Goal: Task Accomplishment & Management: Use online tool/utility

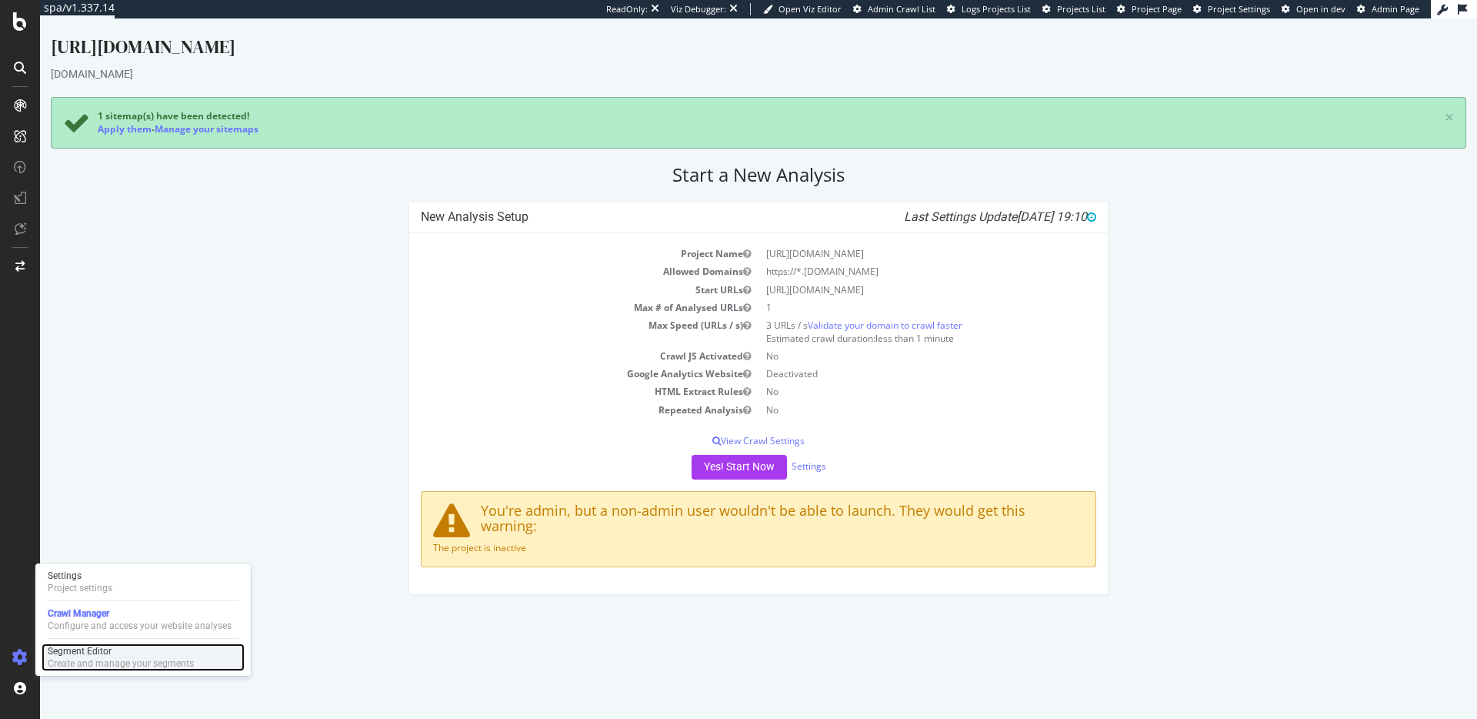
click at [79, 661] on div "Create and manage your segments" at bounding box center [121, 663] width 146 height 12
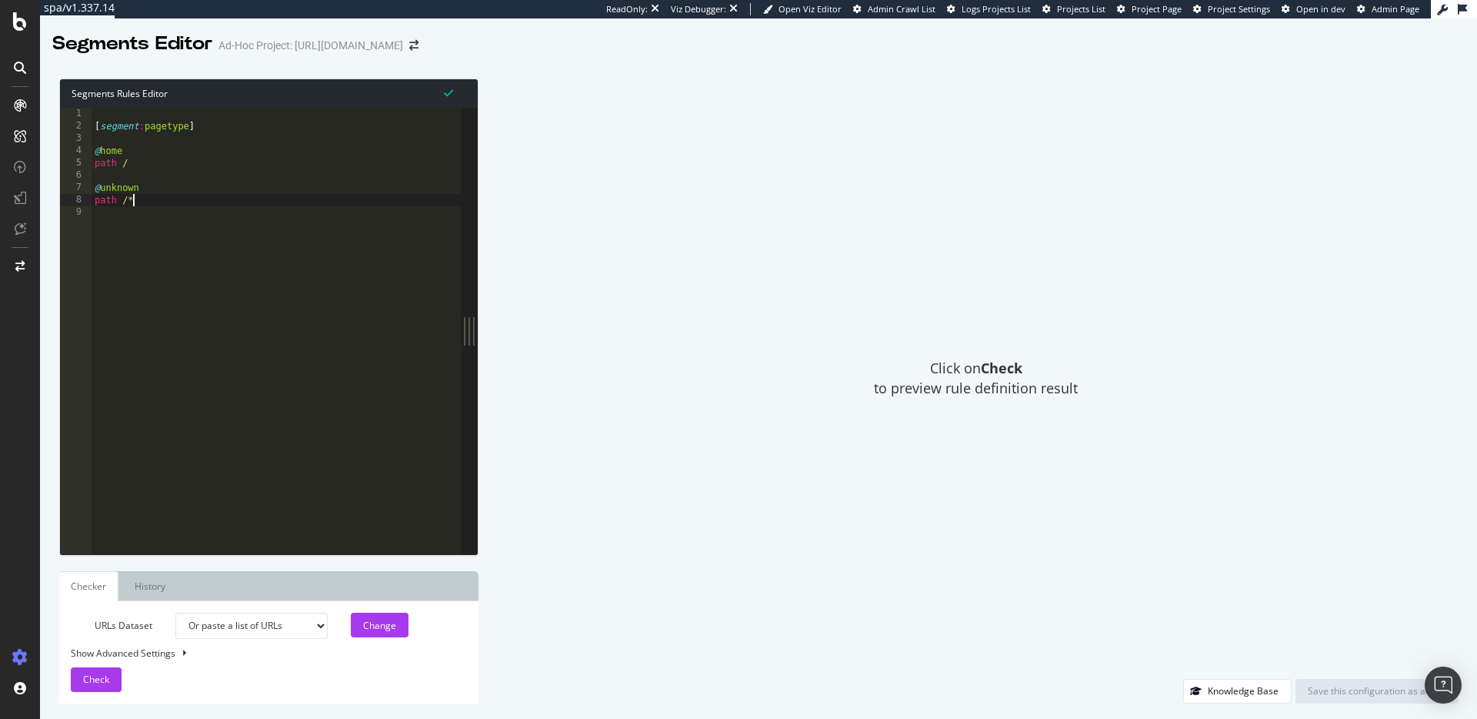
click at [161, 206] on div "[ segment : pagetype ] @ home path / @ unknown path /*" at bounding box center [276, 343] width 369 height 471
click at [19, 26] on icon at bounding box center [20, 21] width 14 height 18
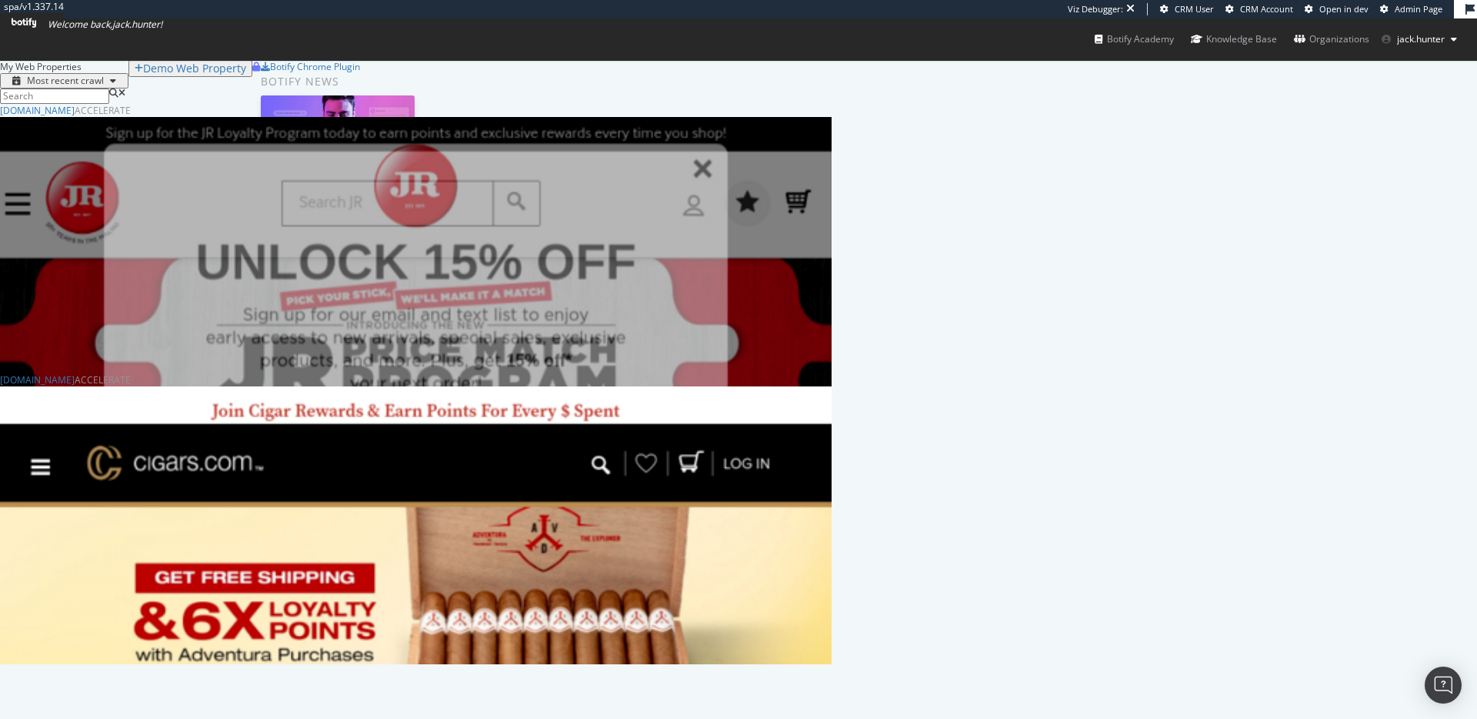
scroll to position [560, 832]
click at [75, 117] on div "jrcigars.com" at bounding box center [37, 110] width 75 height 13
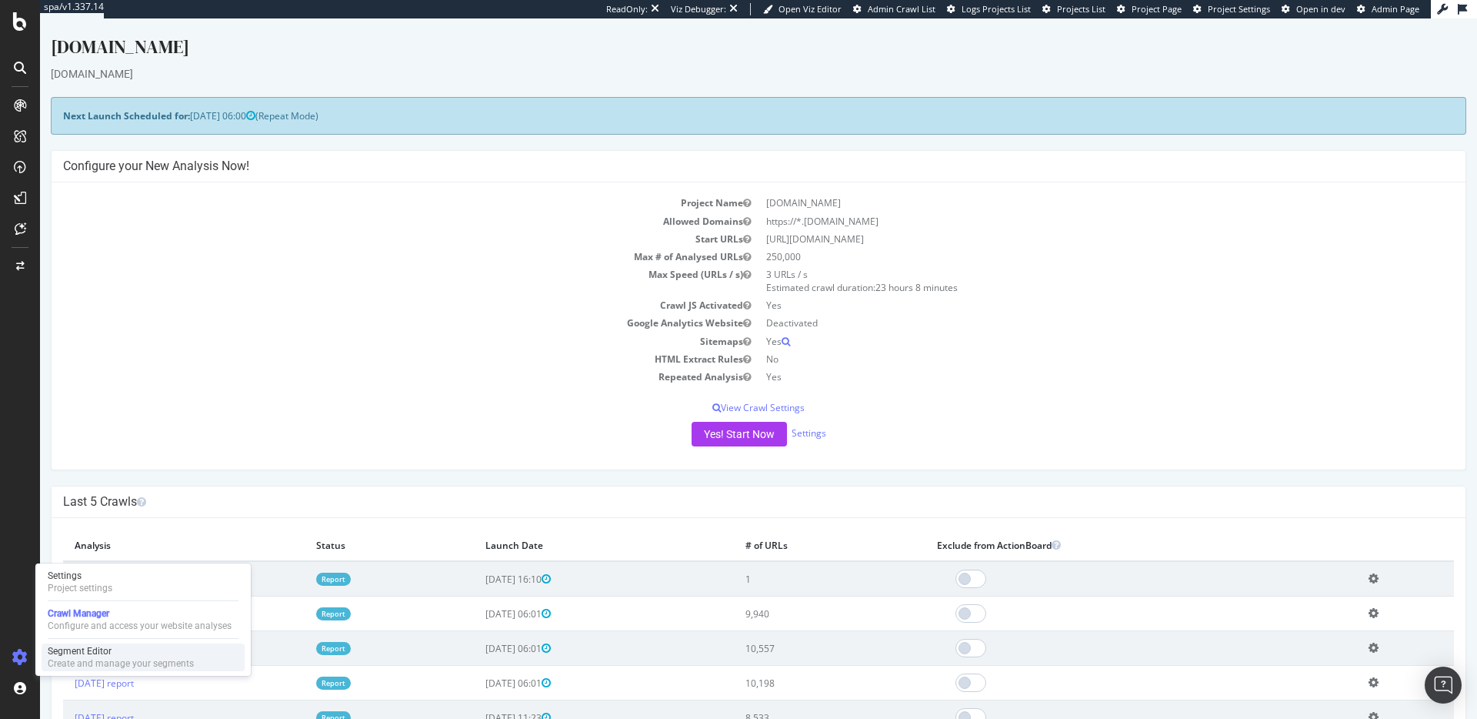
click at [76, 656] on div "Segment Editor" at bounding box center [121, 651] width 146 height 12
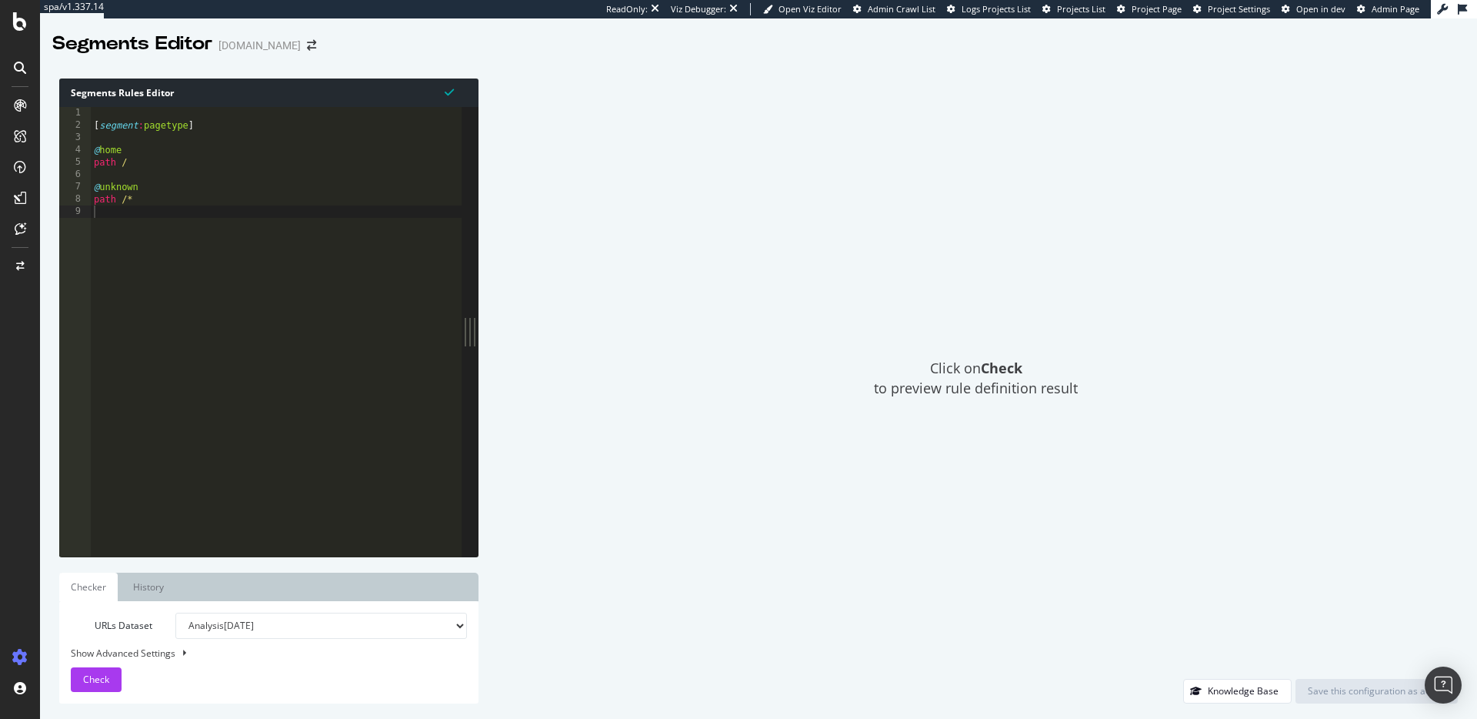
click at [129, 239] on div "[ segment : pagetype ] @ home path / @ unknown path /*" at bounding box center [276, 344] width 371 height 474
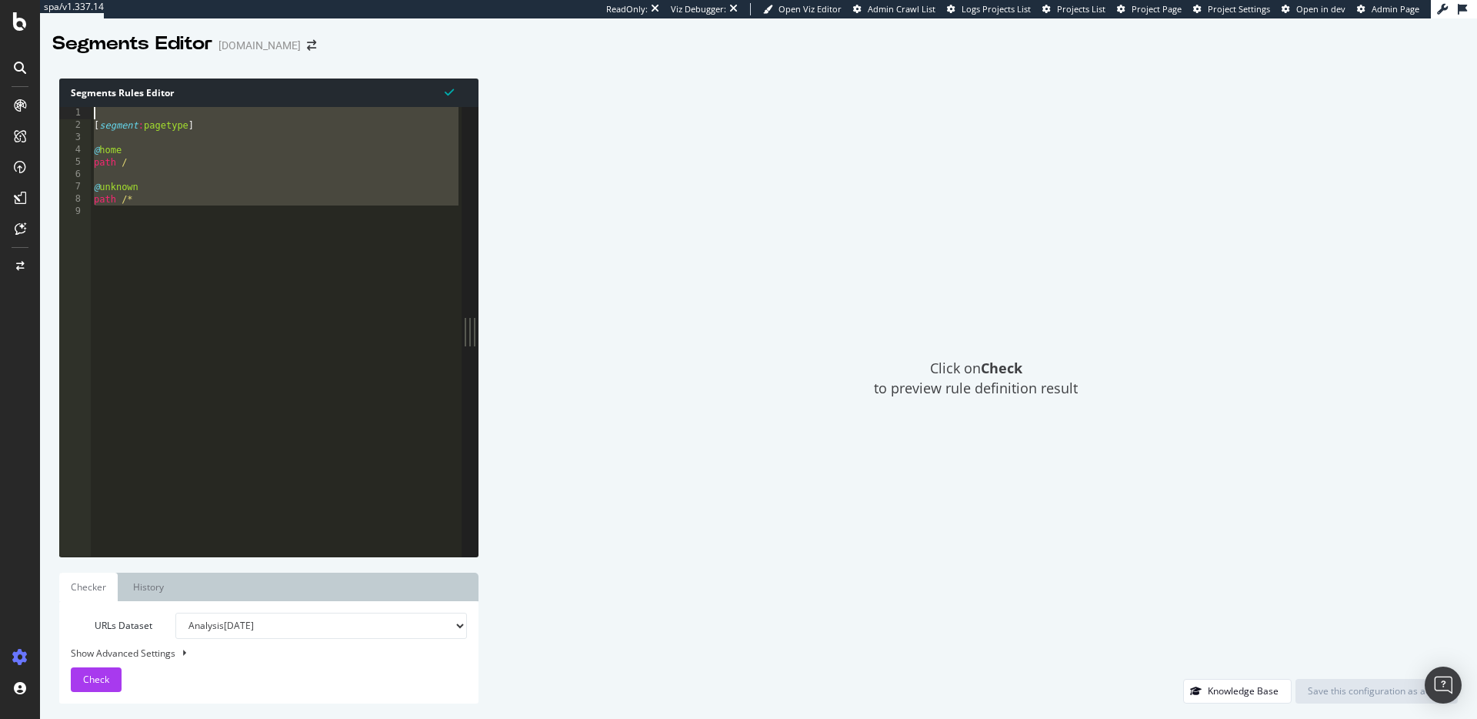
drag, startPoint x: 120, startPoint y: 222, endPoint x: 31, endPoint y: 69, distance: 177.2
click at [31, 69] on div "spa/v1.337.14 ReadOnly: Viz Debugger: Open Viz Editor Admin Crawl List Logs Pro…" at bounding box center [738, 359] width 1477 height 719
type textarea "[segment:pagetype]"
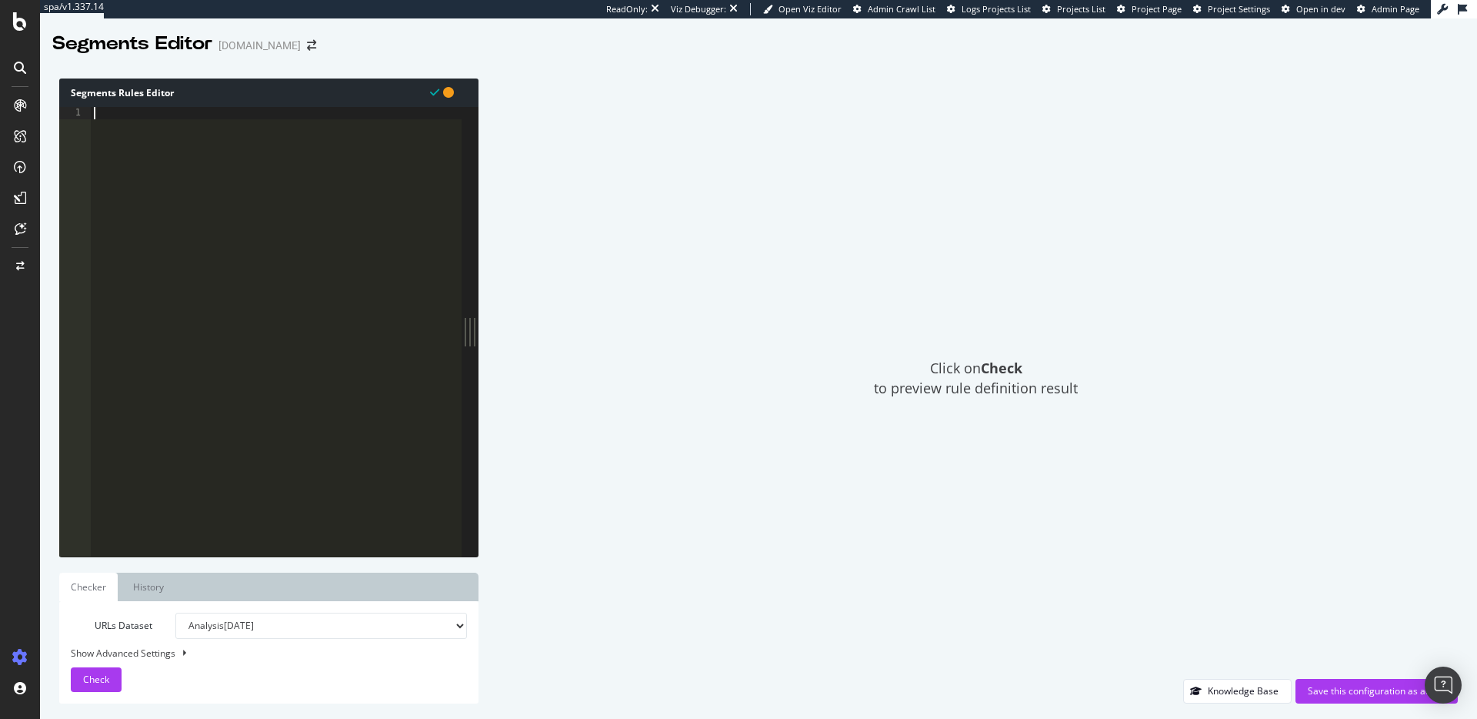
paste textarea "path /*"
type textarea "path /*"
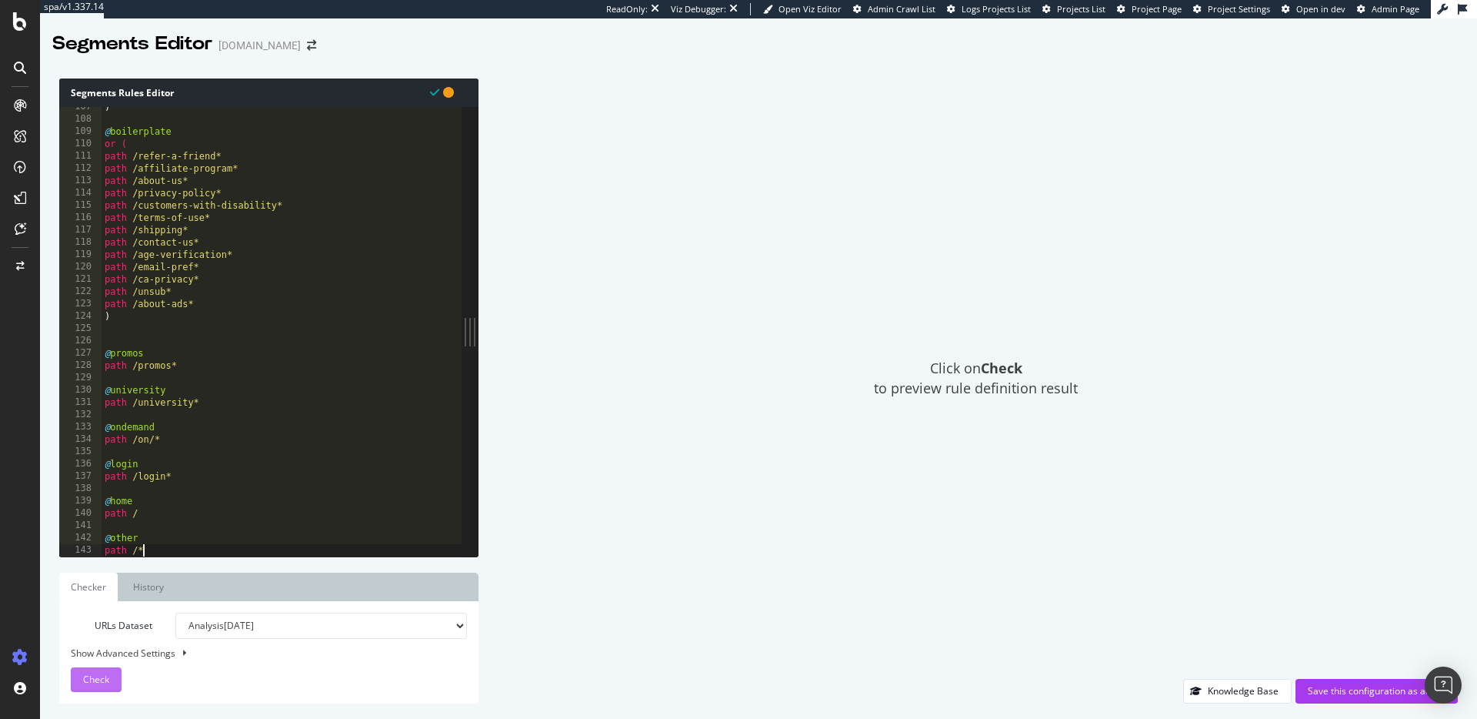
click at [104, 679] on span "Check" at bounding box center [96, 678] width 26 height 13
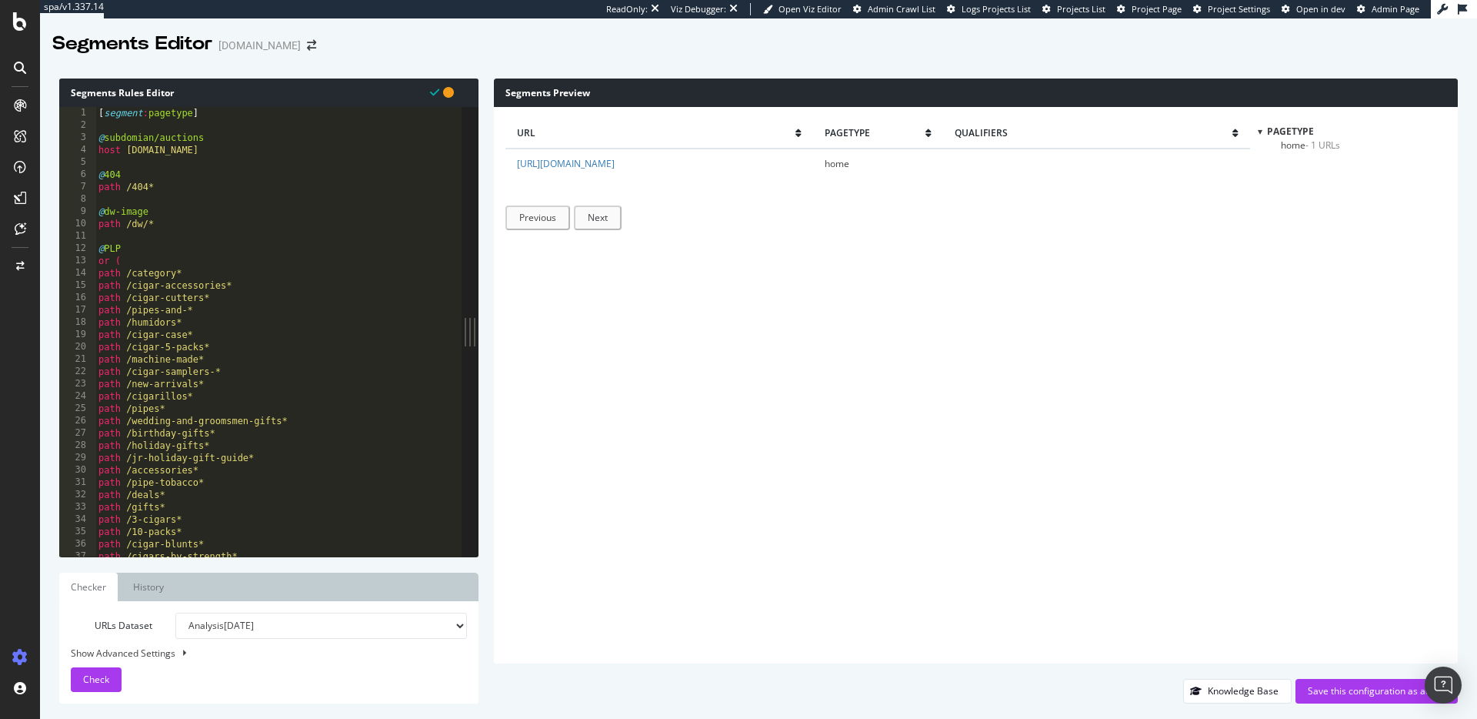
scroll to position [240, 0]
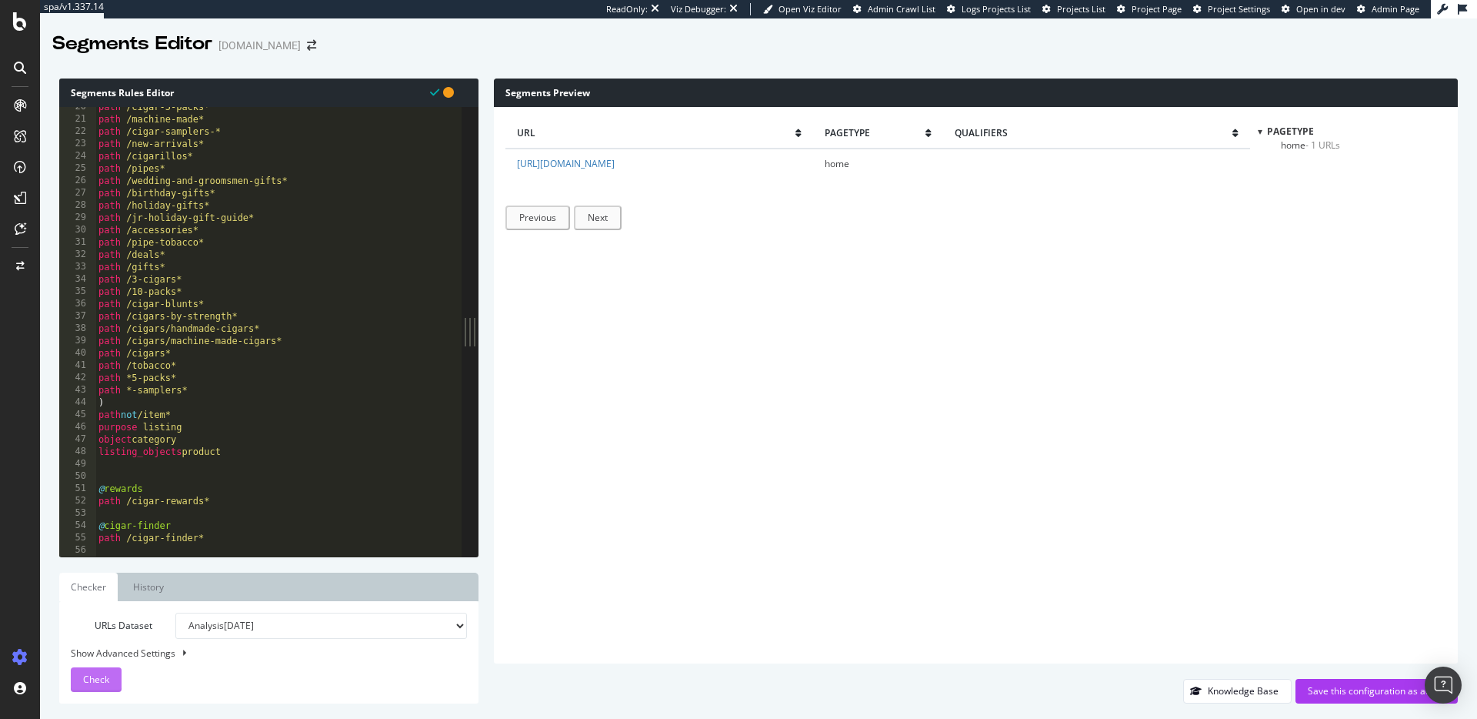
click at [102, 675] on span "Check" at bounding box center [96, 678] width 26 height 13
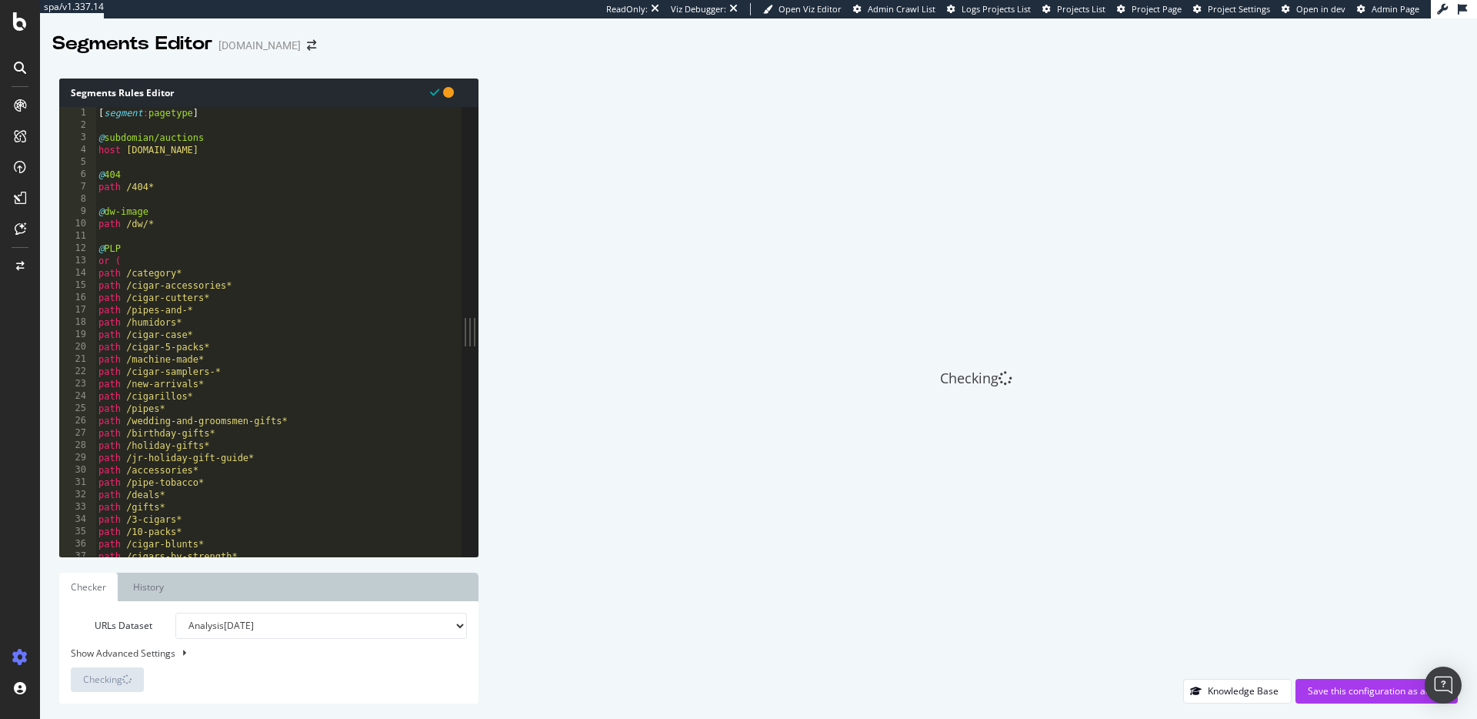
scroll to position [0, 0]
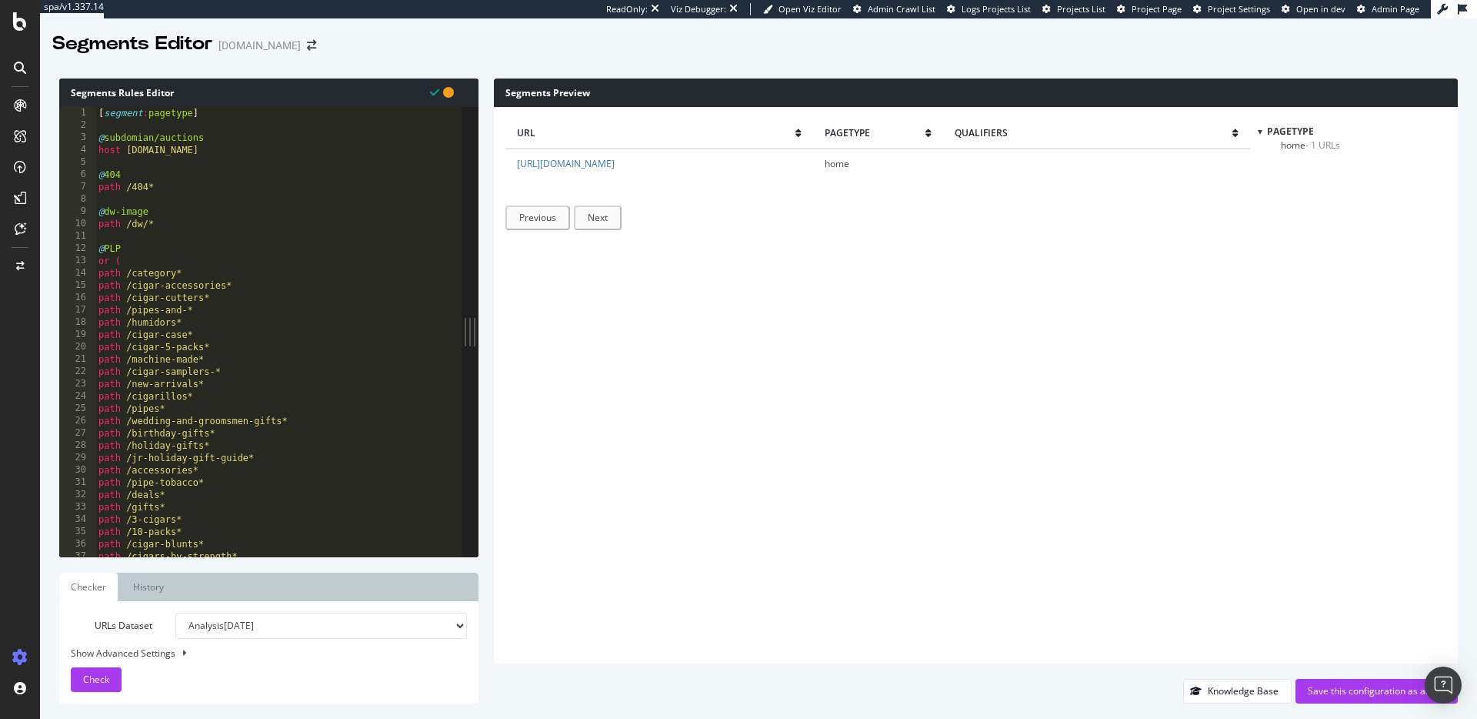
click at [122, 179] on div "[ segment : pagetype ] @ subdomian/auctions host auctions.jrcigars.com @ 404 pa…" at bounding box center [278, 344] width 366 height 474
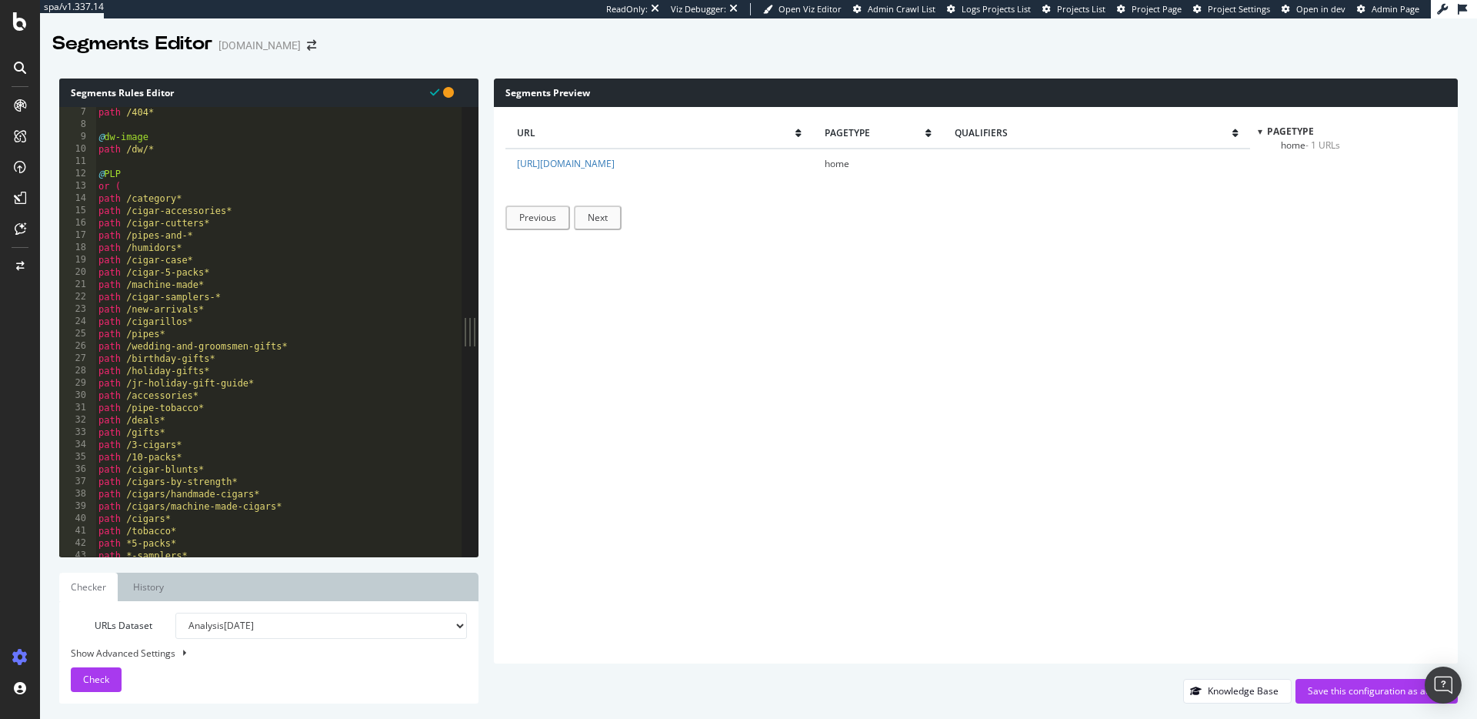
scroll to position [172, 0]
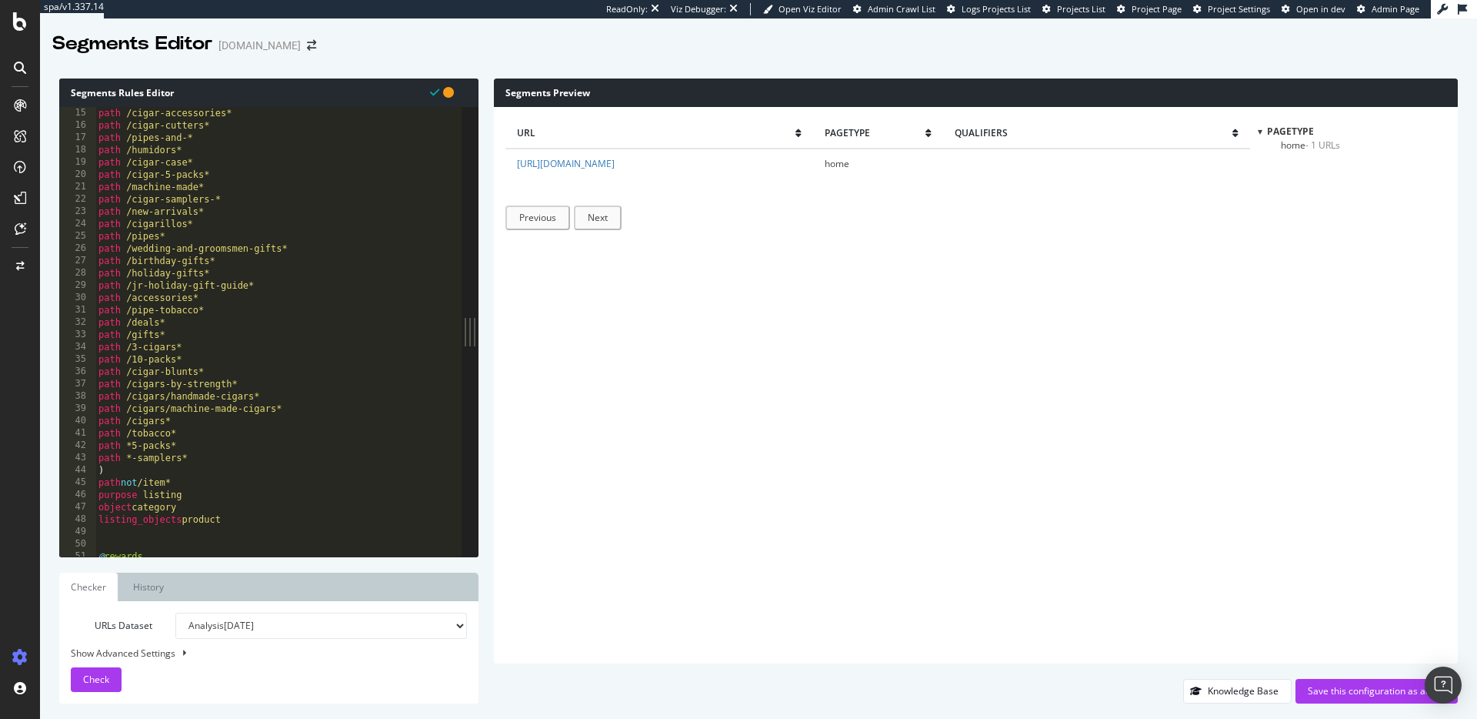
click at [279, 612] on select "Analysis 2025 Sep. 4th Analysis 2025 Aug. 3rd Analysis 2025 Jul. 27th Analysis …" at bounding box center [321, 625] width 292 height 26
click at [175, 612] on select "Analysis 2025 Sep. 4th Analysis 2025 Aug. 3rd Analysis 2025 Jul. 27th Analysis …" at bounding box center [321, 625] width 292 height 26
click at [289, 620] on select "Analysis 2025 Sep. 4th Analysis 2025 Aug. 3rd Analysis 2025 Jul. 27th Analysis …" at bounding box center [321, 625] width 292 height 26
select select "analysis:20250803"
click at [175, 612] on select "Analysis 2025 Sep. 4th Analysis 2025 Aug. 3rd Analysis 2025 Jul. 27th Analysis …" at bounding box center [321, 625] width 292 height 26
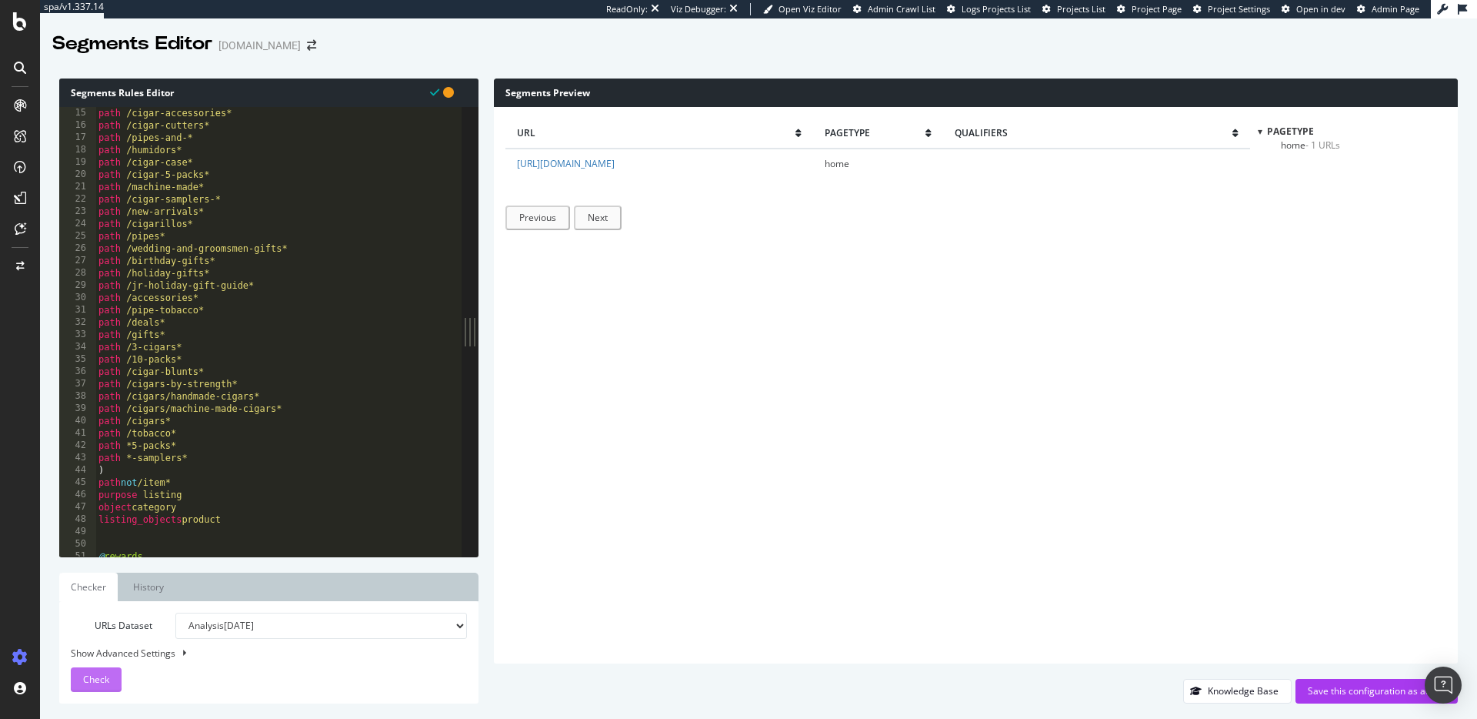
click at [104, 676] on span "Check" at bounding box center [96, 678] width 26 height 13
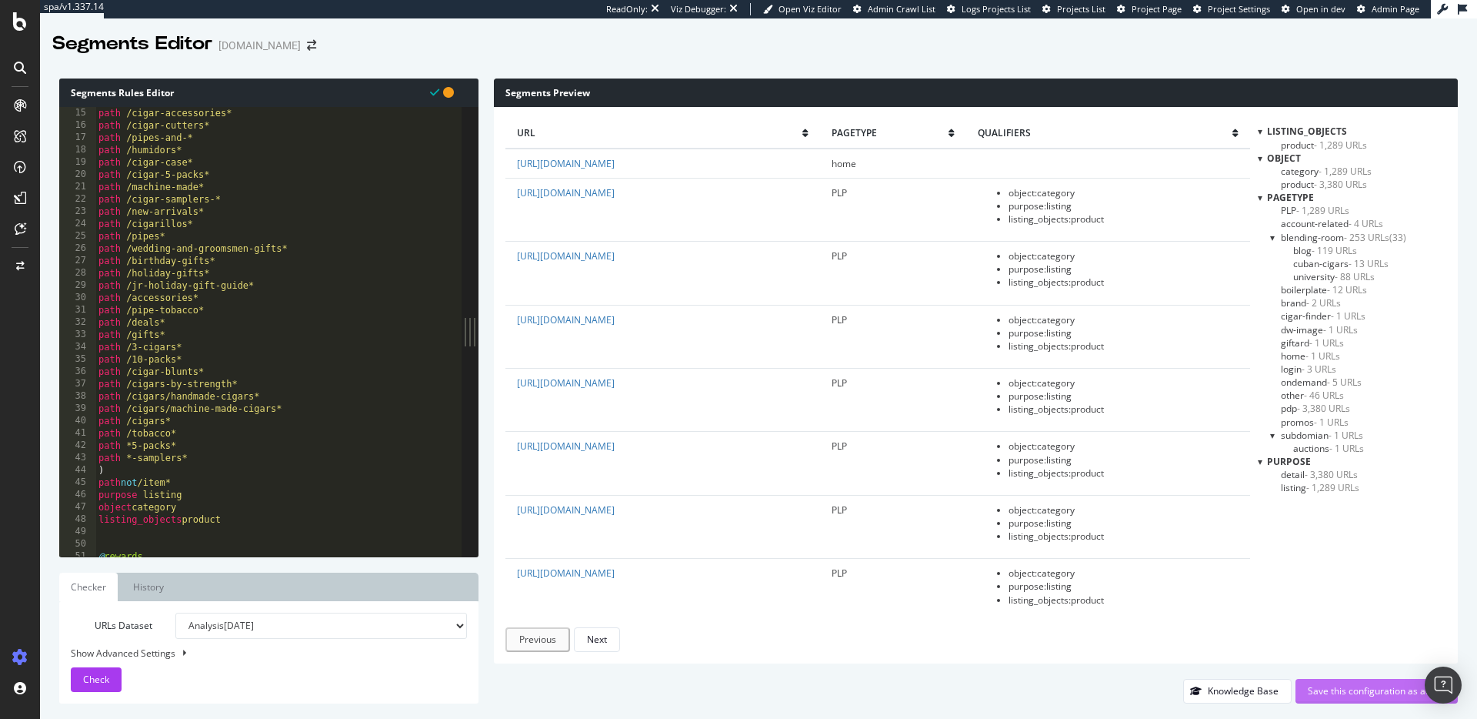
click at [1342, 687] on div "Save this configuration as active" at bounding box center [1377, 690] width 138 height 13
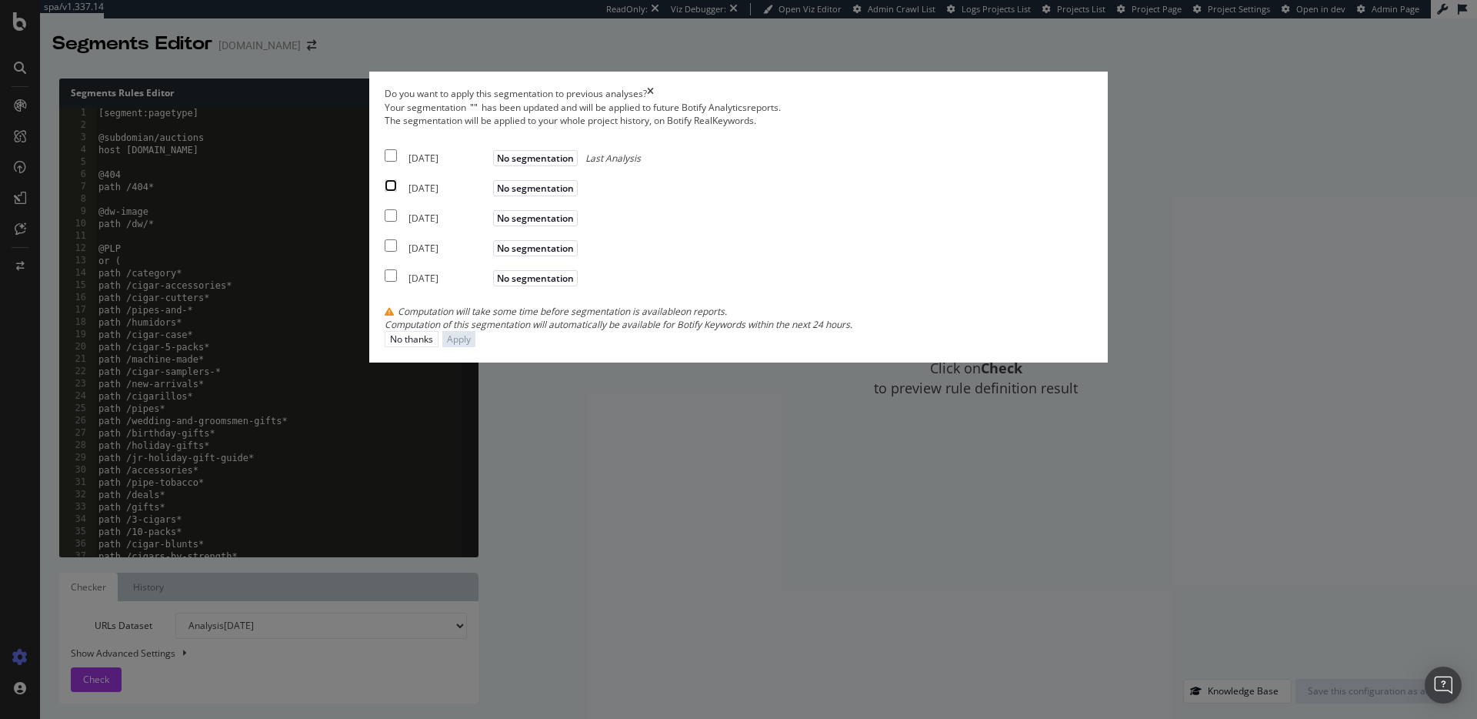
drag, startPoint x: 451, startPoint y: 334, endPoint x: 450, endPoint y: 343, distance: 9.3
click at [397, 192] on input "modal" at bounding box center [391, 185] width 12 height 12
checkbox input "true"
click at [453, 225] on div "2025 Jul. 27th No segmentation" at bounding box center [483, 215] width 197 height 18
checkbox input "true"
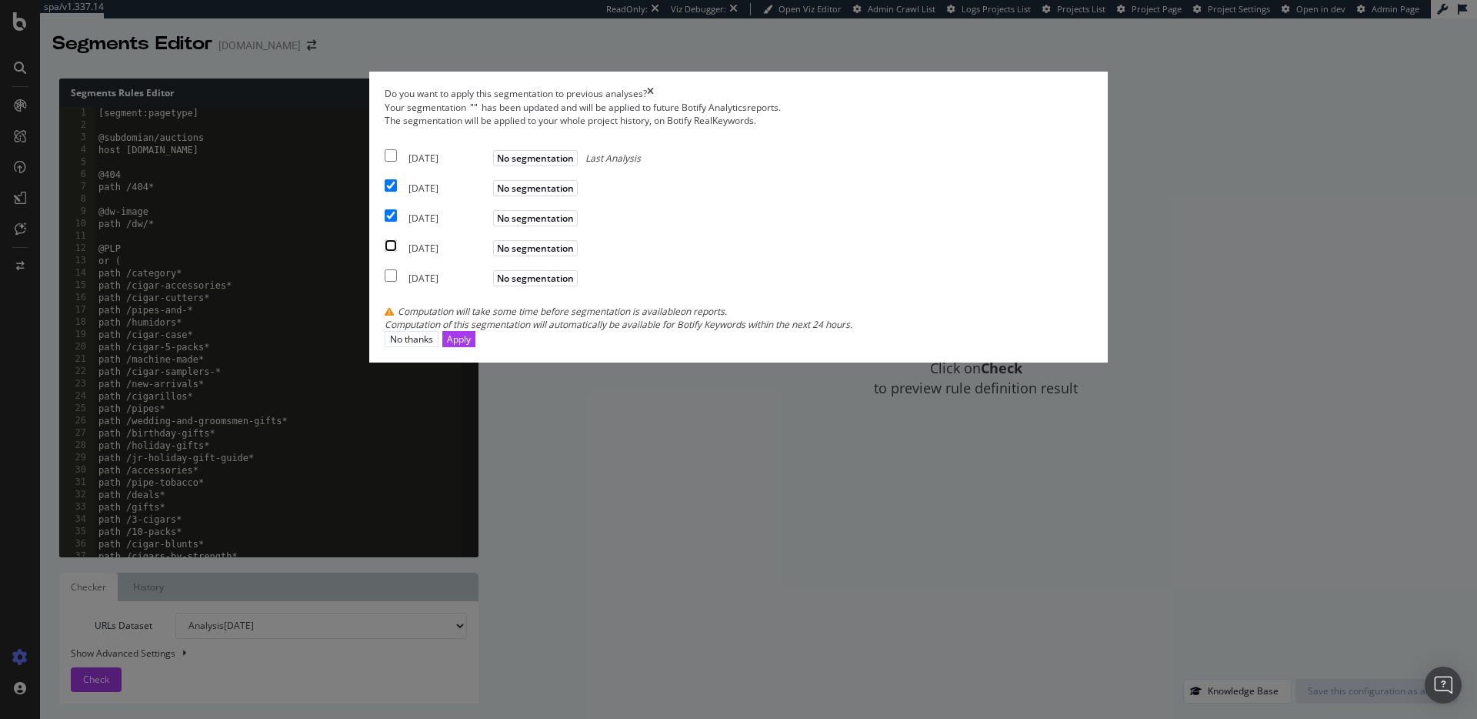
click at [397, 252] on input "modal" at bounding box center [391, 245] width 12 height 12
checkbox input "true"
click at [471, 346] on div "Apply" at bounding box center [459, 339] width 24 height 15
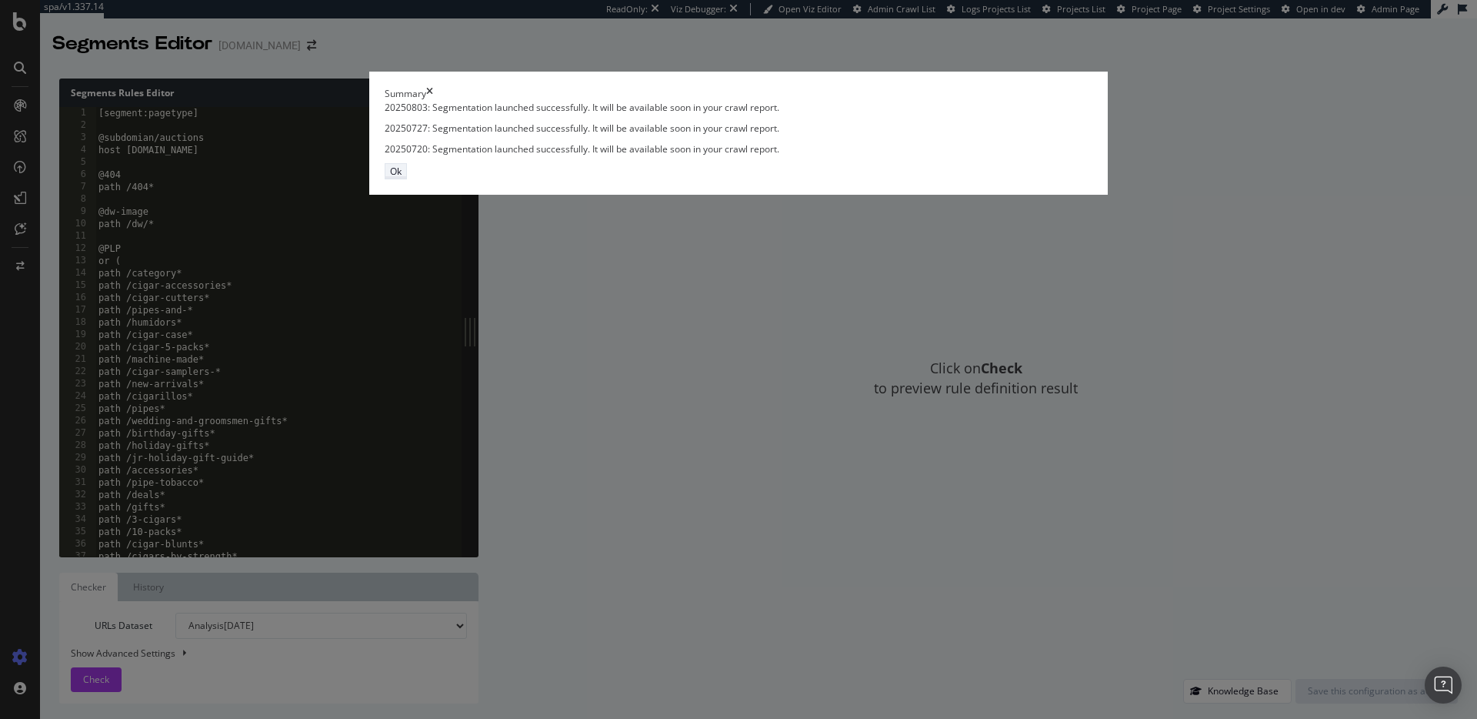
click at [402, 178] on div "Ok" at bounding box center [396, 171] width 12 height 13
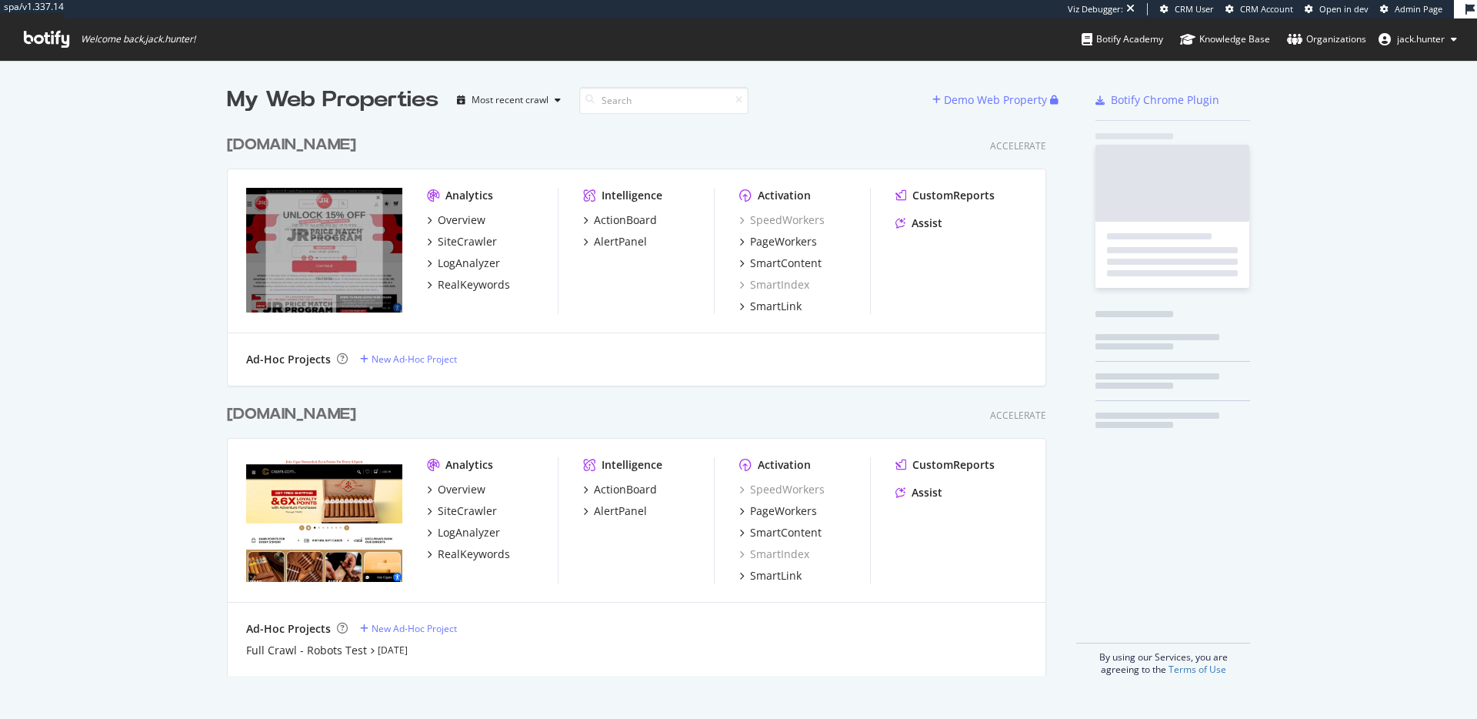
scroll to position [560, 832]
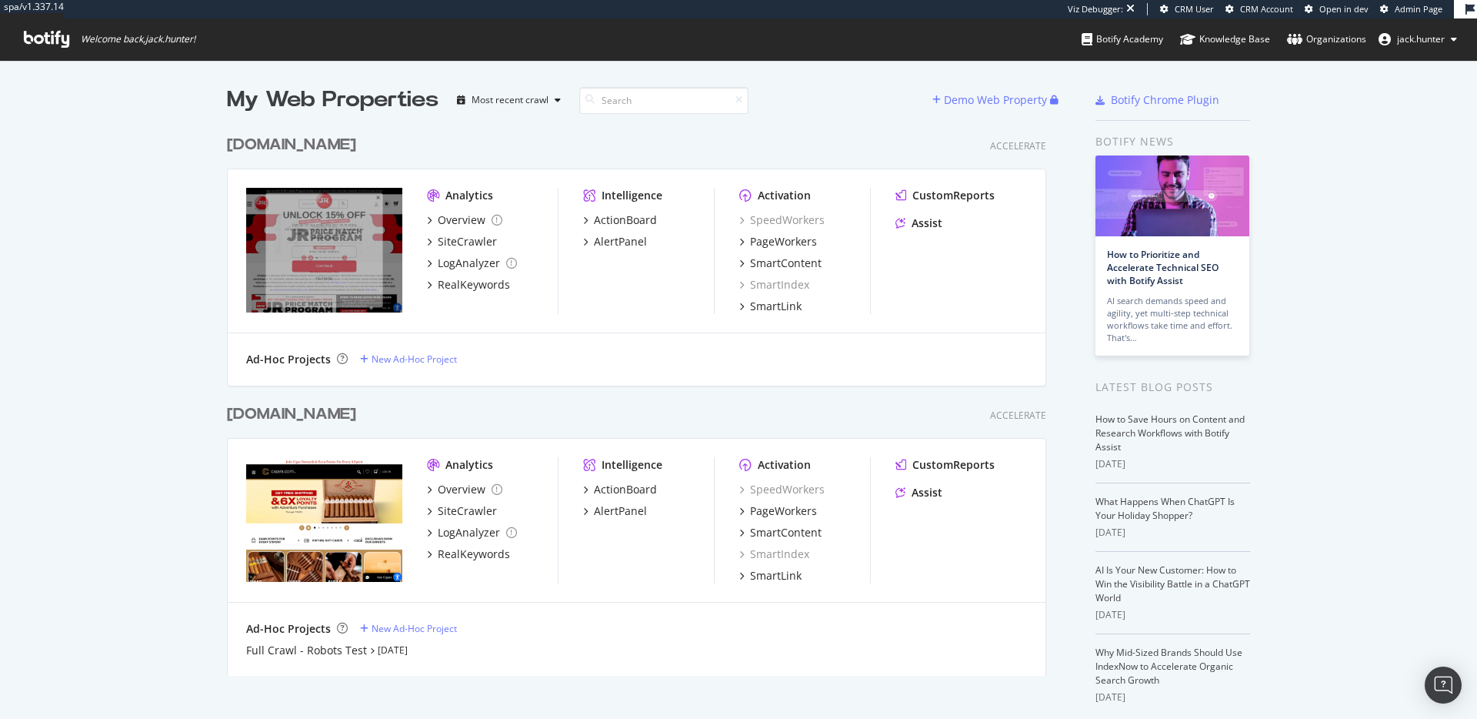
click at [297, 405] on div "[DOMAIN_NAME]" at bounding box center [291, 414] width 129 height 22
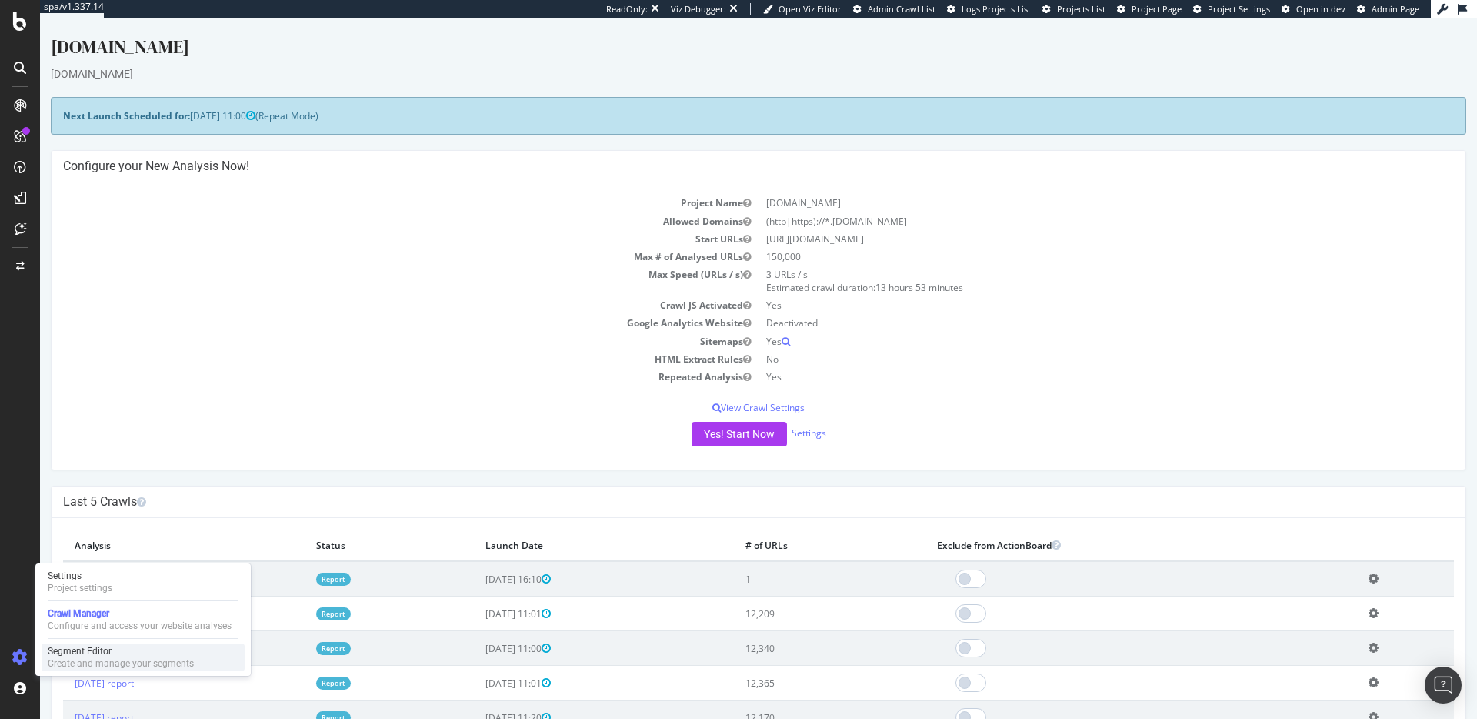
click at [107, 646] on div "Segment Editor" at bounding box center [121, 651] width 146 height 12
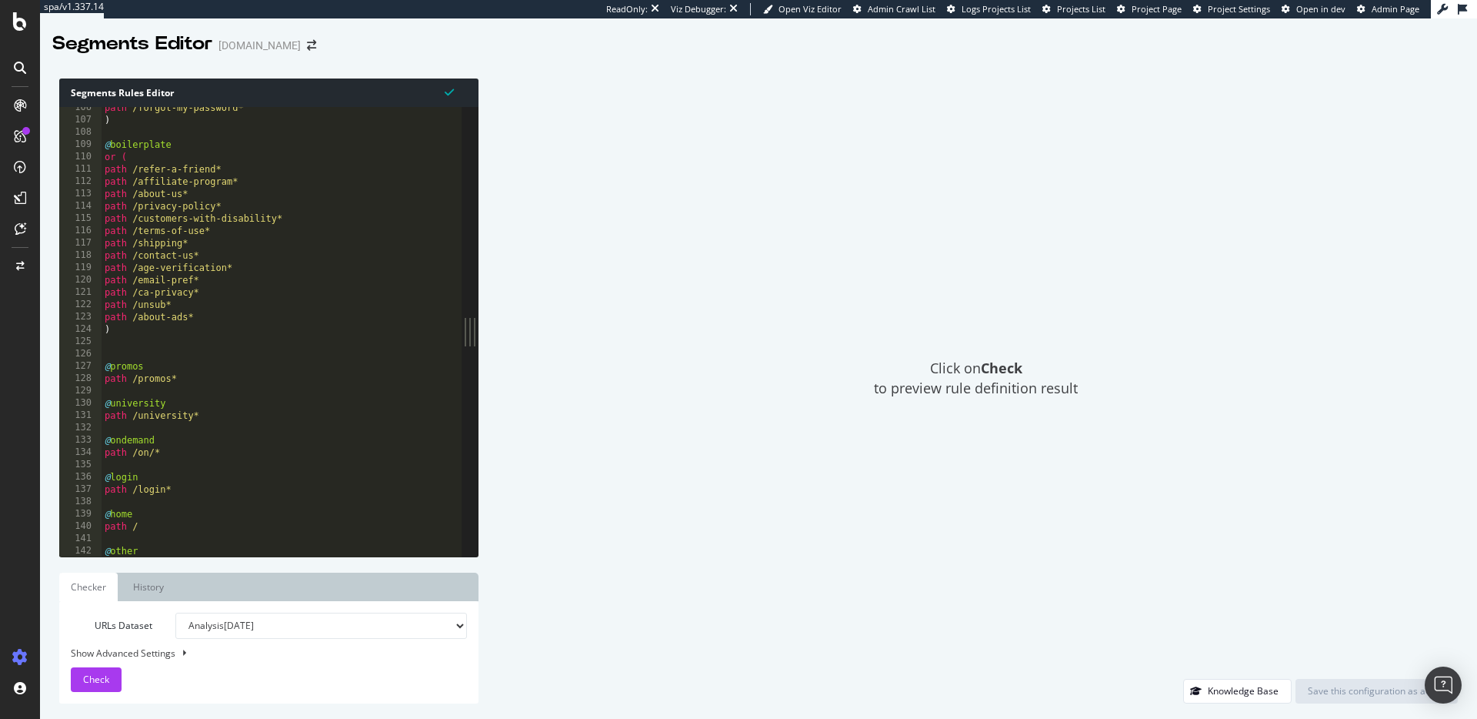
scroll to position [1385, 0]
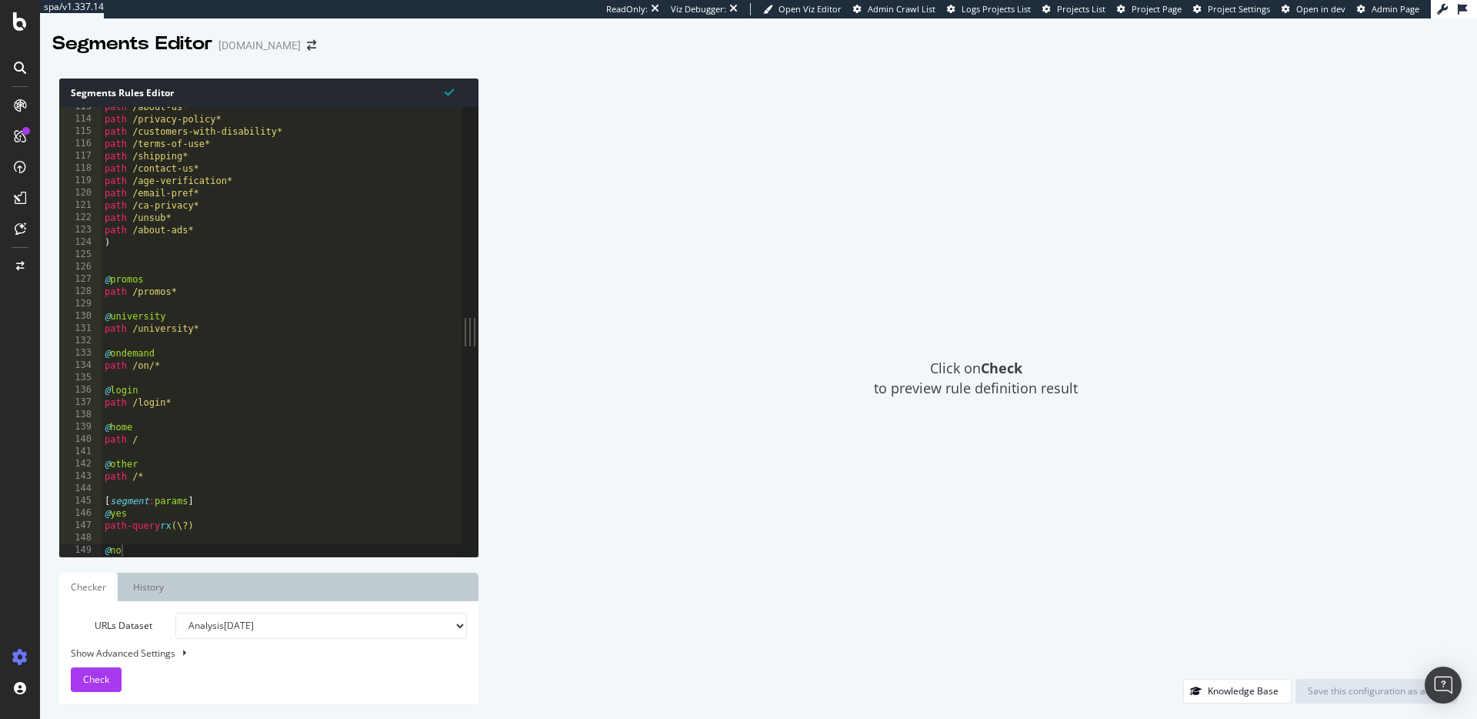
click at [158, 539] on div "path /about-us* path /privacy-policy* path /customers-with-disability* path /te…" at bounding box center [282, 338] width 361 height 474
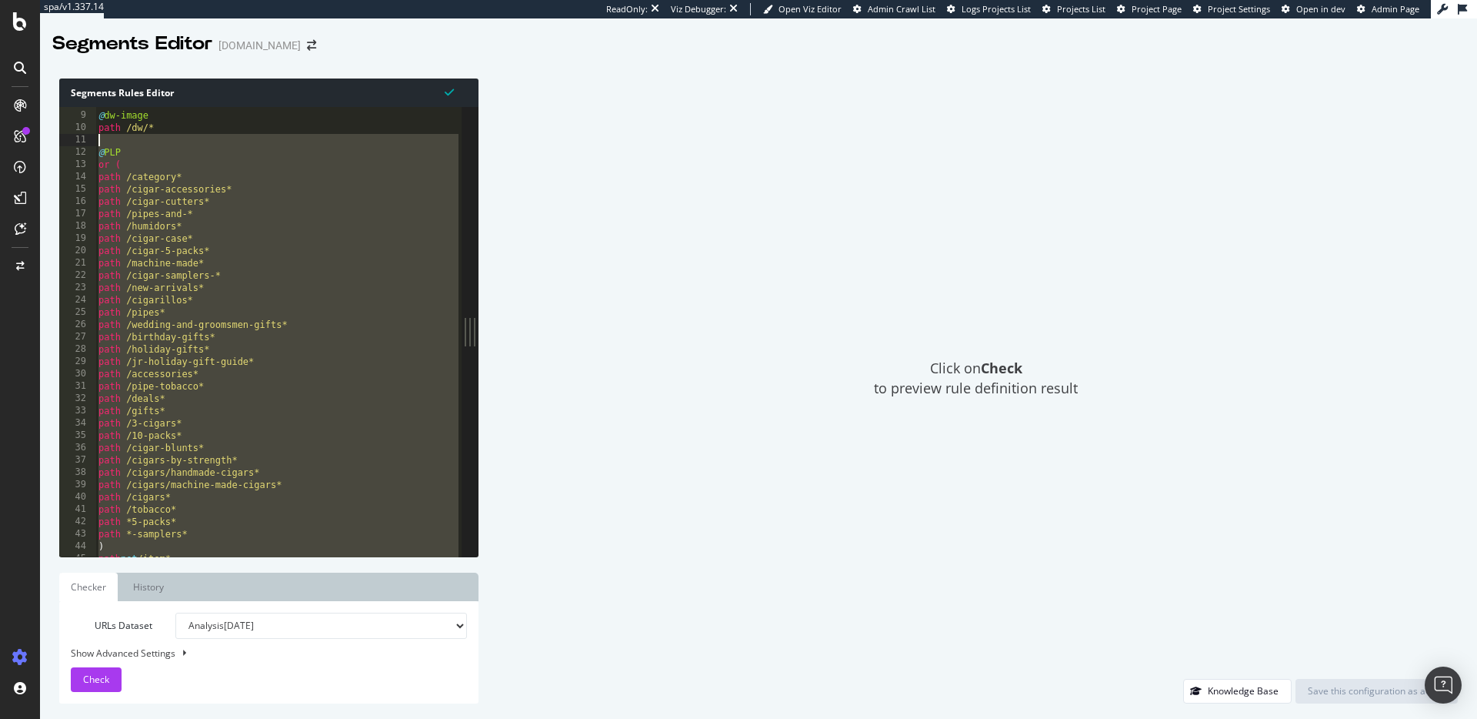
scroll to position [0, 0]
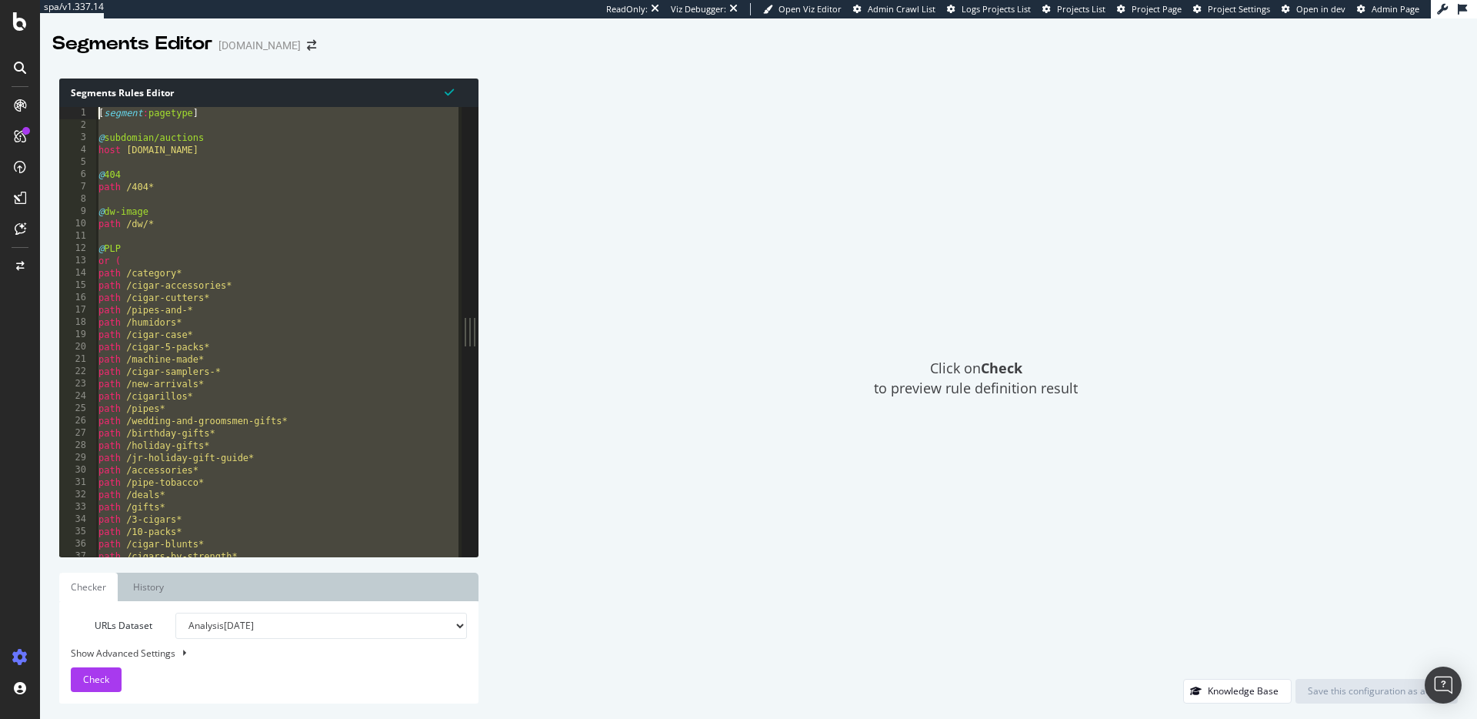
drag, startPoint x: 162, startPoint y: 472, endPoint x: 82, endPoint y: 115, distance: 366.6
click at [82, 115] on div "1 2 3 4 5 6 7 8 9 10 11 12 13 14 15 16 17 18 19 20 21 22 23 24 25 26 27 28 29 3…" at bounding box center [260, 331] width 402 height 449
click at [97, 679] on span "Check" at bounding box center [96, 678] width 26 height 13
drag, startPoint x: 219, startPoint y: 180, endPoint x: 228, endPoint y: 162, distance: 20.0
click at [219, 180] on div "[ segment : pagetype ] @ subdomian/auctions host auctions.jrcigars.com @ 404 pa…" at bounding box center [278, 344] width 366 height 474
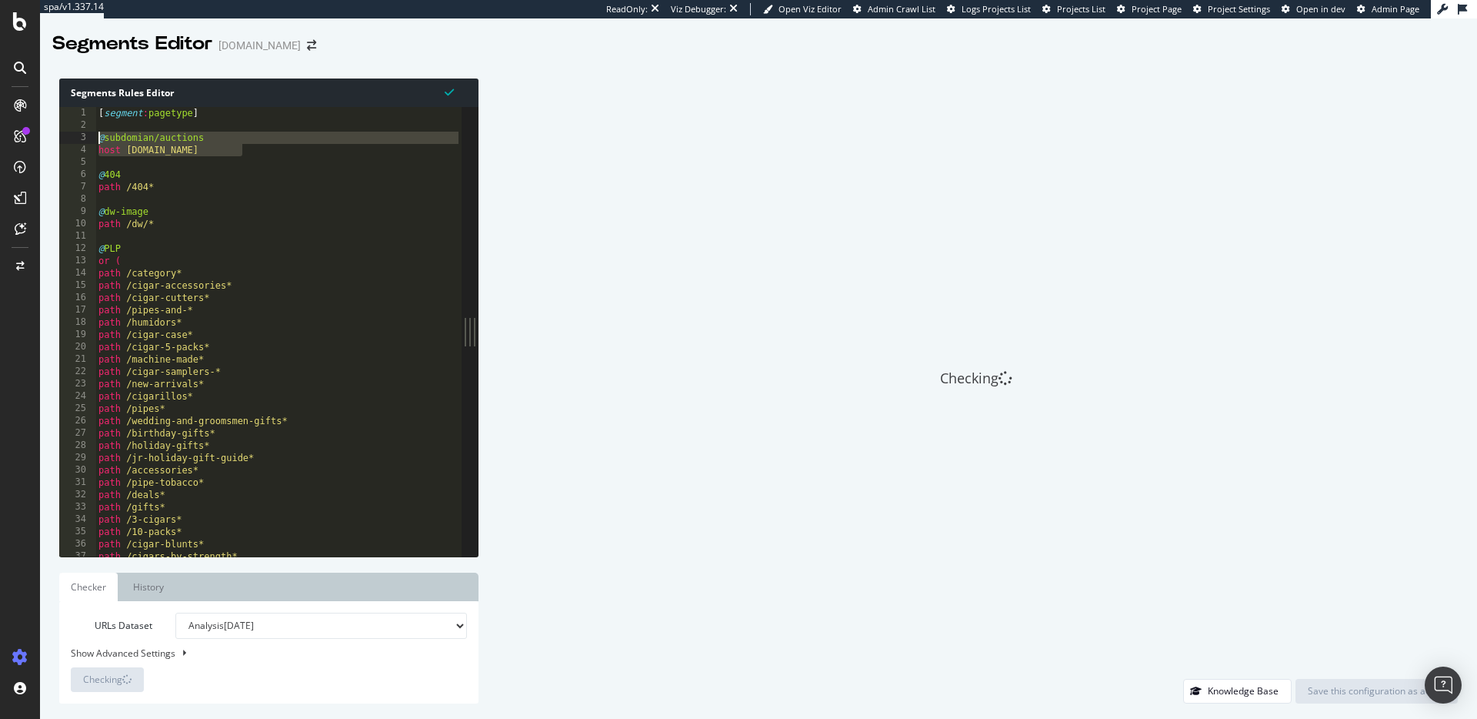
drag, startPoint x: 255, startPoint y: 150, endPoint x: 60, endPoint y: 136, distance: 195.2
click at [60, 136] on div "@404 1 2 3 4 5 6 7 8 9 10 11 12 13 14 15 16 17 18 19 20 21 22 23 24 25 26 27 28…" at bounding box center [260, 331] width 402 height 449
type textarea "@subdomian/auctions host auctions.jrcigars.com"
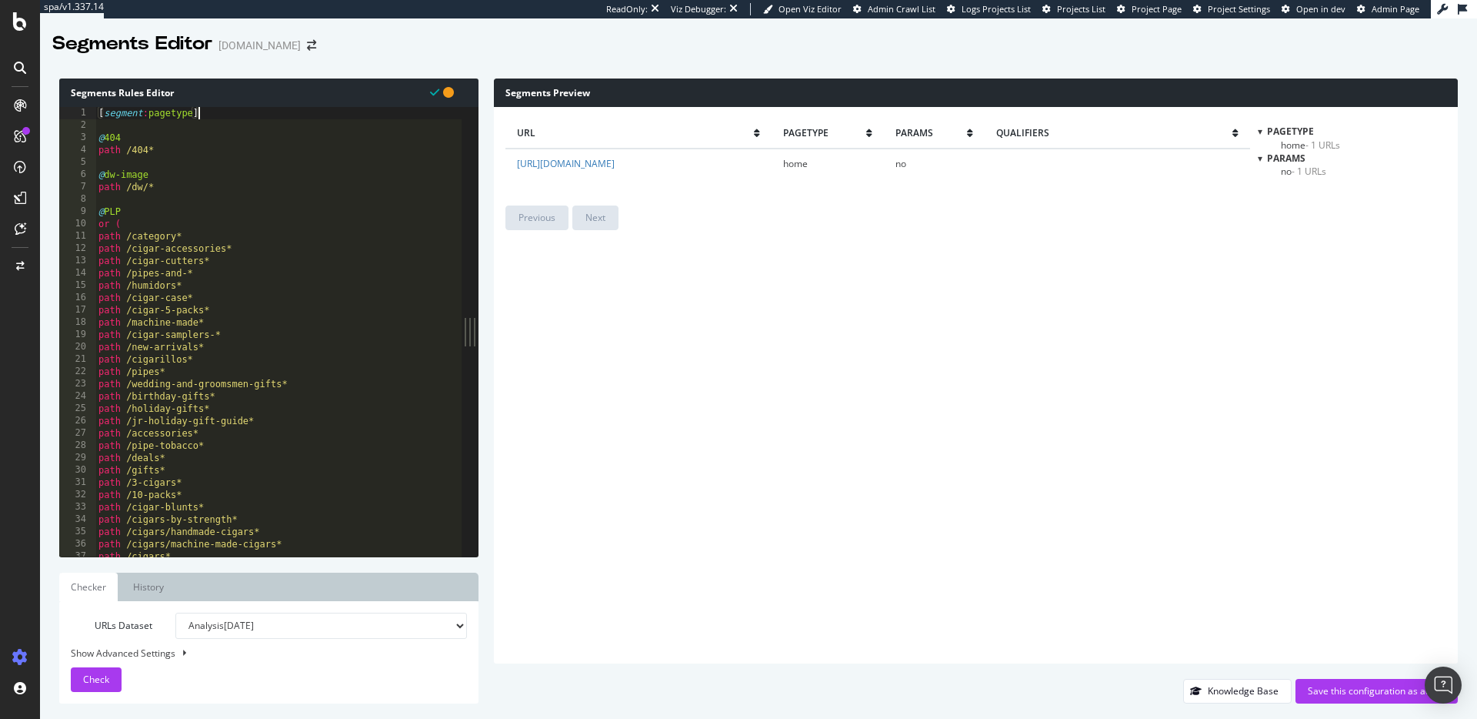
click at [223, 293] on div "[ segment : pagetype ] @ 404 path /404* @ dw-image path /dw/* @ PLP or ( path /…" at bounding box center [278, 344] width 366 height 474
type textarea "path /cigar-case*"
click at [92, 684] on span "Check" at bounding box center [96, 678] width 26 height 13
click at [315, 629] on select "Analysis 2025 Sep. 4th Analysis 2025 Aug. 3rd Analysis 2025 Jul. 27th Analysis …" at bounding box center [321, 625] width 292 height 26
click at [175, 612] on select "Analysis 2025 Sep. 4th Analysis 2025 Aug. 3rd Analysis 2025 Jul. 27th Analysis …" at bounding box center [321, 625] width 292 height 26
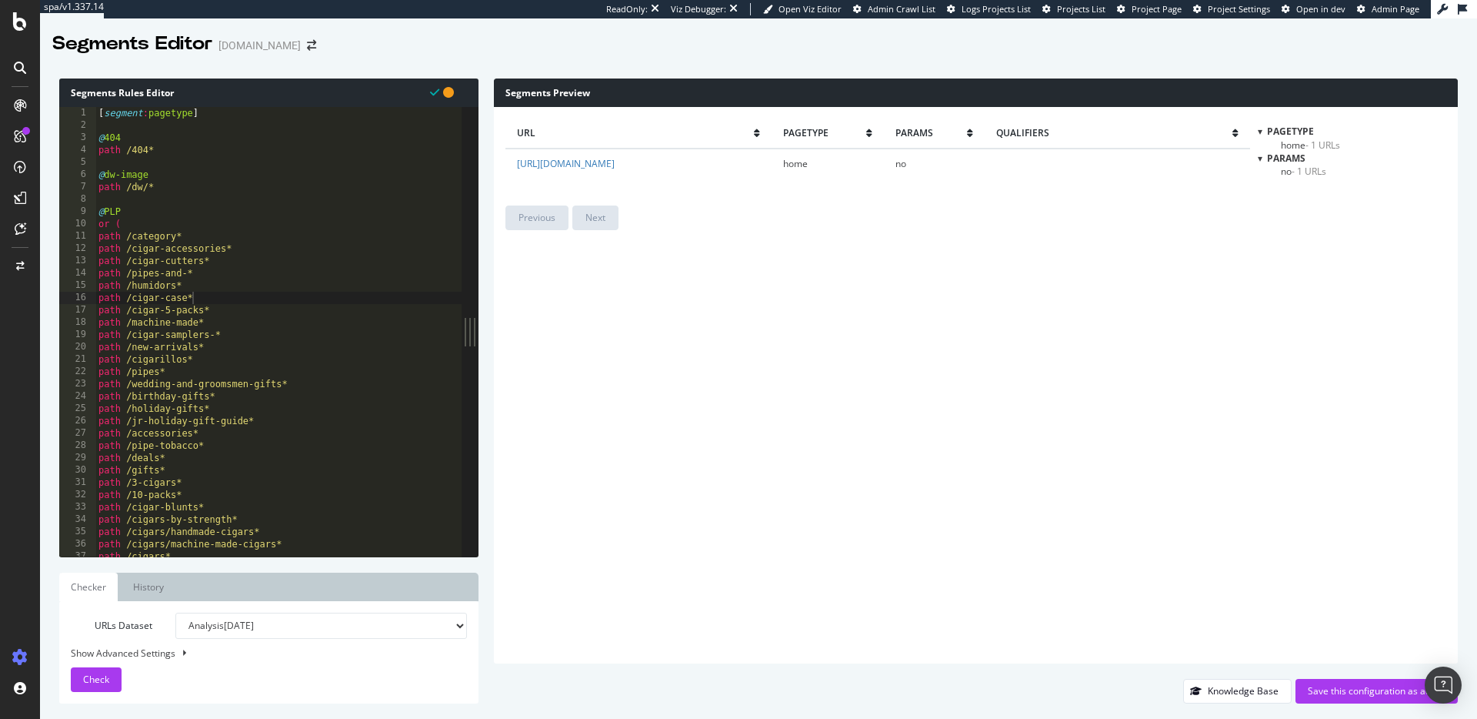
click at [305, 626] on select "Analysis 2025 Sep. 4th Analysis 2025 Aug. 3rd Analysis 2025 Jul. 27th Analysis …" at bounding box center [321, 625] width 292 height 26
select select "analysis:20250803"
click at [175, 612] on select "Analysis 2025 Sep. 4th Analysis 2025 Aug. 3rd Analysis 2025 Jul. 27th Analysis …" at bounding box center [321, 625] width 292 height 26
click at [105, 671] on div "Check" at bounding box center [96, 679] width 26 height 23
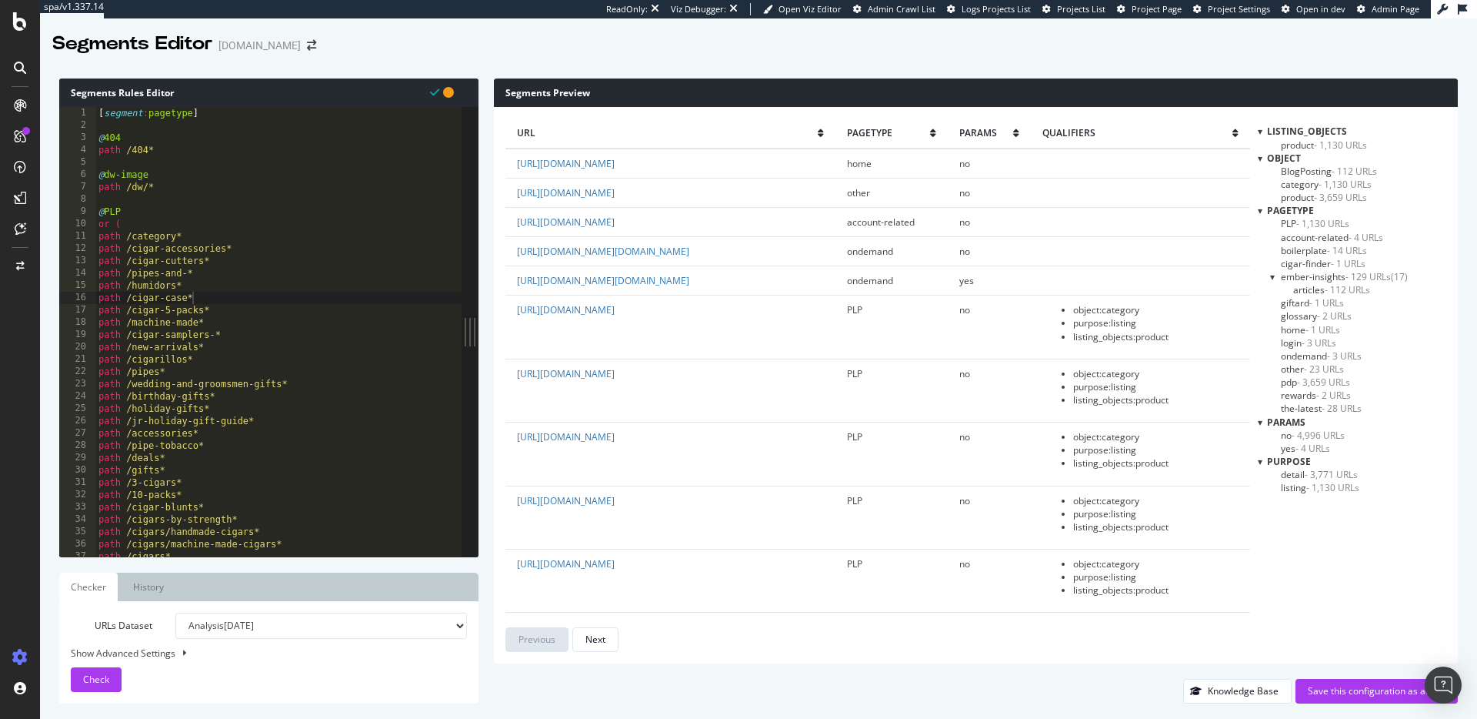
click at [1275, 276] on div at bounding box center [1273, 276] width 6 height 13
click at [1275, 276] on div at bounding box center [1273, 277] width 13 height 6
click at [1369, 695] on div "Save this configuration as active" at bounding box center [1377, 690] width 138 height 13
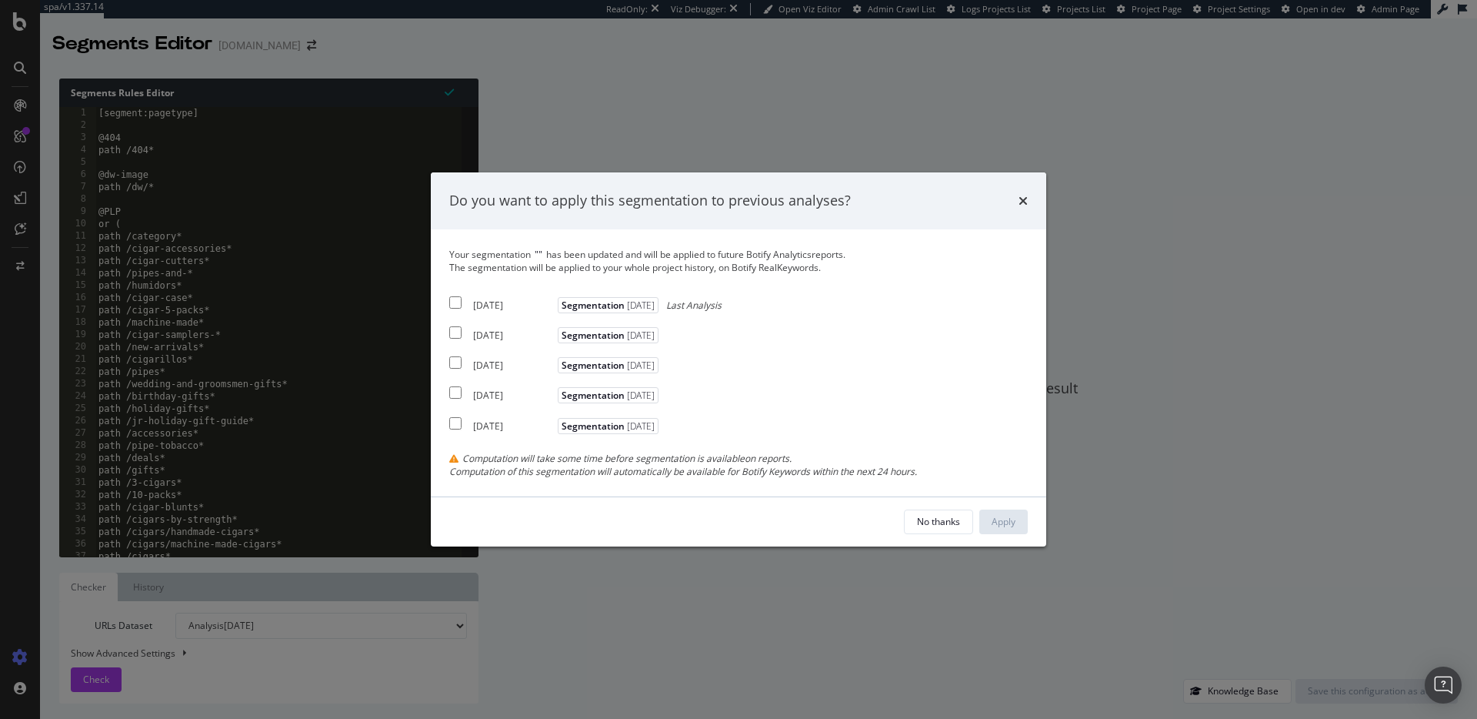
click at [453, 301] on input "modal" at bounding box center [455, 302] width 12 height 12
checkbox input "true"
click at [452, 320] on div "Your segmentation " " has been updated and will be applied to future Botify Ana…" at bounding box center [738, 363] width 579 height 230
click at [453, 332] on input "modal" at bounding box center [455, 332] width 12 height 12
checkbox input "true"
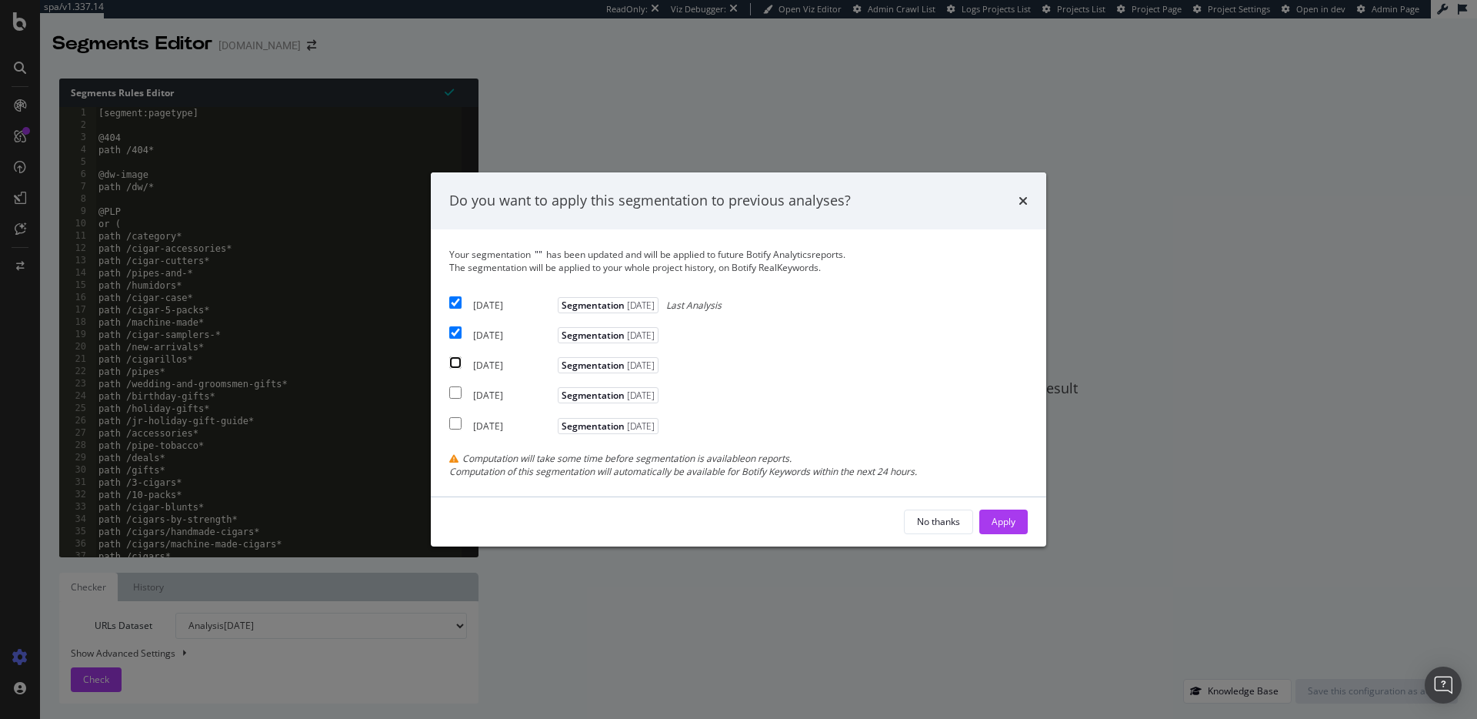
click at [453, 364] on input "modal" at bounding box center [455, 362] width 12 height 12
checkbox input "true"
drag, startPoint x: 456, startPoint y: 298, endPoint x: 455, endPoint y: 318, distance: 20.1
click at [456, 298] on input "modal" at bounding box center [455, 302] width 12 height 12
checkbox input "false"
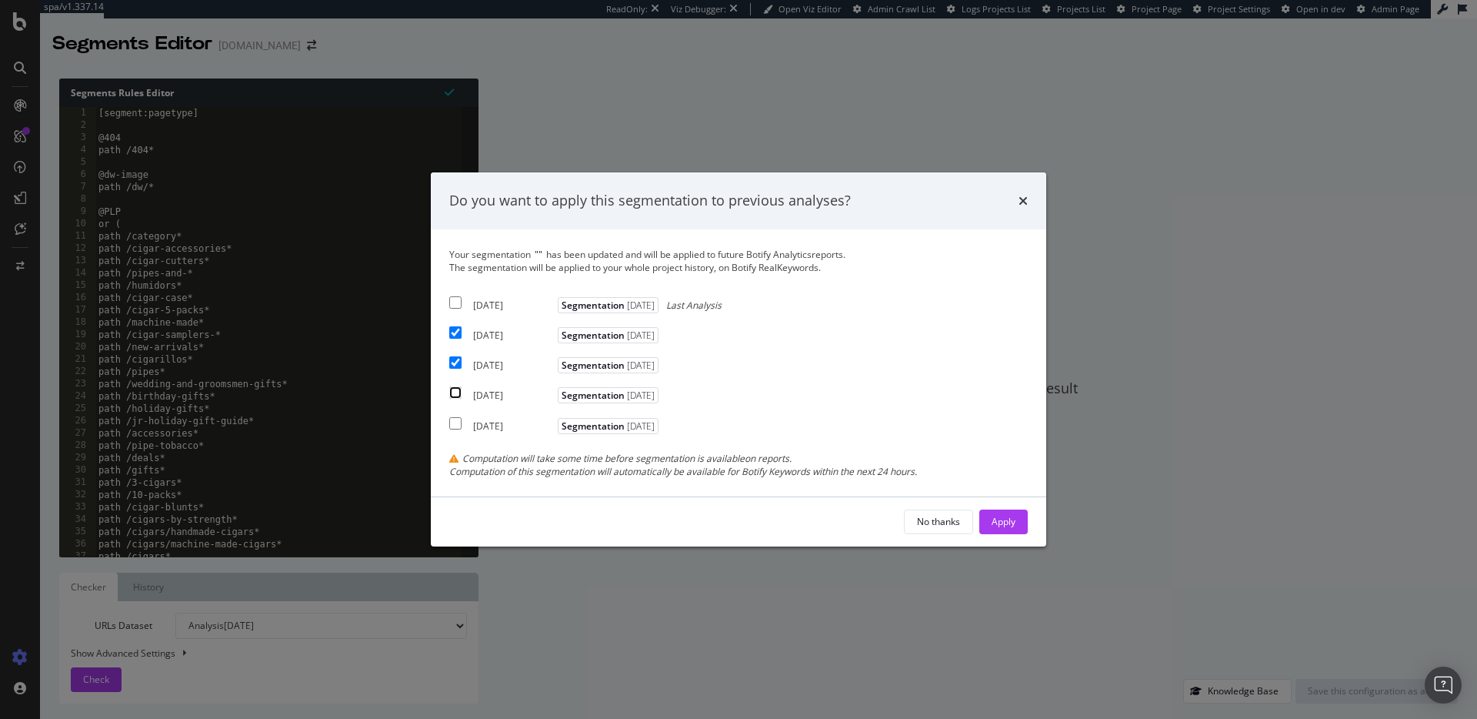
click at [457, 395] on input "modal" at bounding box center [455, 392] width 12 height 12
checkbox input "true"
drag, startPoint x: 1009, startPoint y: 522, endPoint x: 1001, endPoint y: 529, distance: 10.9
click at [1009, 522] on div "Apply" at bounding box center [1004, 521] width 24 height 13
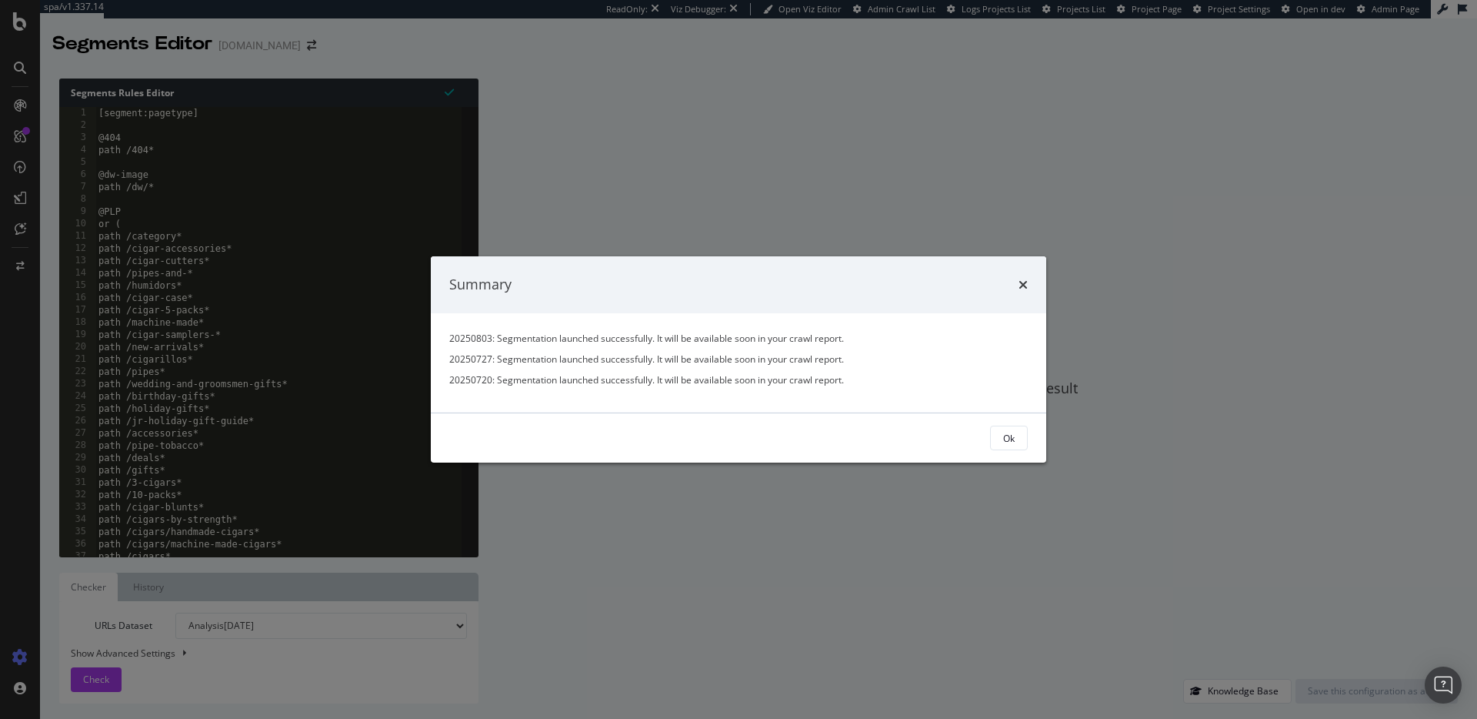
drag, startPoint x: 1006, startPoint y: 420, endPoint x: 1010, endPoint y: 433, distance: 13.9
click at [1006, 420] on div "Ok" at bounding box center [739, 437] width 616 height 49
click at [1010, 433] on div "Ok" at bounding box center [1009, 437] width 12 height 13
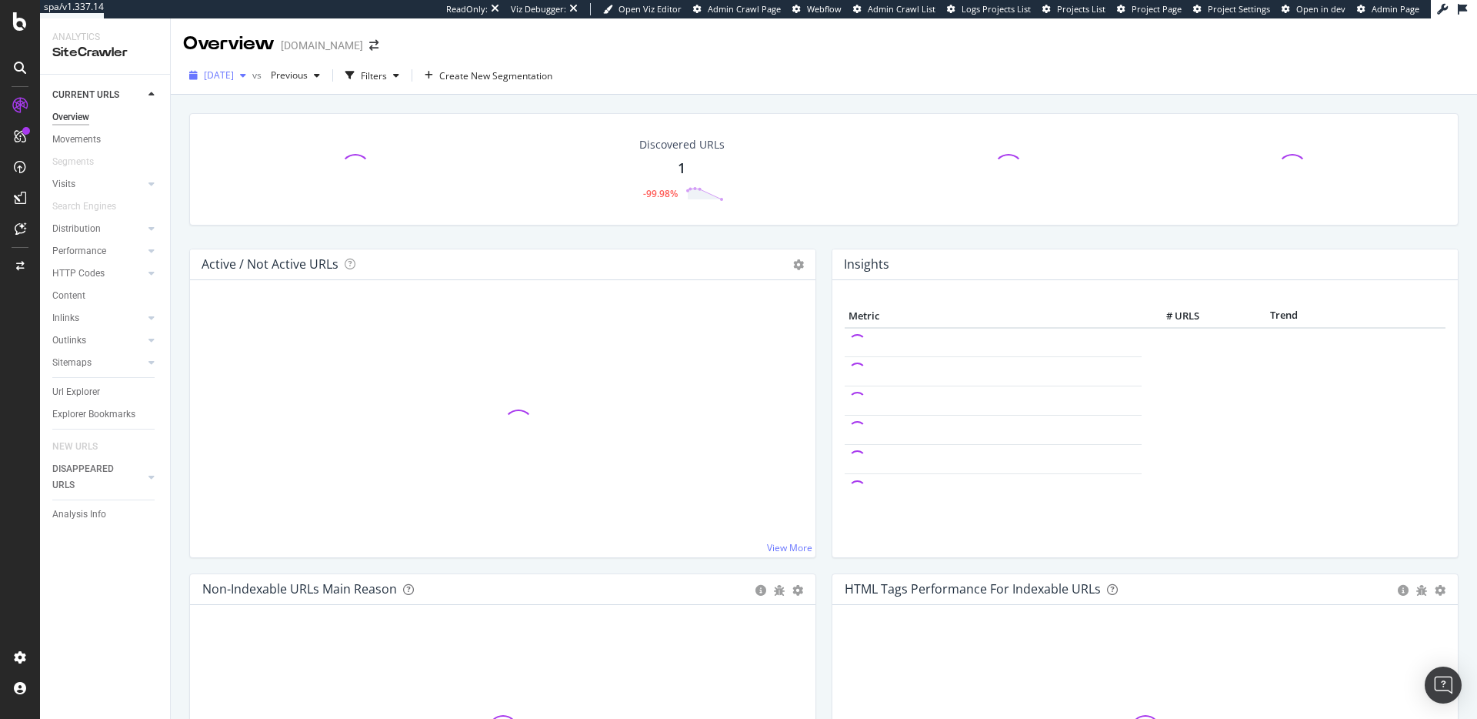
click at [234, 77] on span "[DATE]" at bounding box center [219, 74] width 30 height 13
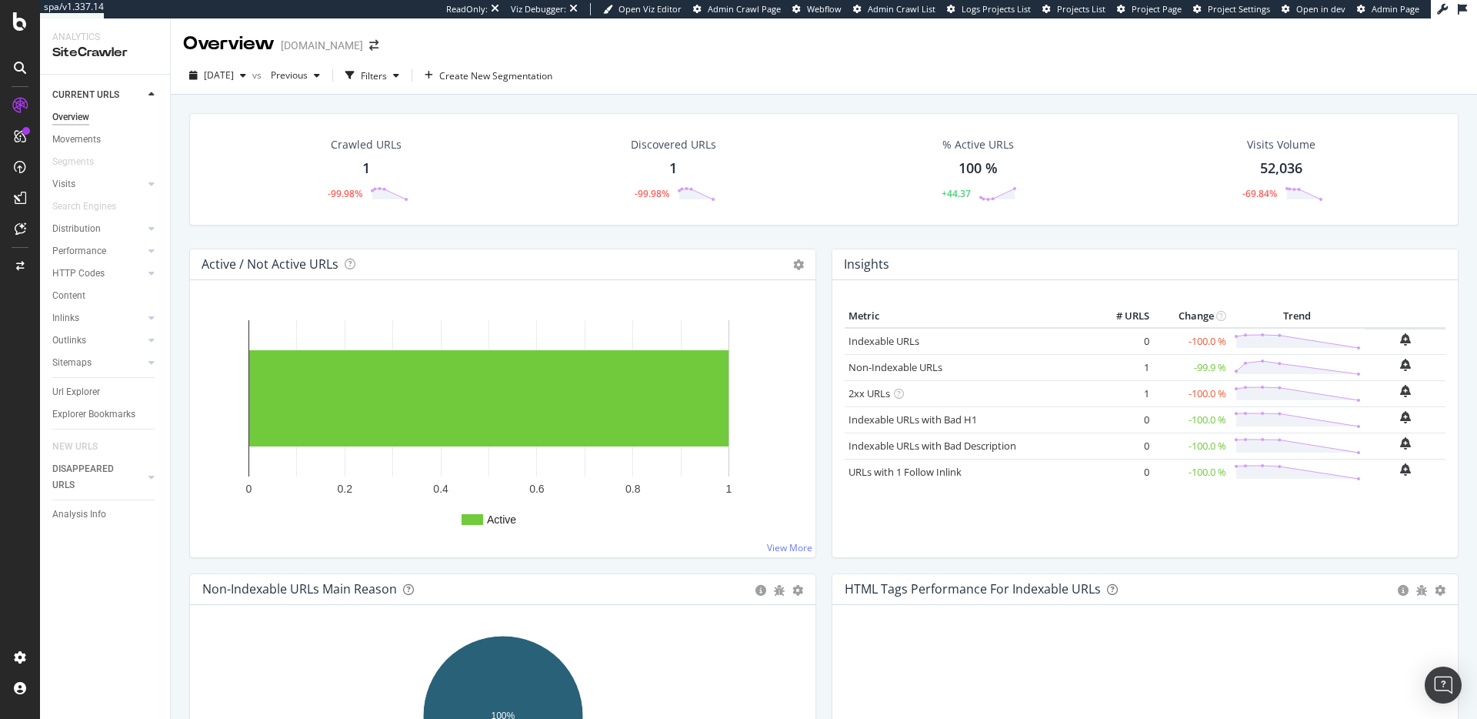
click at [756, 86] on div "2025 Sep. 4th vs Previous Filters Create New Segmentation" at bounding box center [824, 78] width 1306 height 31
click at [234, 74] on span "[DATE]" at bounding box center [219, 74] width 30 height 13
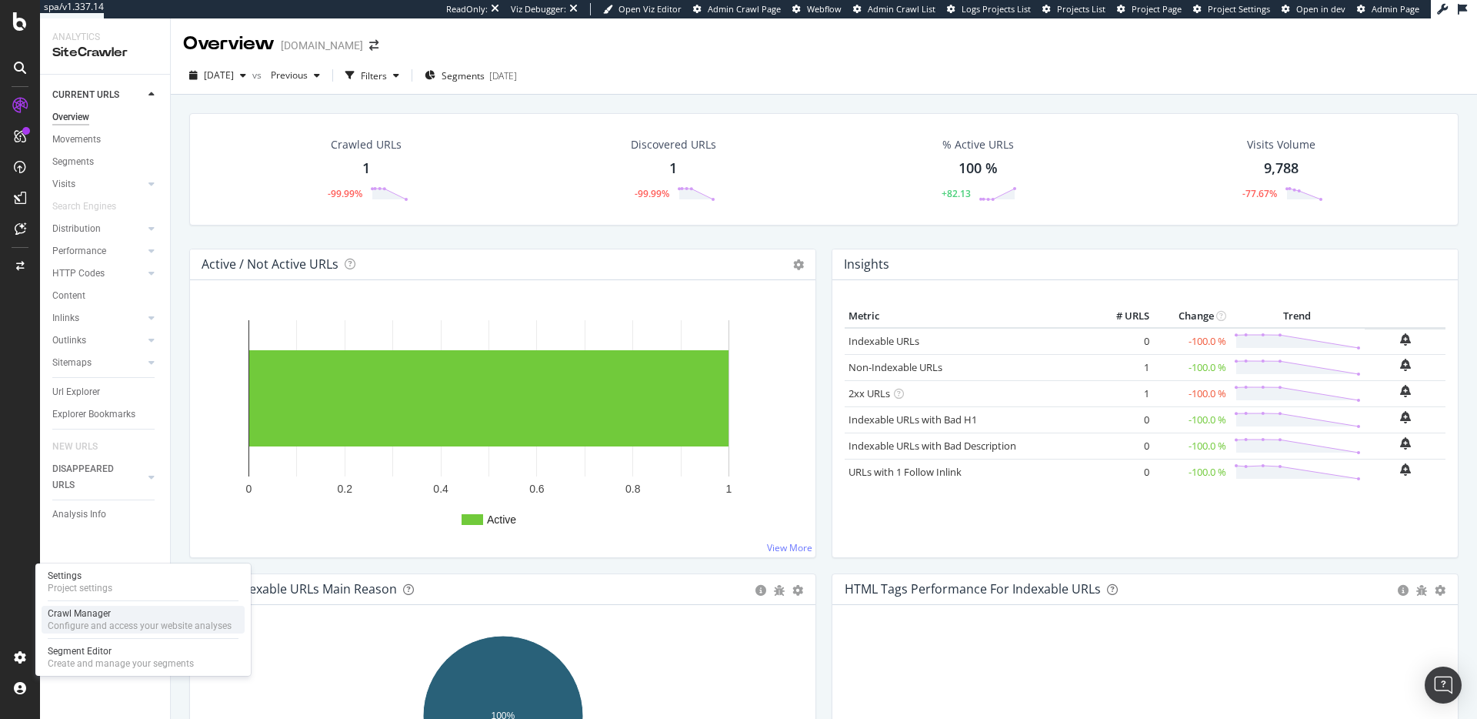
click at [88, 620] on div "Configure and access your website analyses" at bounding box center [140, 625] width 184 height 12
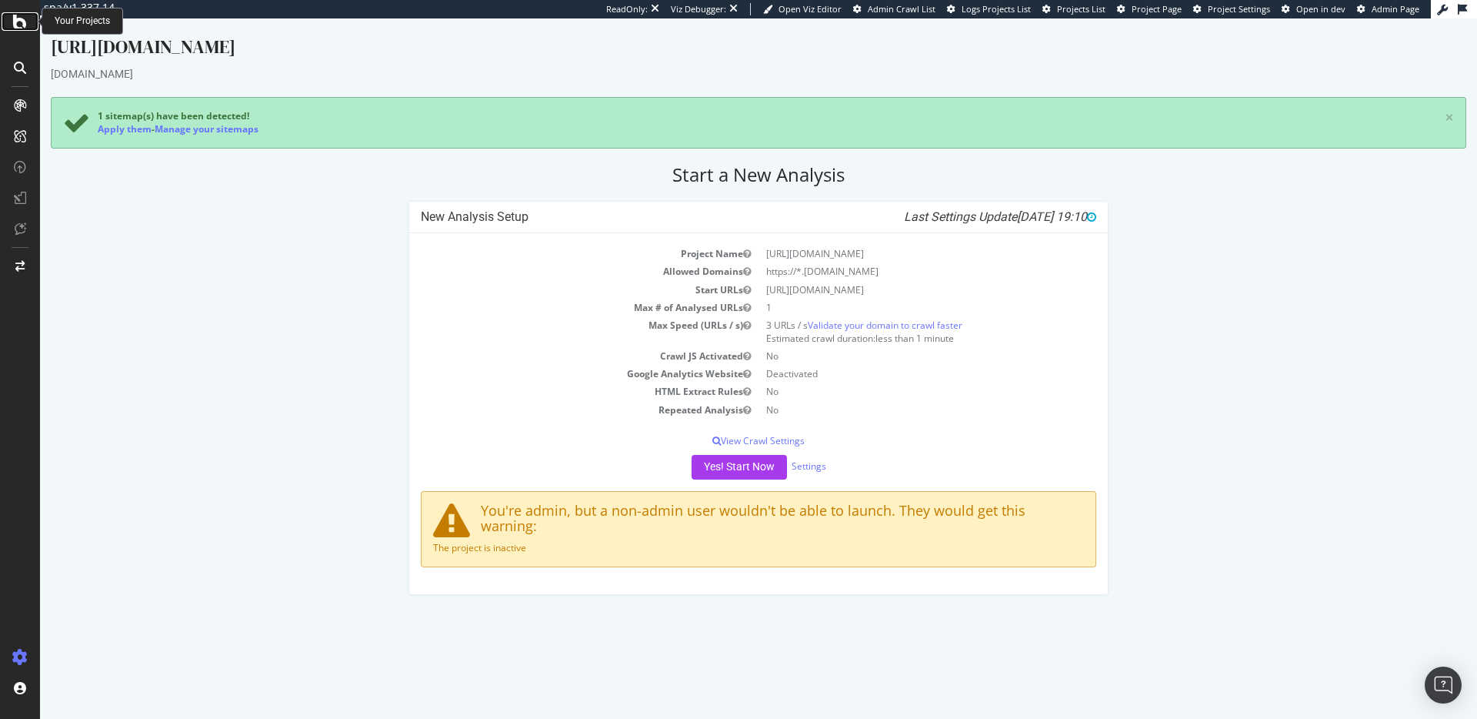
click at [15, 18] on icon at bounding box center [20, 21] width 14 height 18
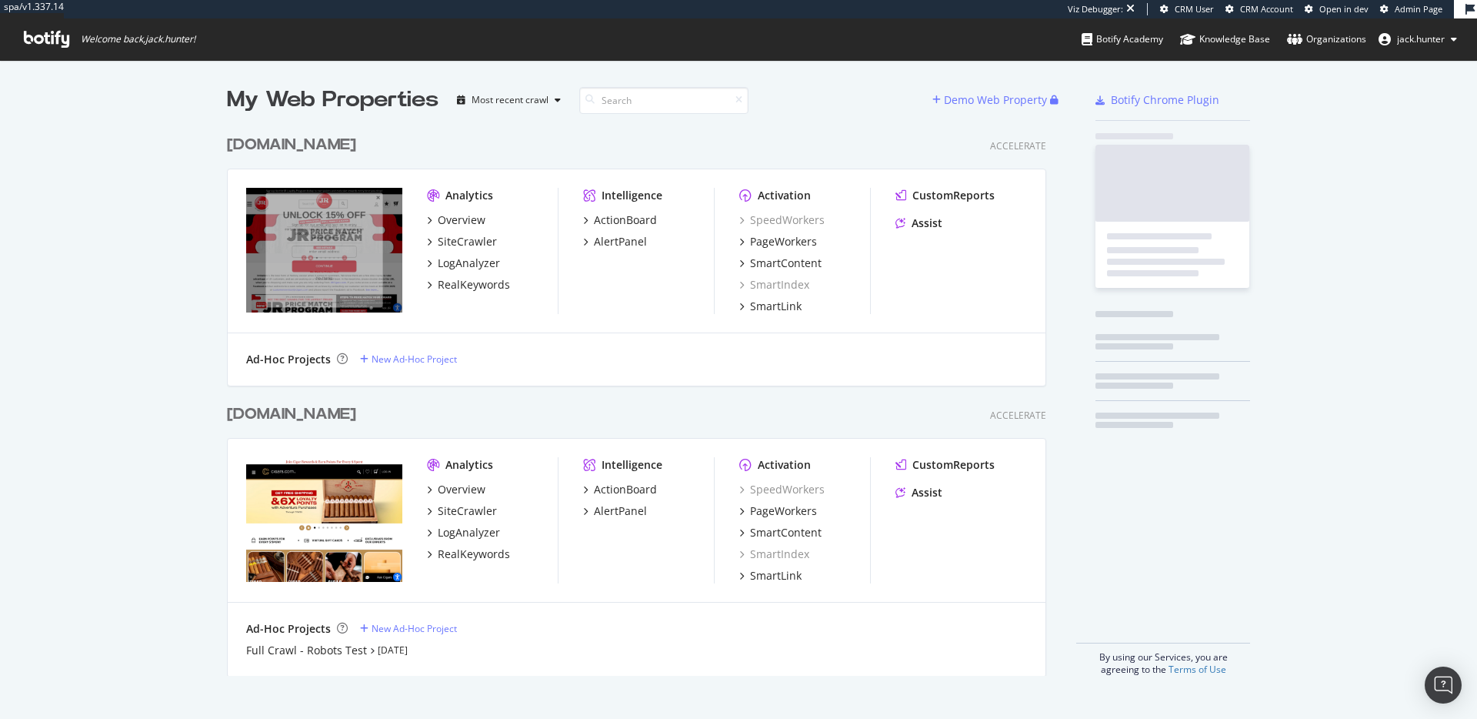
scroll to position [560, 832]
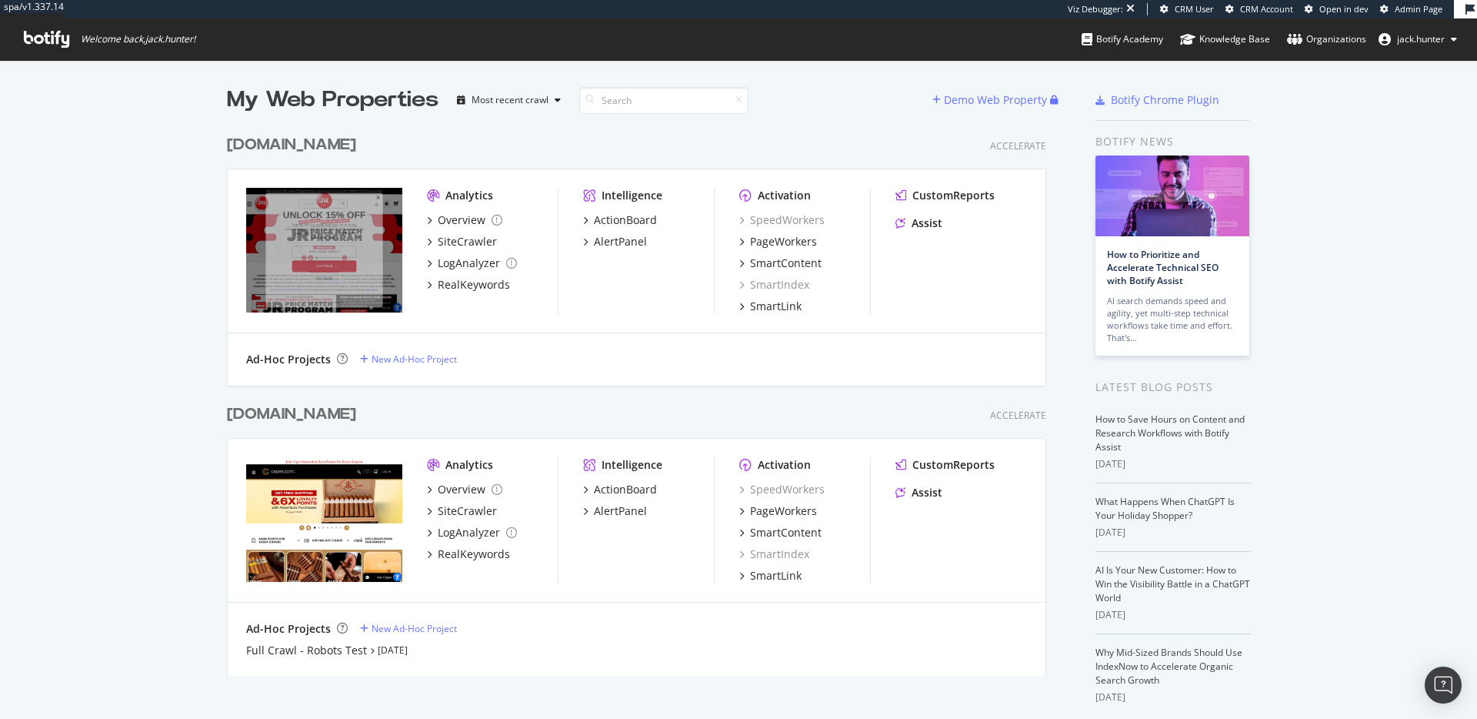
click at [269, 138] on div "jrcigars.com" at bounding box center [291, 145] width 129 height 22
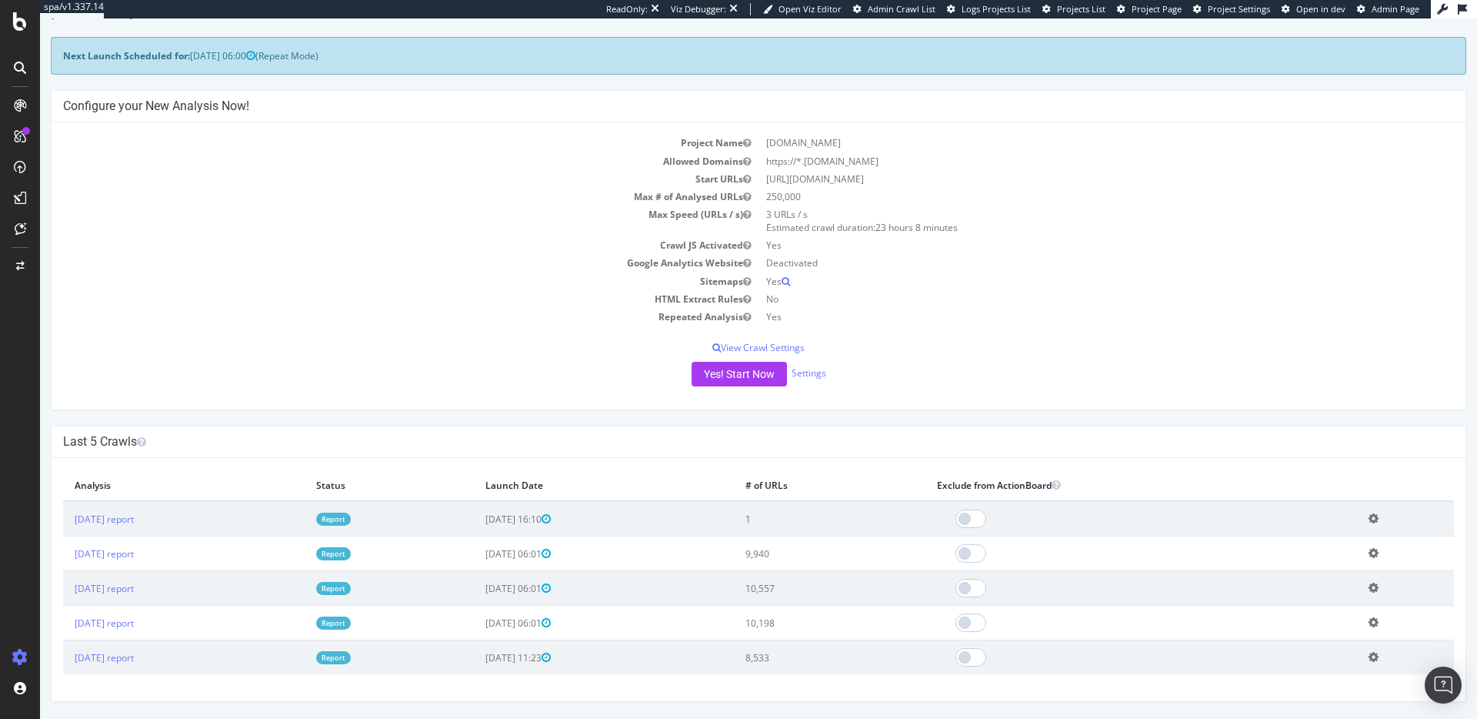
scroll to position [56, 0]
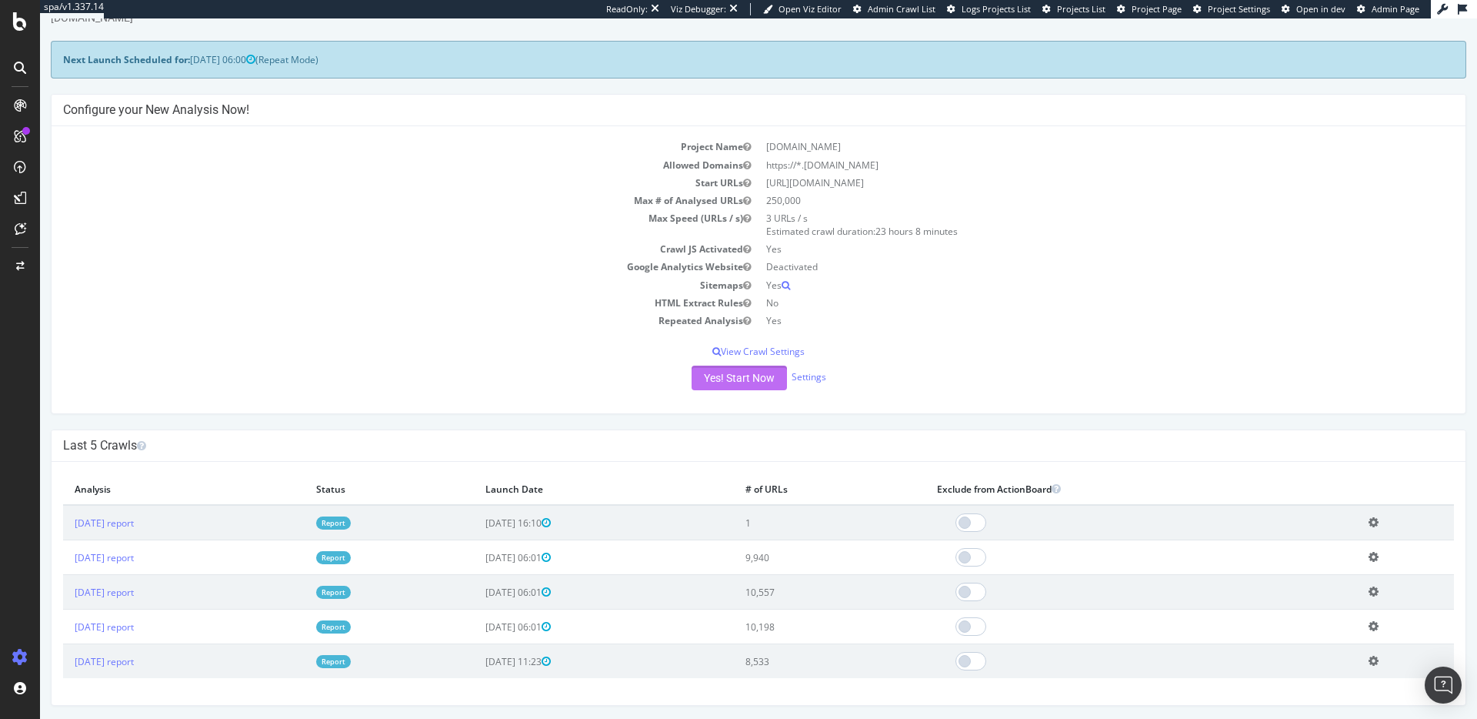
click at [719, 375] on button "Yes! Start Now" at bounding box center [739, 377] width 95 height 25
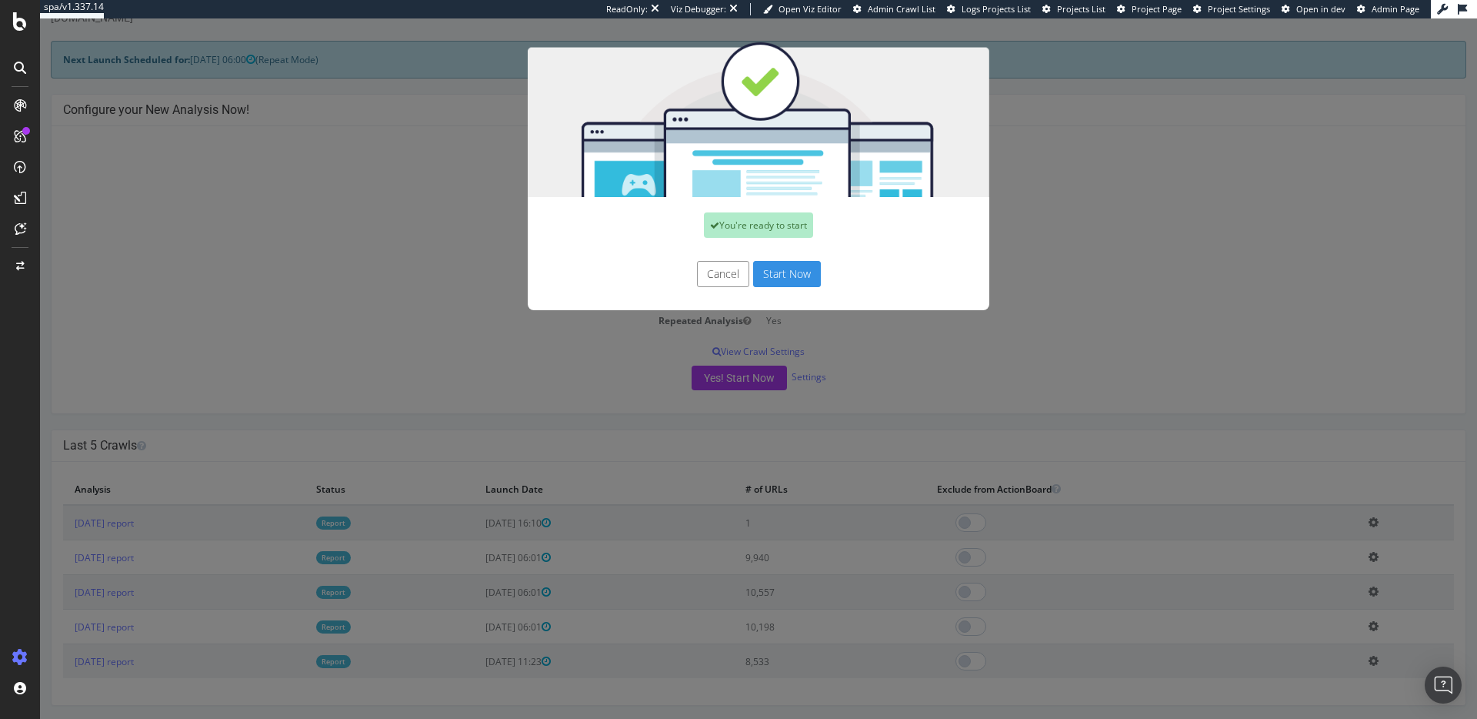
click at [801, 269] on button "Start Now" at bounding box center [787, 274] width 68 height 26
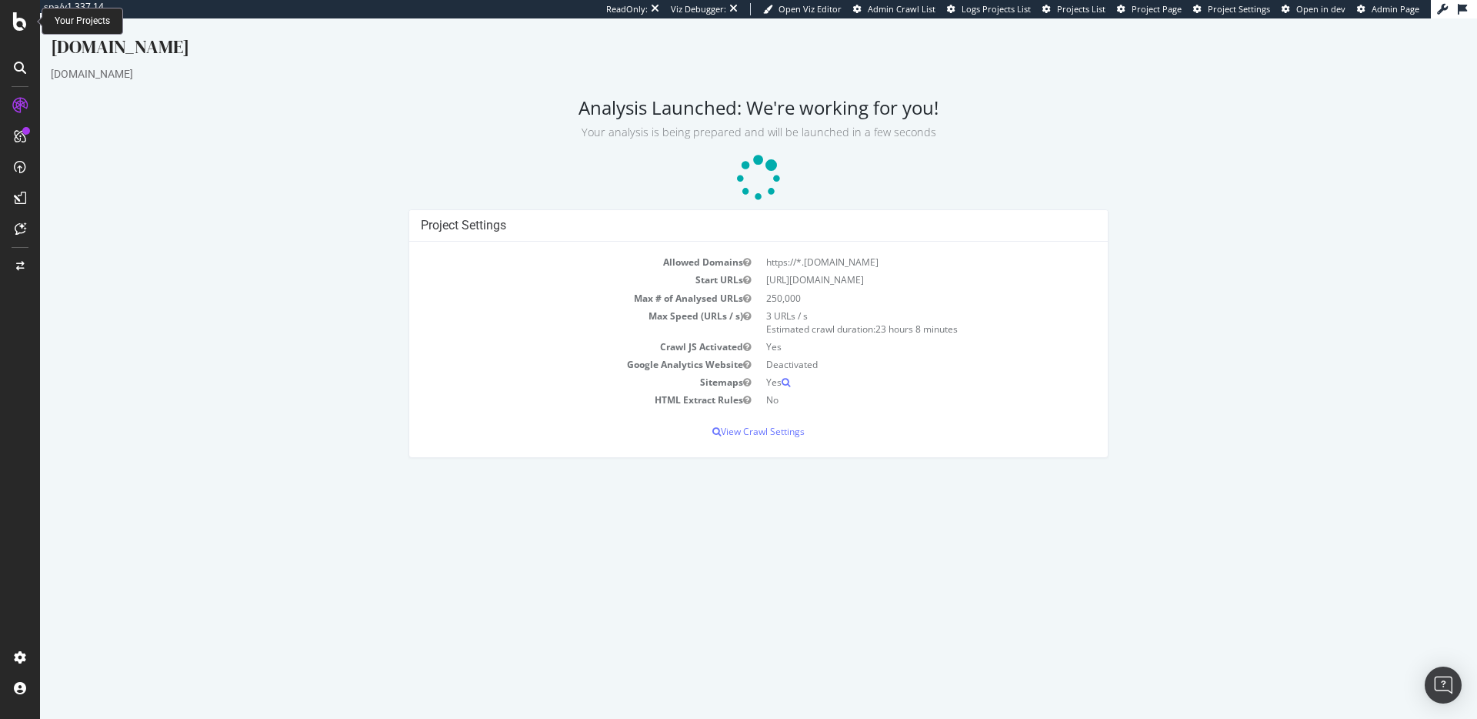
click at [19, 22] on icon at bounding box center [20, 21] width 14 height 18
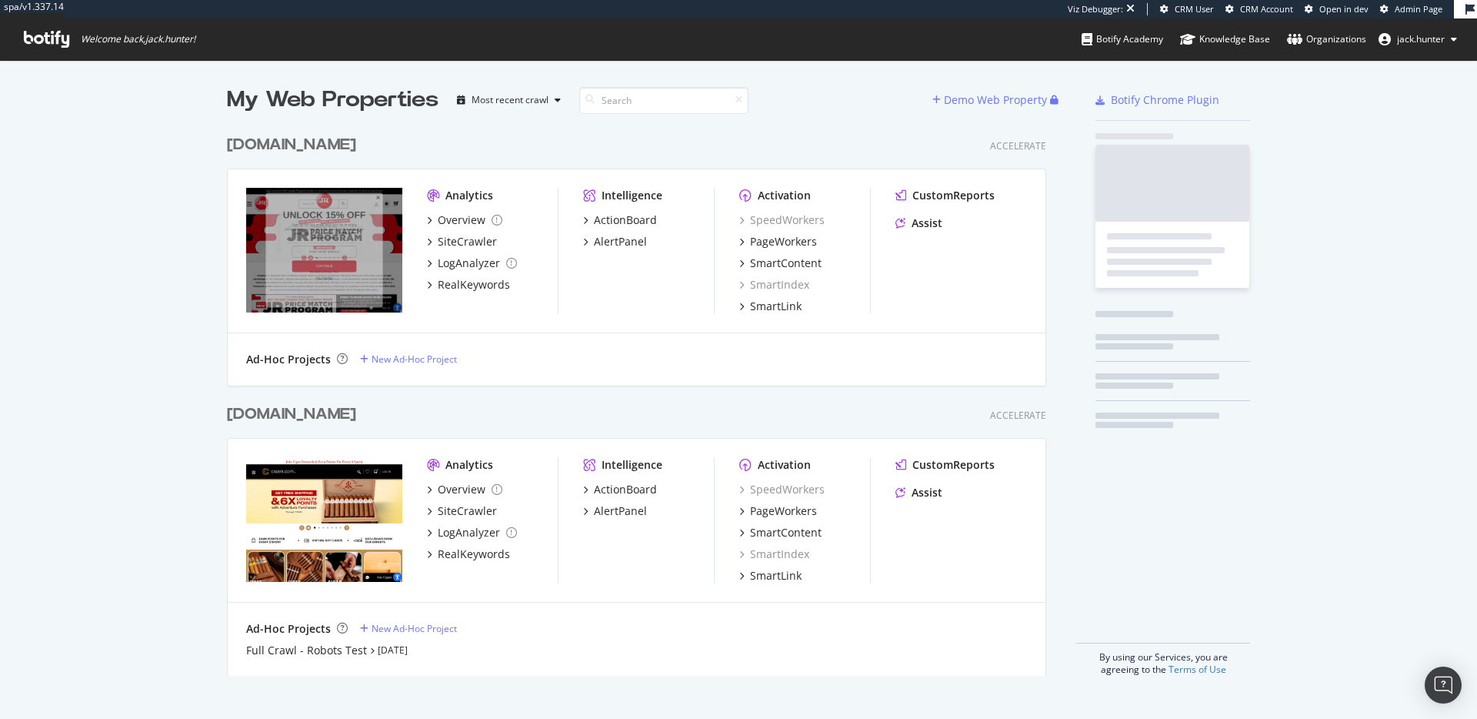
scroll to position [719, 1477]
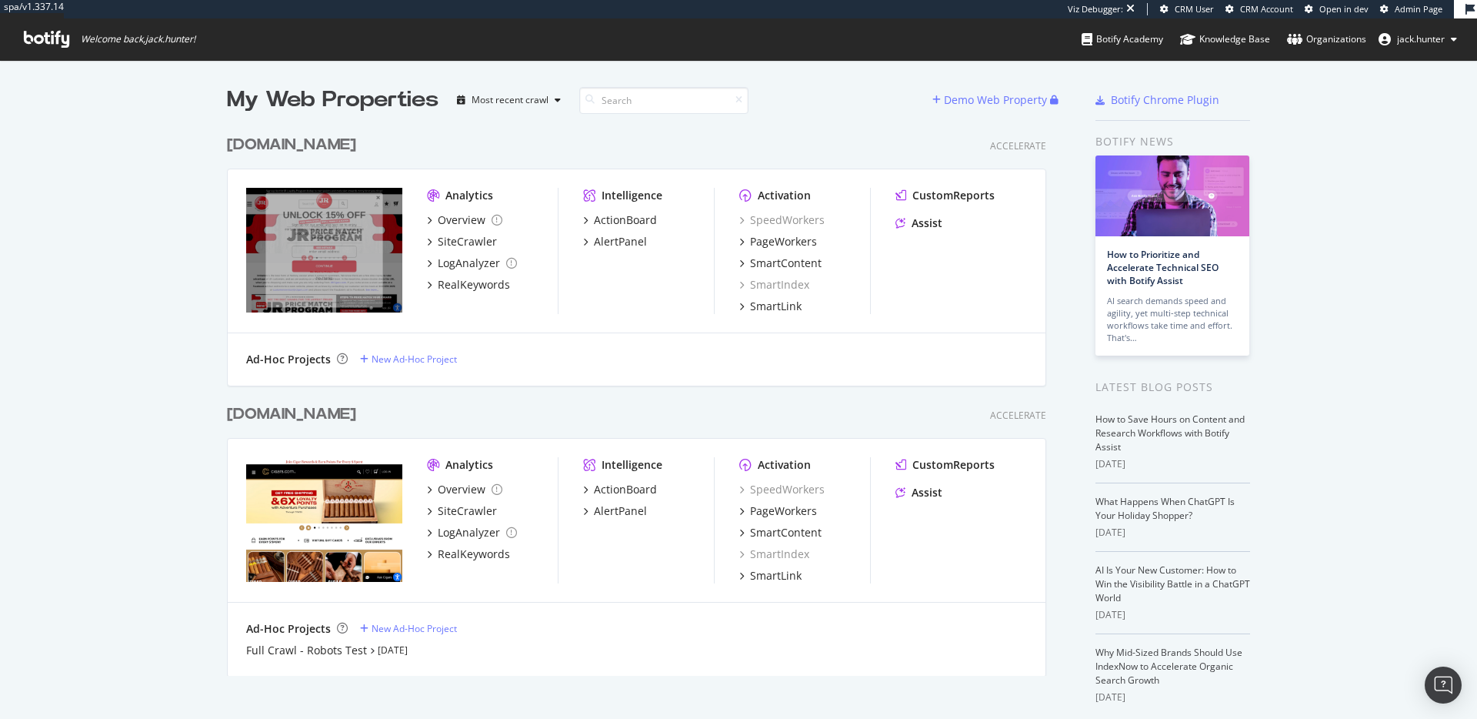
click at [274, 405] on div "cigars.com" at bounding box center [291, 414] width 129 height 22
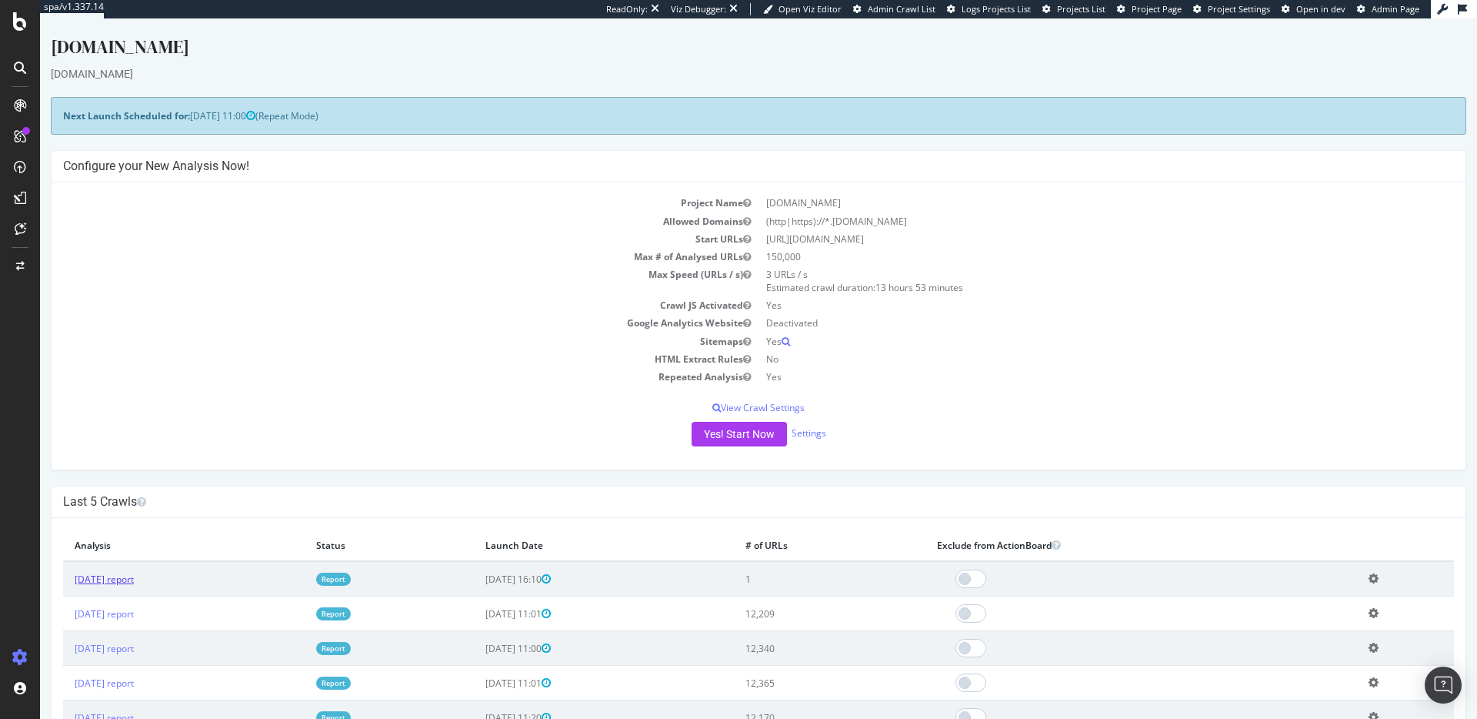
click at [118, 579] on link "2025 Sep. 4th report" at bounding box center [104, 578] width 59 height 13
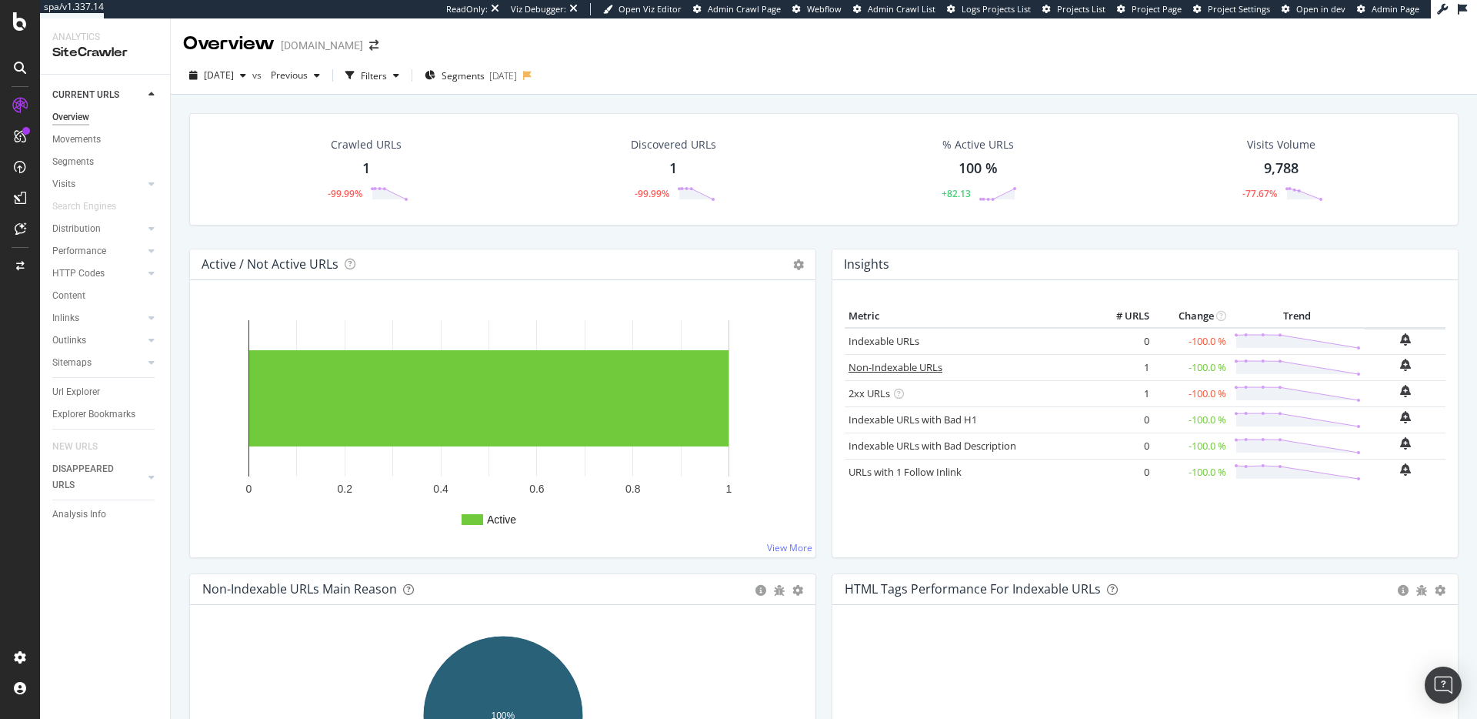
click at [893, 368] on link "Non-Indexable URLs" at bounding box center [896, 367] width 94 height 14
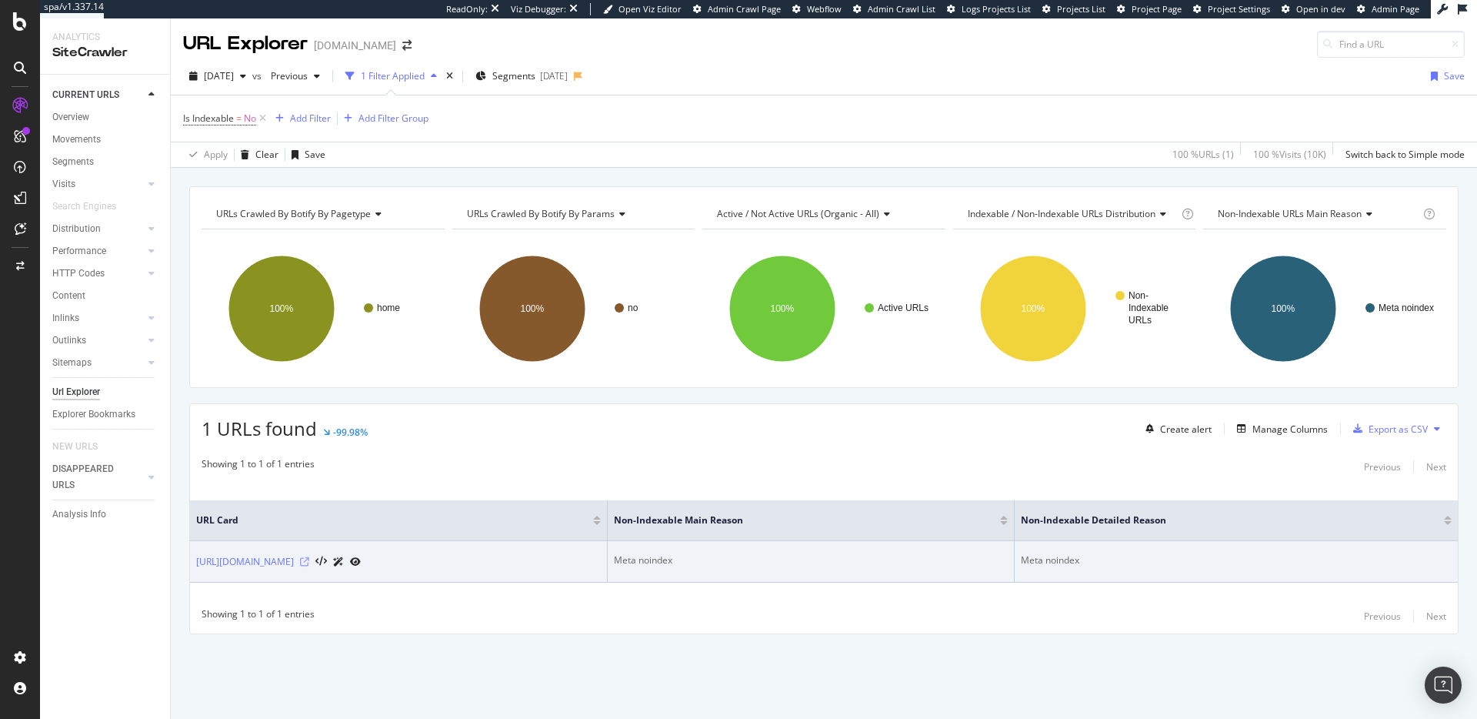
click at [309, 560] on icon at bounding box center [304, 561] width 9 height 9
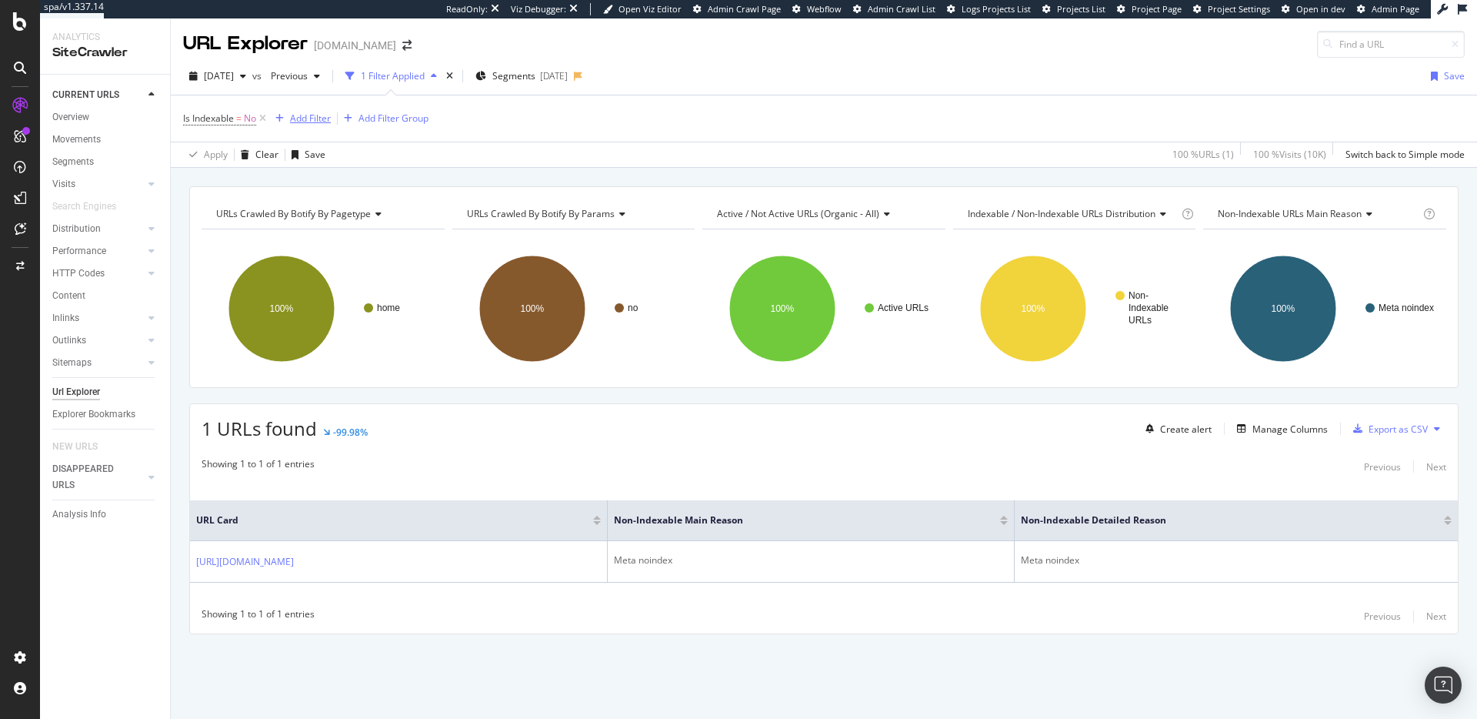
click at [299, 109] on button "Add Filter" at bounding box center [300, 118] width 62 height 18
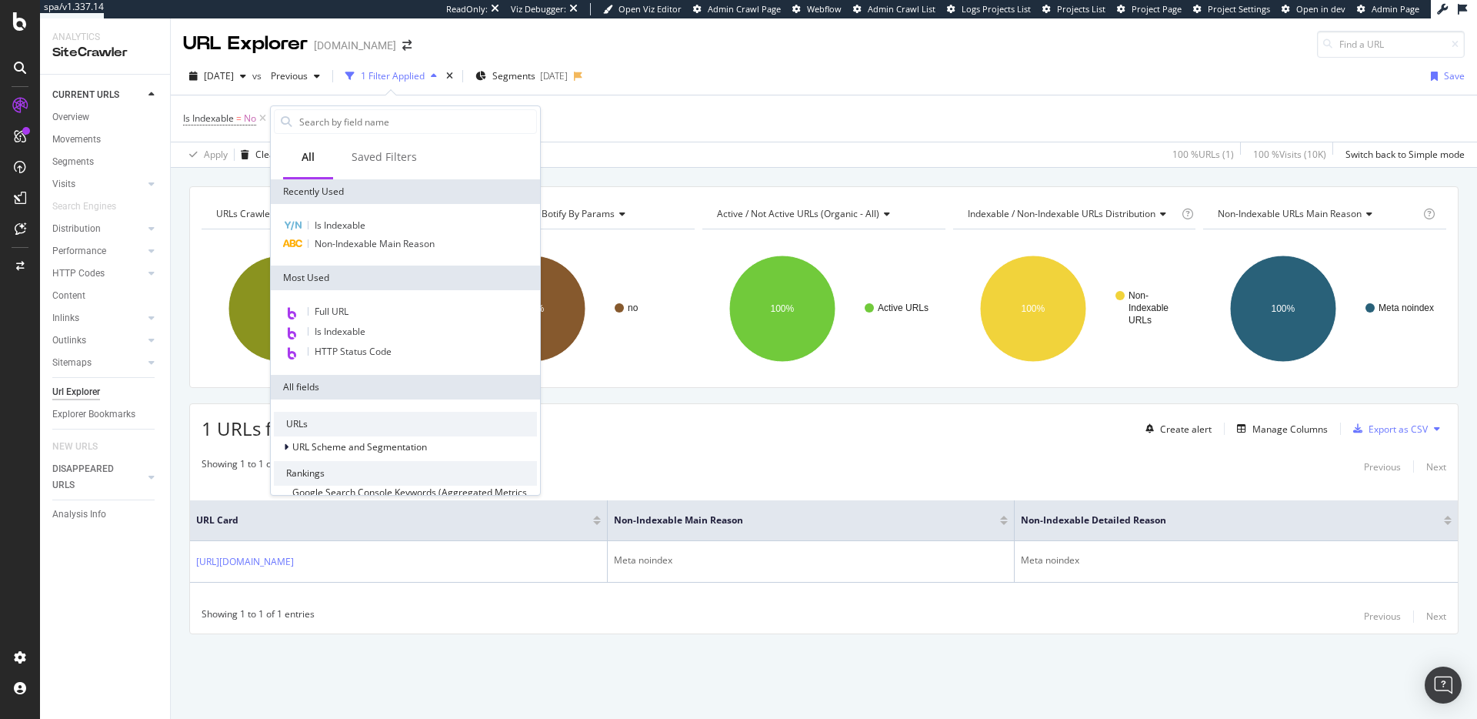
click at [365, 351] on span "HTTP Status Code" at bounding box center [353, 351] width 77 height 13
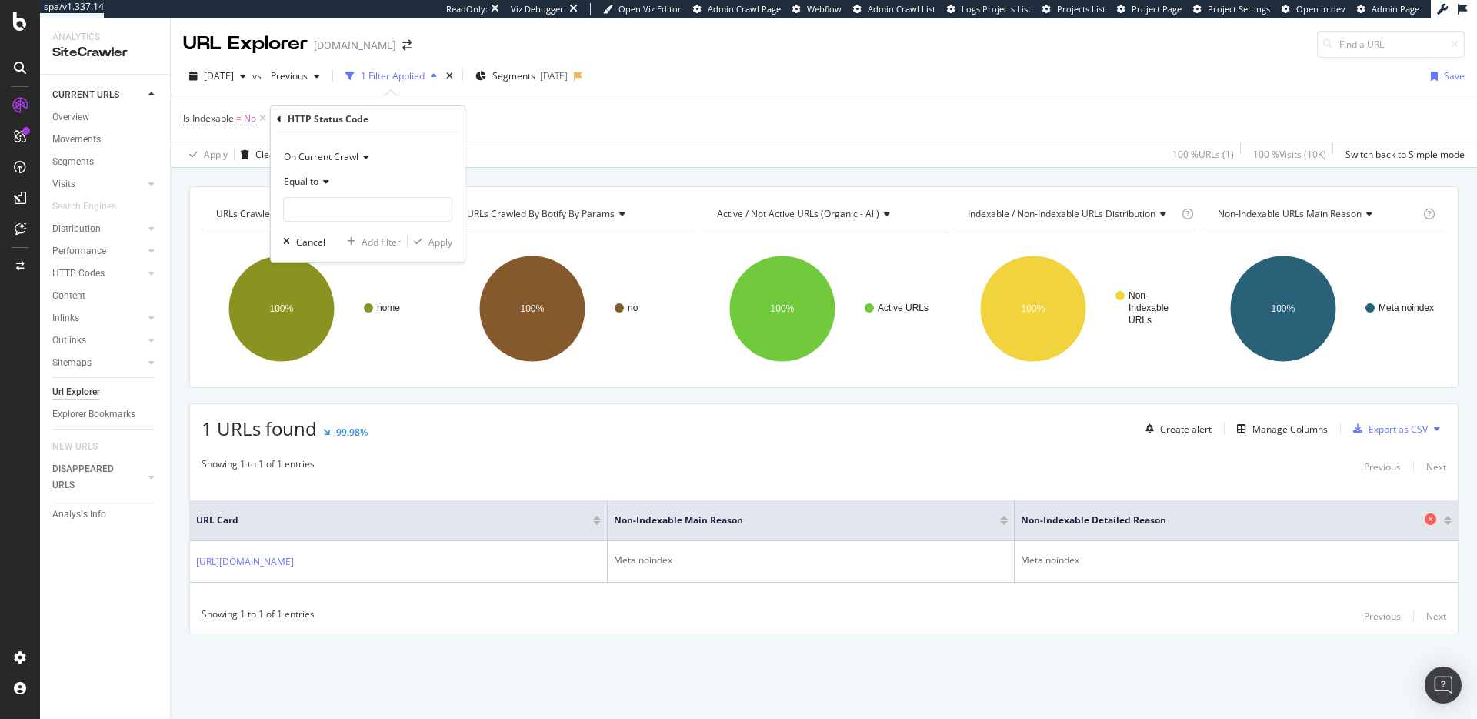
click at [1221, 513] on span "Non-Indexable Detailed Reason" at bounding box center [1221, 520] width 400 height 14
click at [1290, 439] on div "Create alert Manage Columns Export as CSV" at bounding box center [1292, 428] width 307 height 26
click at [1289, 434] on div "Manage Columns" at bounding box center [1290, 428] width 75 height 13
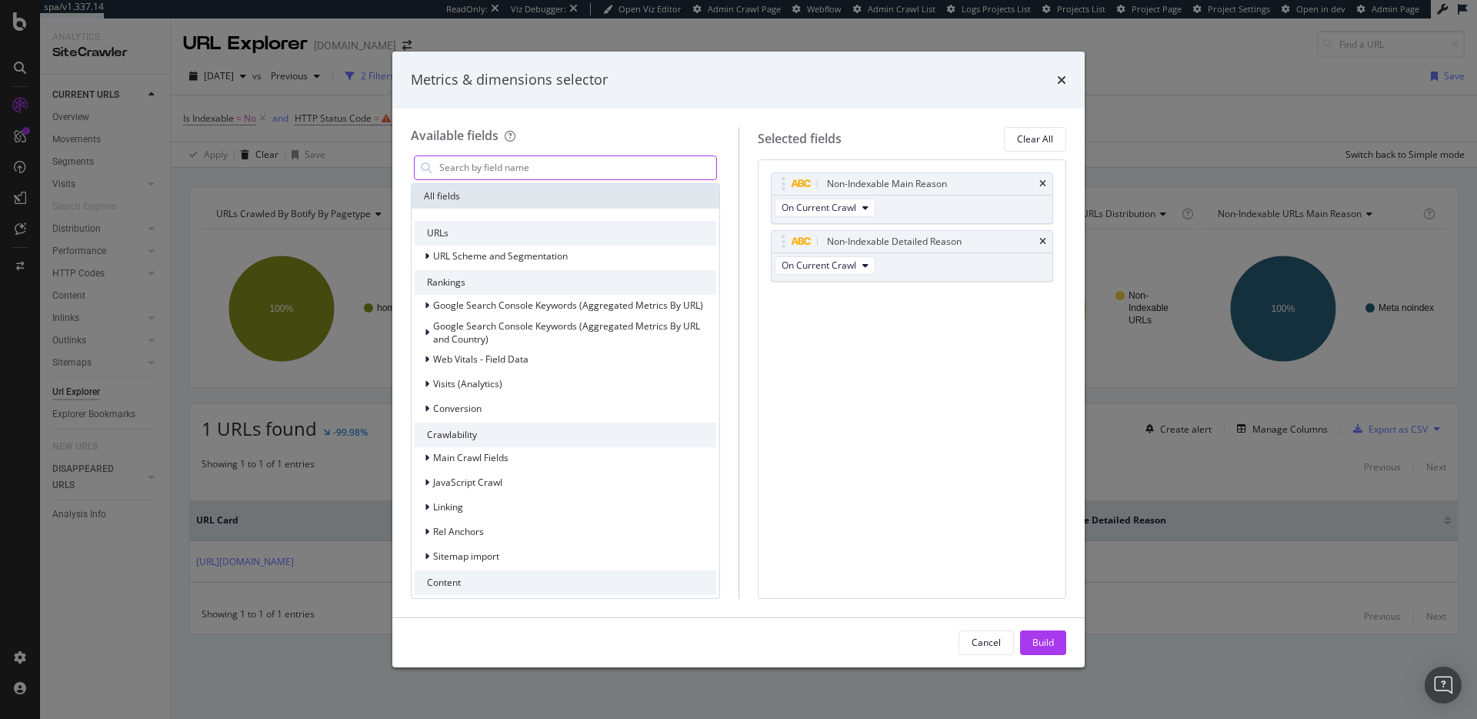
click at [546, 172] on input "modal" at bounding box center [577, 167] width 279 height 23
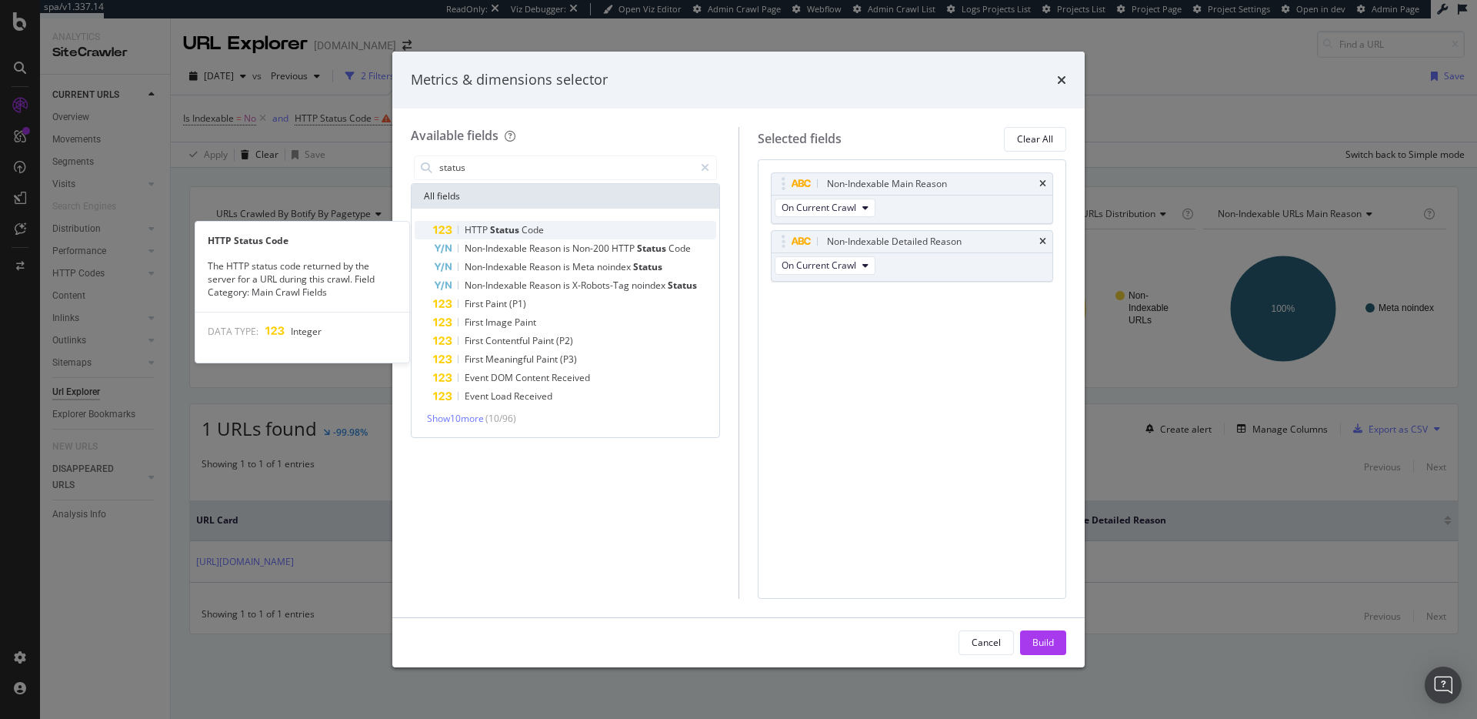
type input "status"
click at [560, 229] on div "HTTP Status Code" at bounding box center [574, 230] width 283 height 18
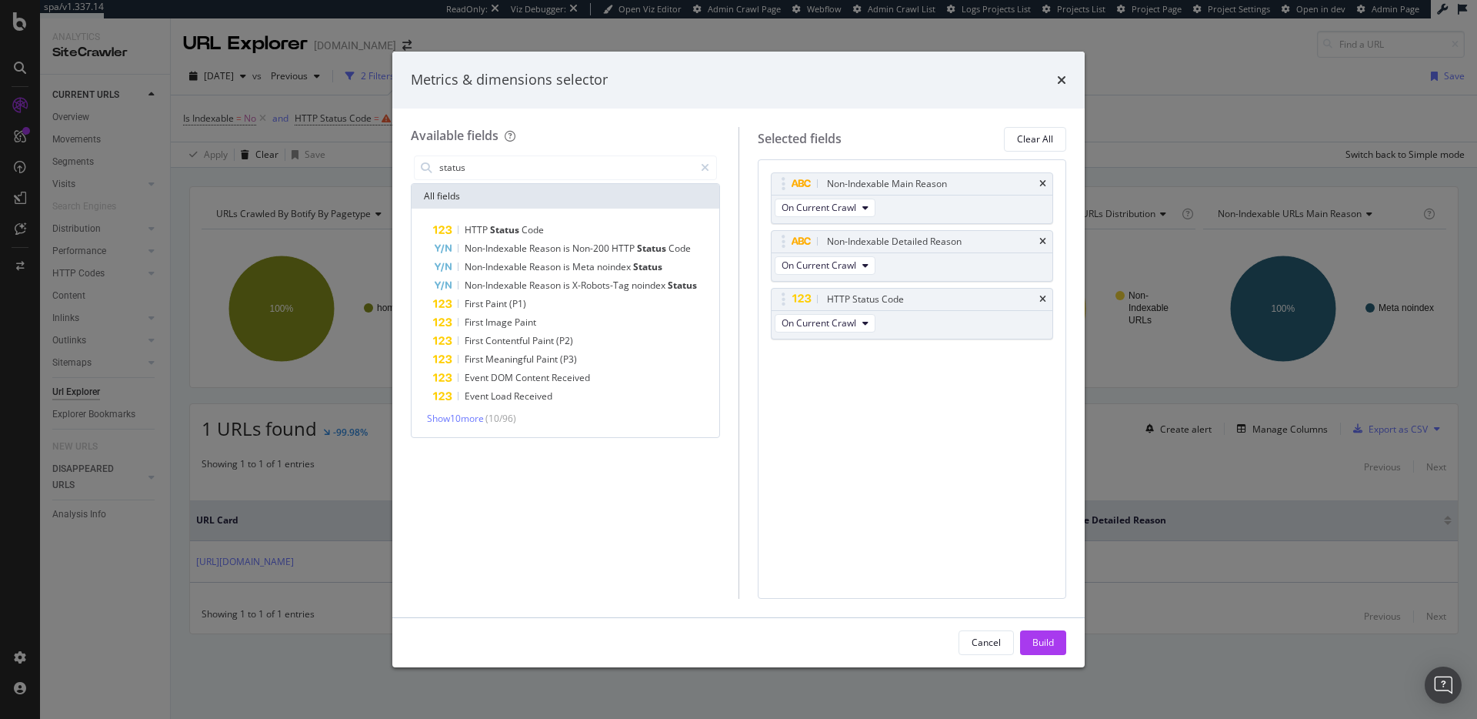
click at [1039, 641] on div "Build" at bounding box center [1044, 642] width 22 height 13
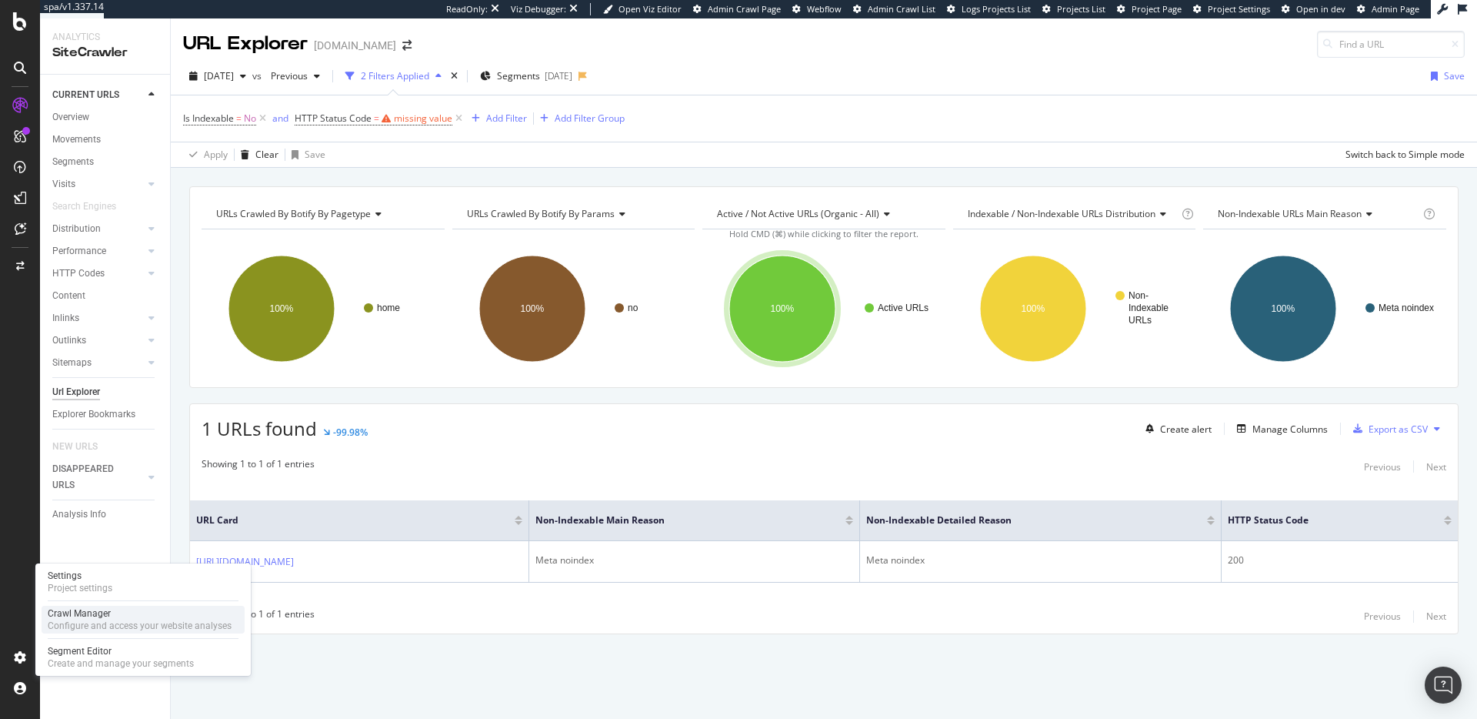
click at [95, 613] on div "Crawl Manager" at bounding box center [140, 613] width 184 height 12
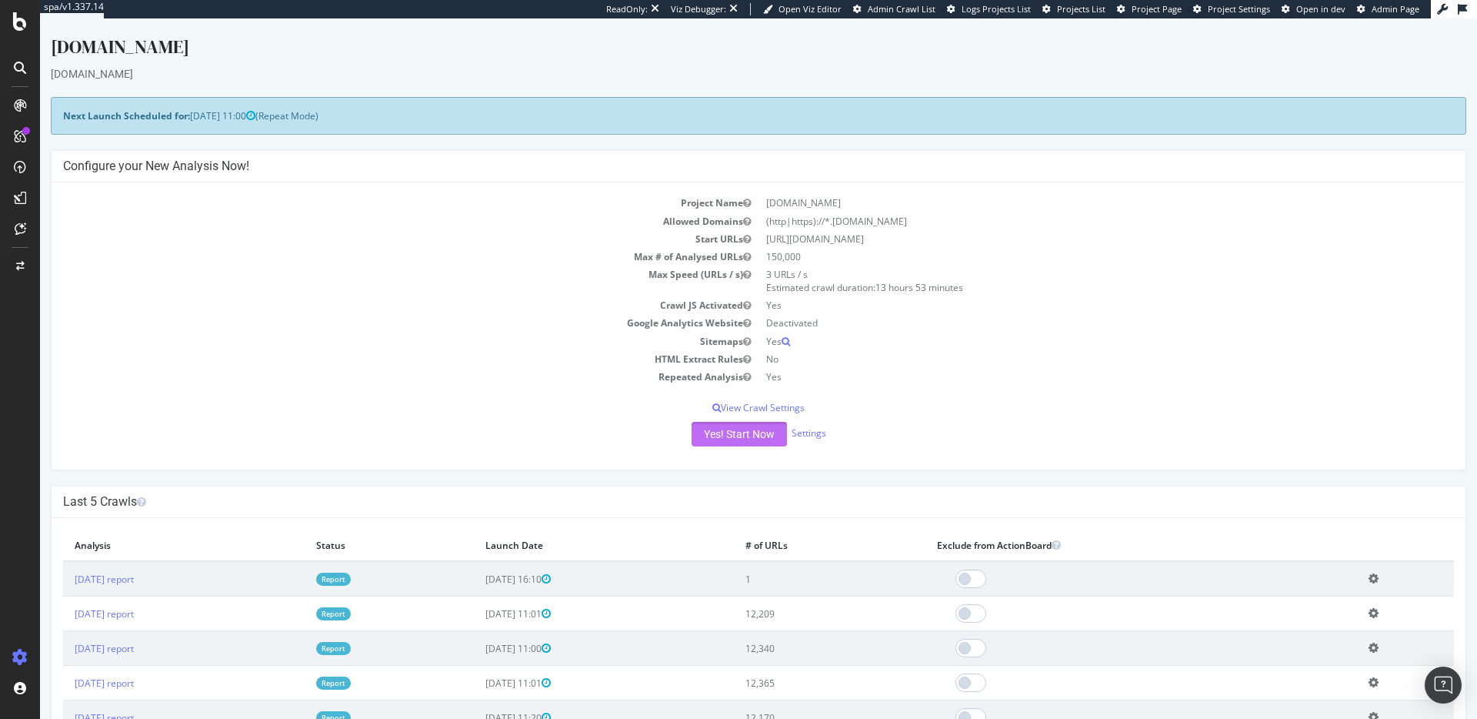
click at [742, 432] on button "Yes! Start Now" at bounding box center [739, 434] width 95 height 25
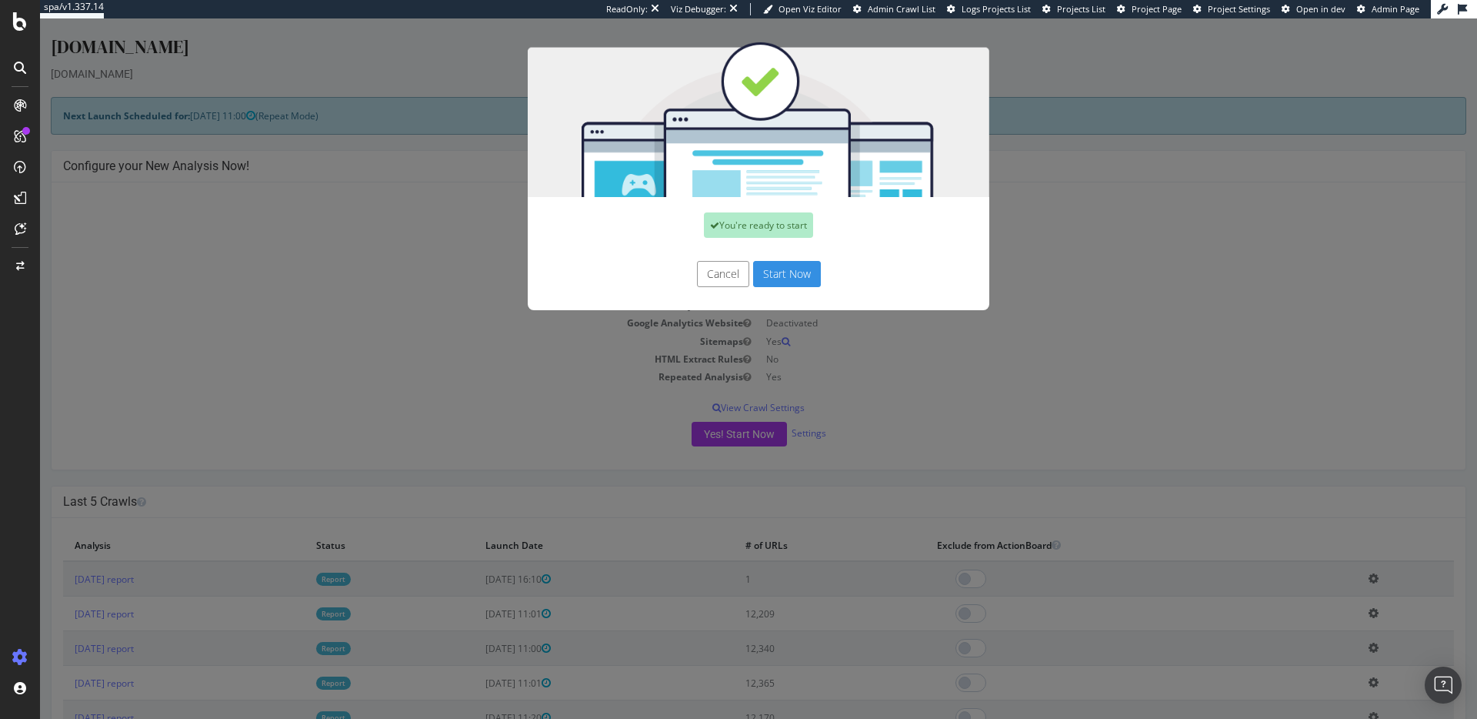
click at [780, 274] on button "Start Now" at bounding box center [787, 274] width 68 height 26
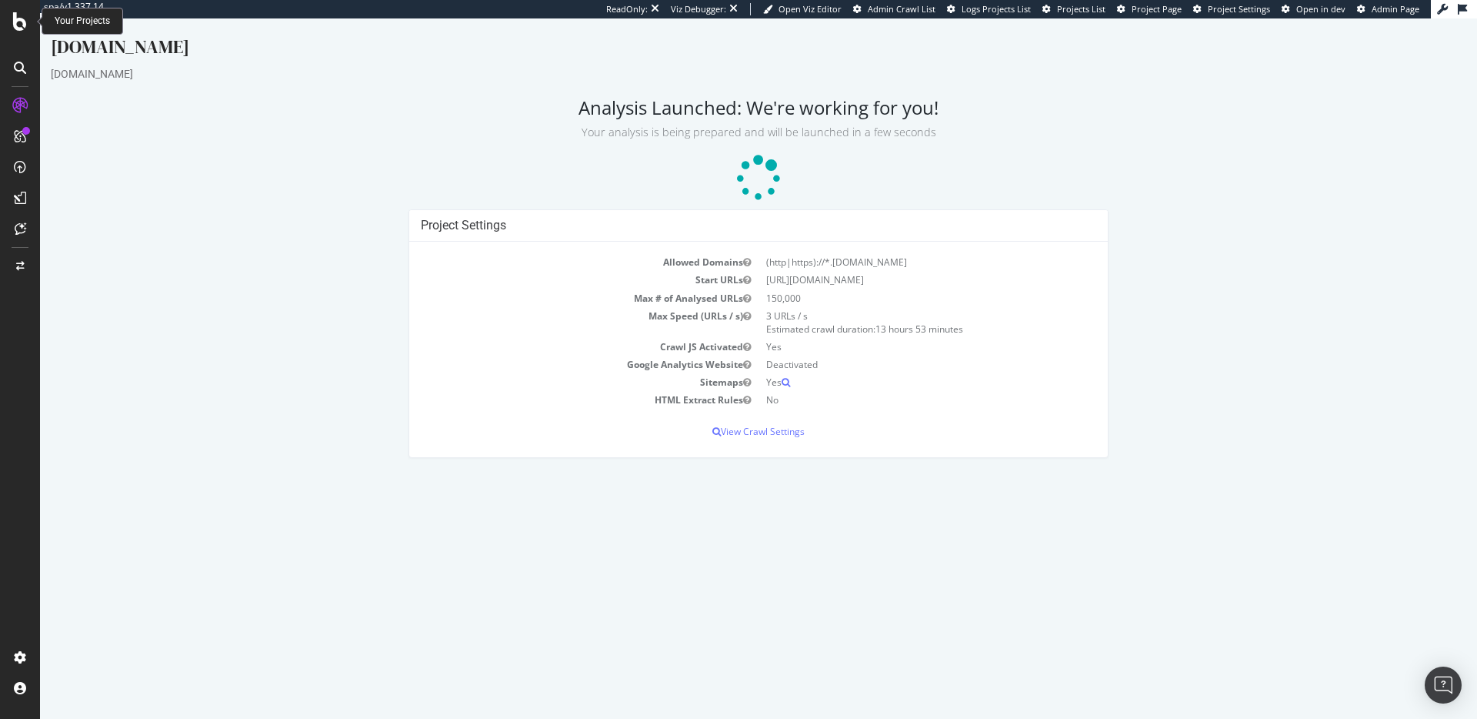
click at [7, 16] on div at bounding box center [20, 21] width 37 height 18
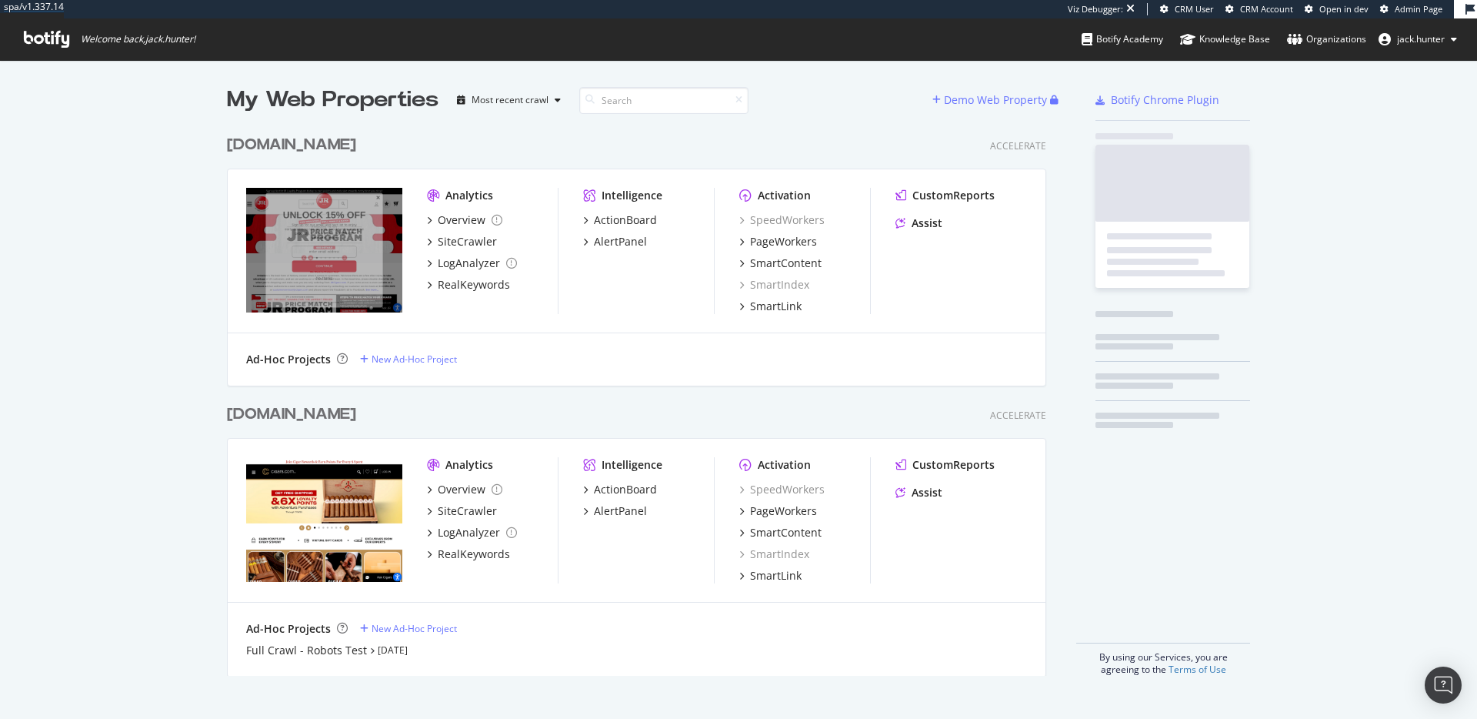
scroll to position [719, 1477]
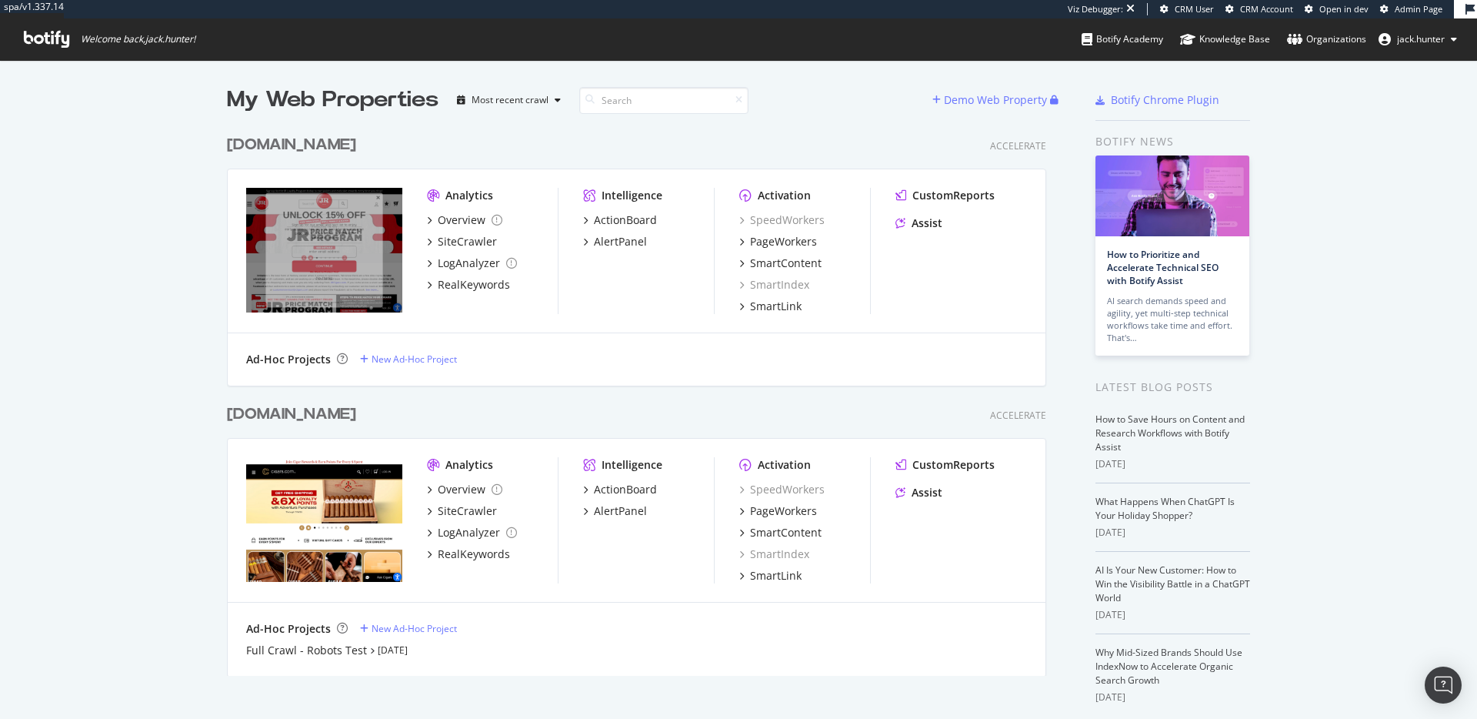
click at [279, 149] on div "[DOMAIN_NAME]" at bounding box center [291, 145] width 129 height 22
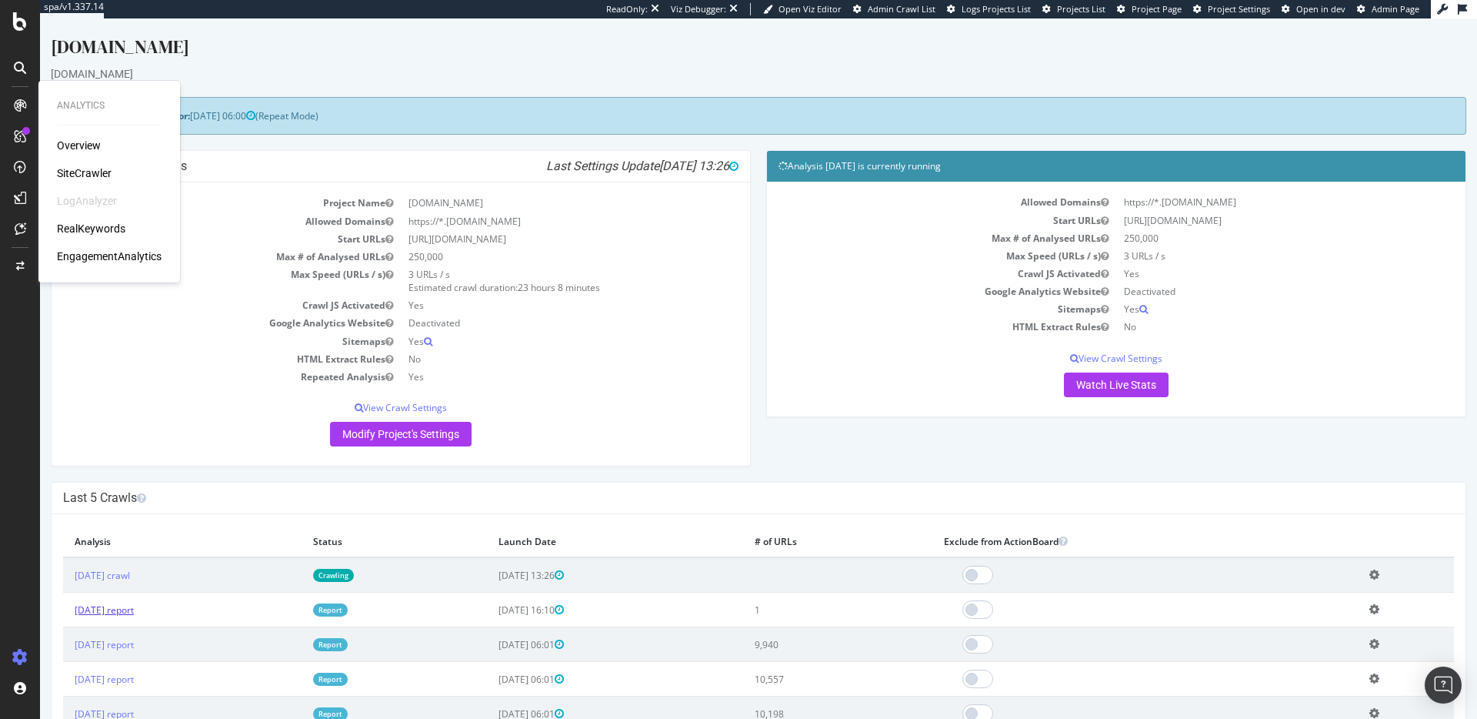
click at [128, 606] on link "2025 Sep. 4th report" at bounding box center [104, 609] width 59 height 13
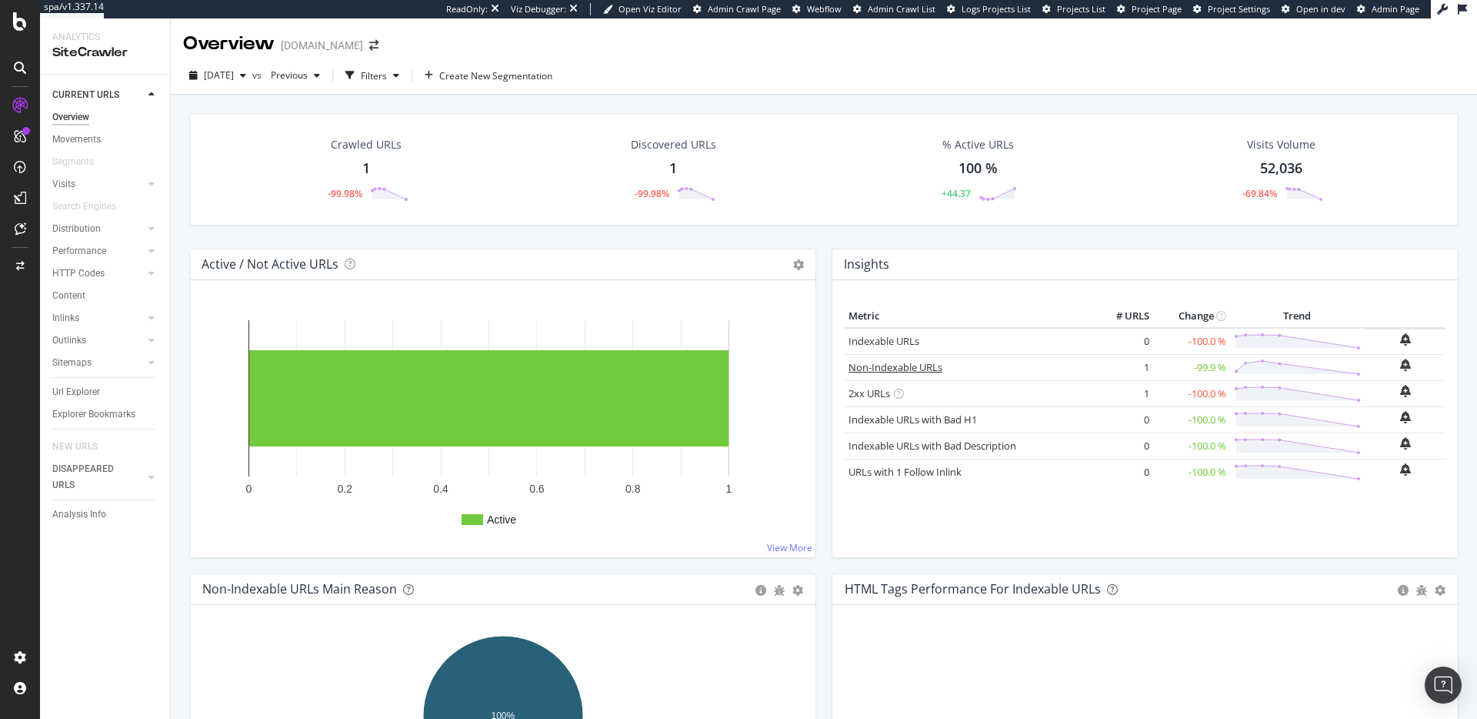
click at [906, 360] on link "Non-Indexable URLs" at bounding box center [896, 367] width 94 height 14
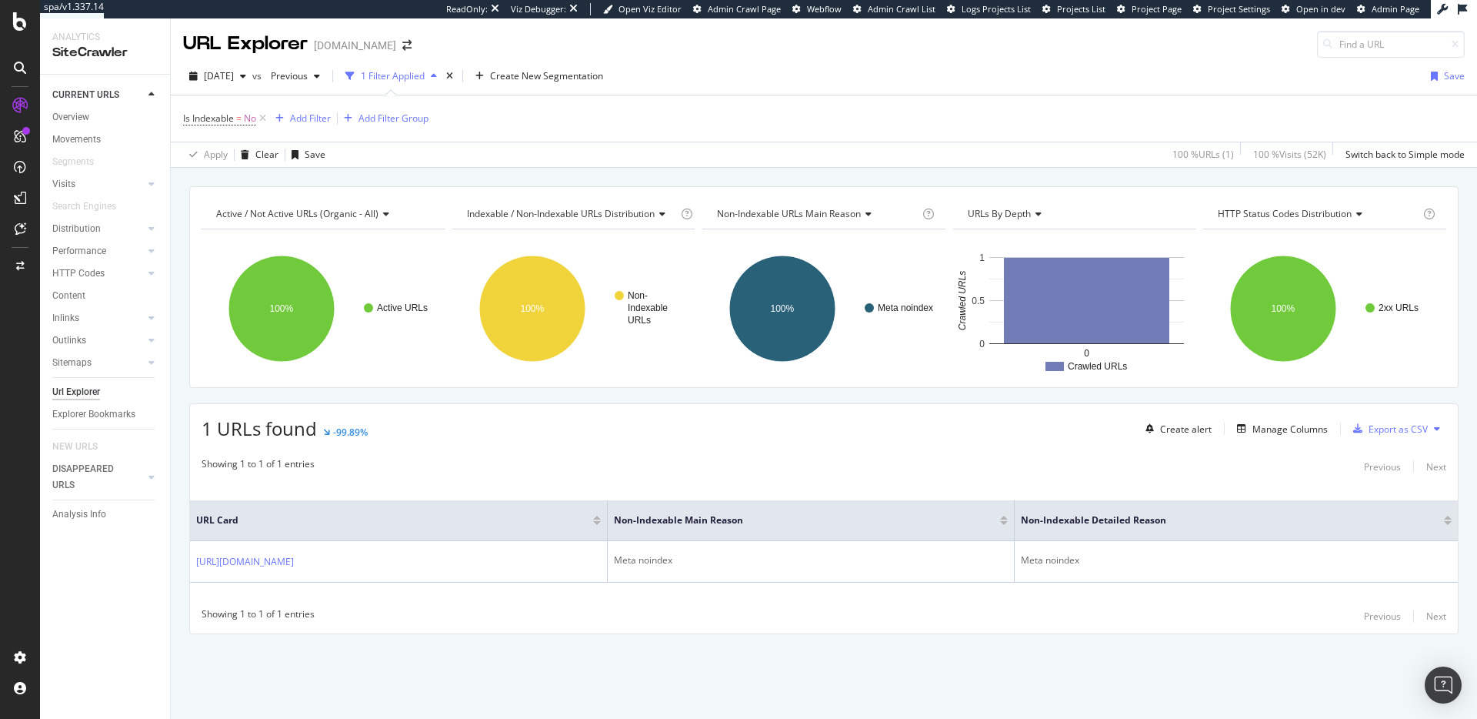
click at [926, 61] on div "2025 Sep. 4th vs Previous 1 Filter Applied Create New Segmentation Save Is Inde…" at bounding box center [824, 113] width 1306 height 110
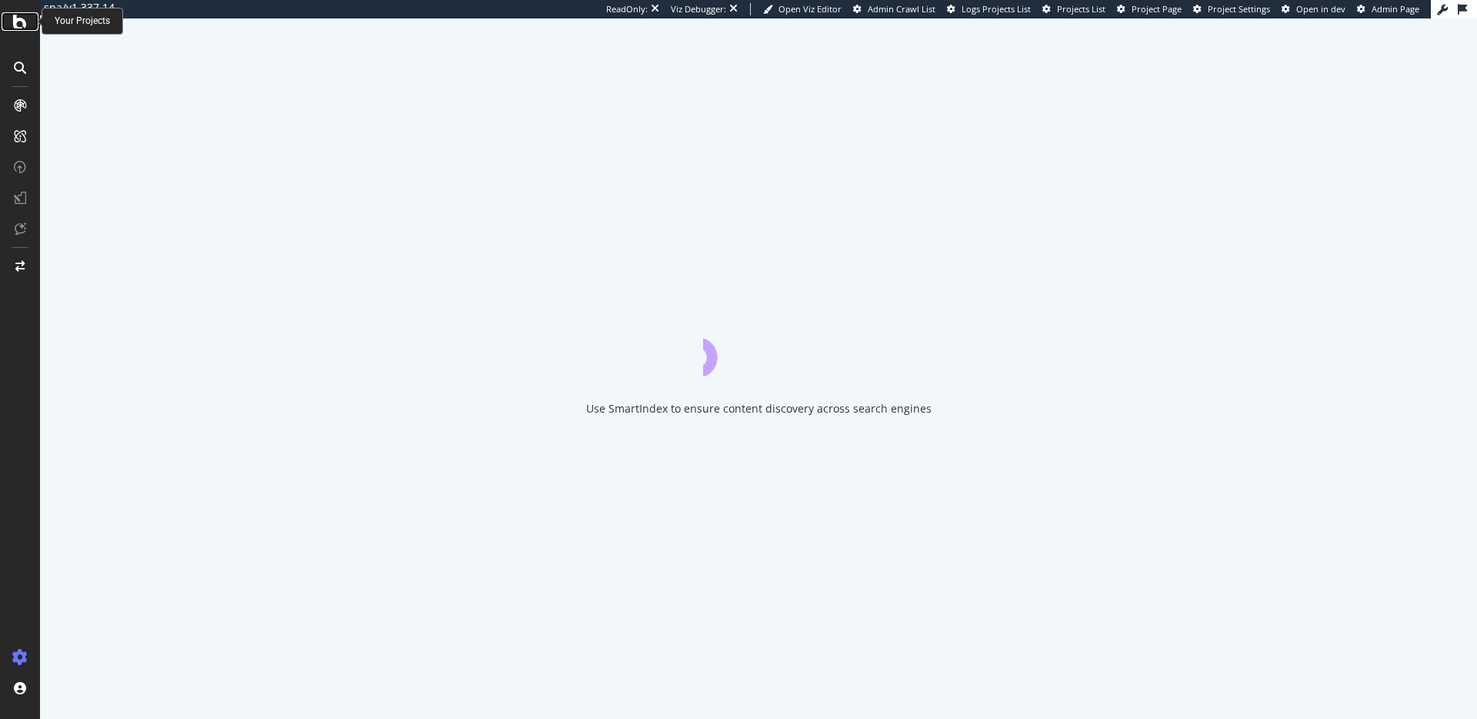
click at [15, 15] on icon at bounding box center [20, 21] width 14 height 18
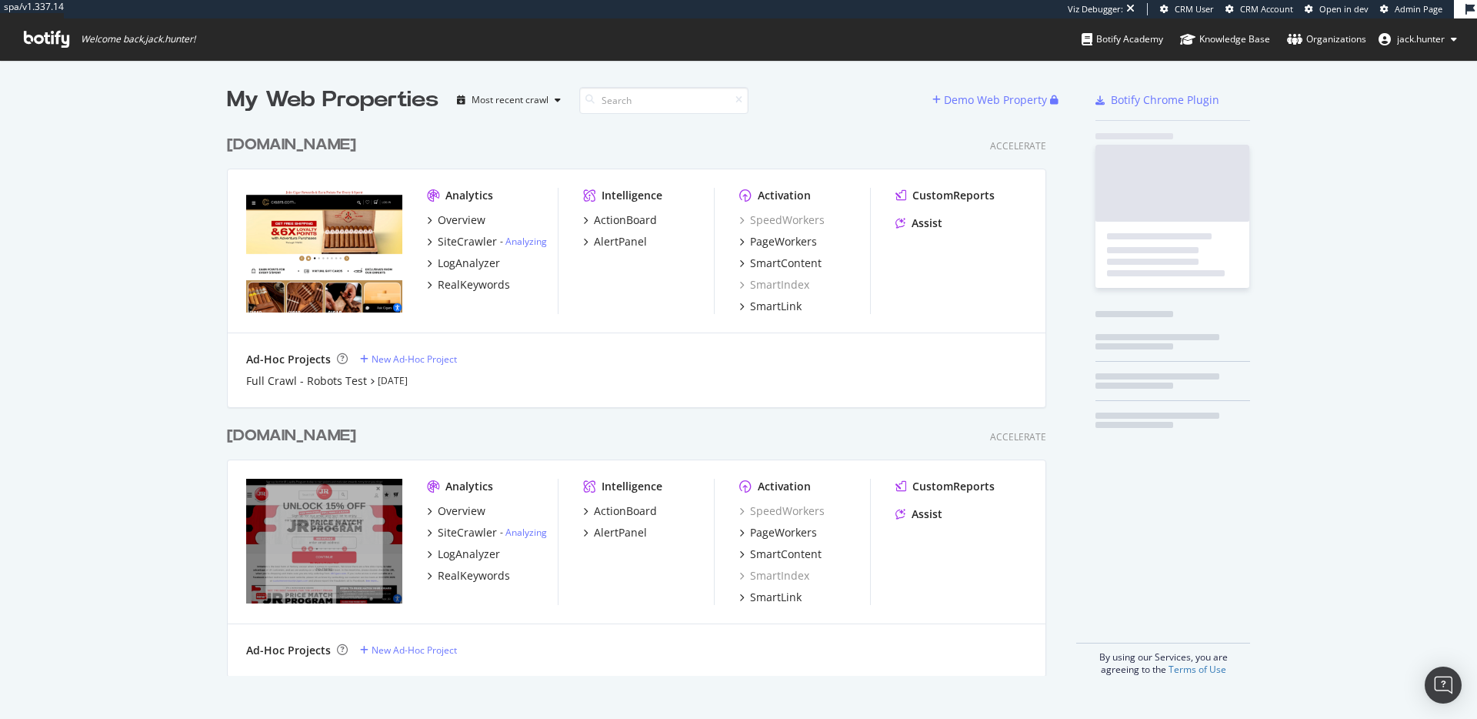
scroll to position [560, 832]
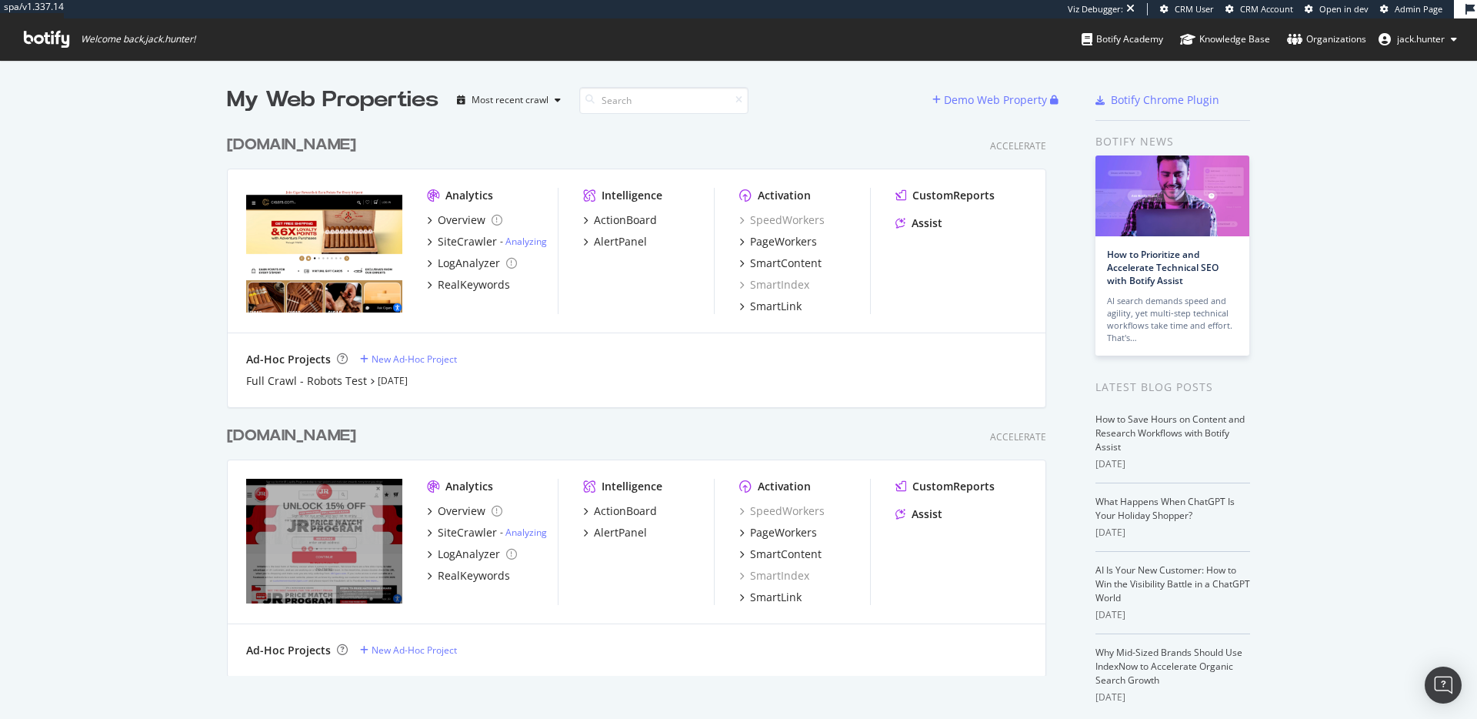
click at [282, 420] on div "[DOMAIN_NAME] Accelerate Analytics Overview SiteCrawler - Analyzing LogAnalyzer…" at bounding box center [643, 540] width 832 height 269
click at [279, 429] on div "[DOMAIN_NAME]" at bounding box center [291, 436] width 129 height 22
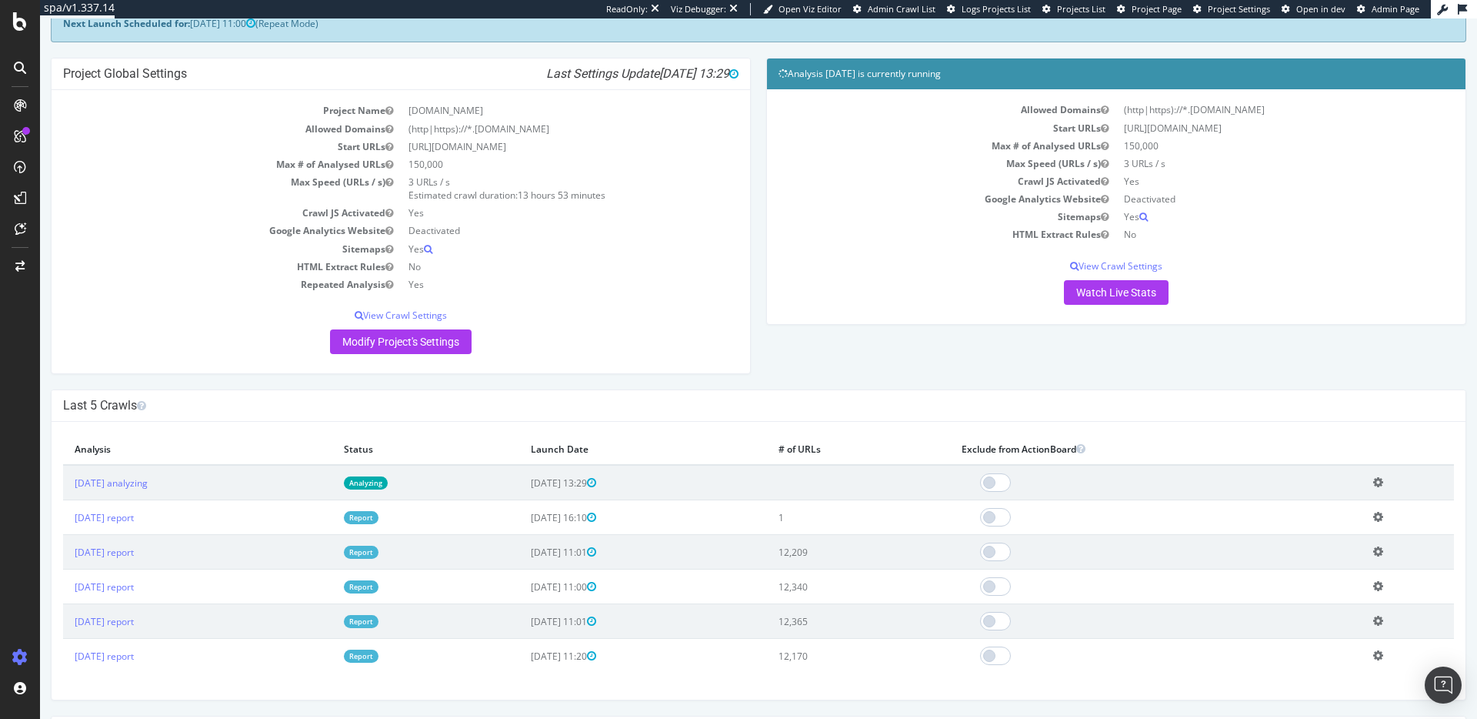
scroll to position [97, 0]
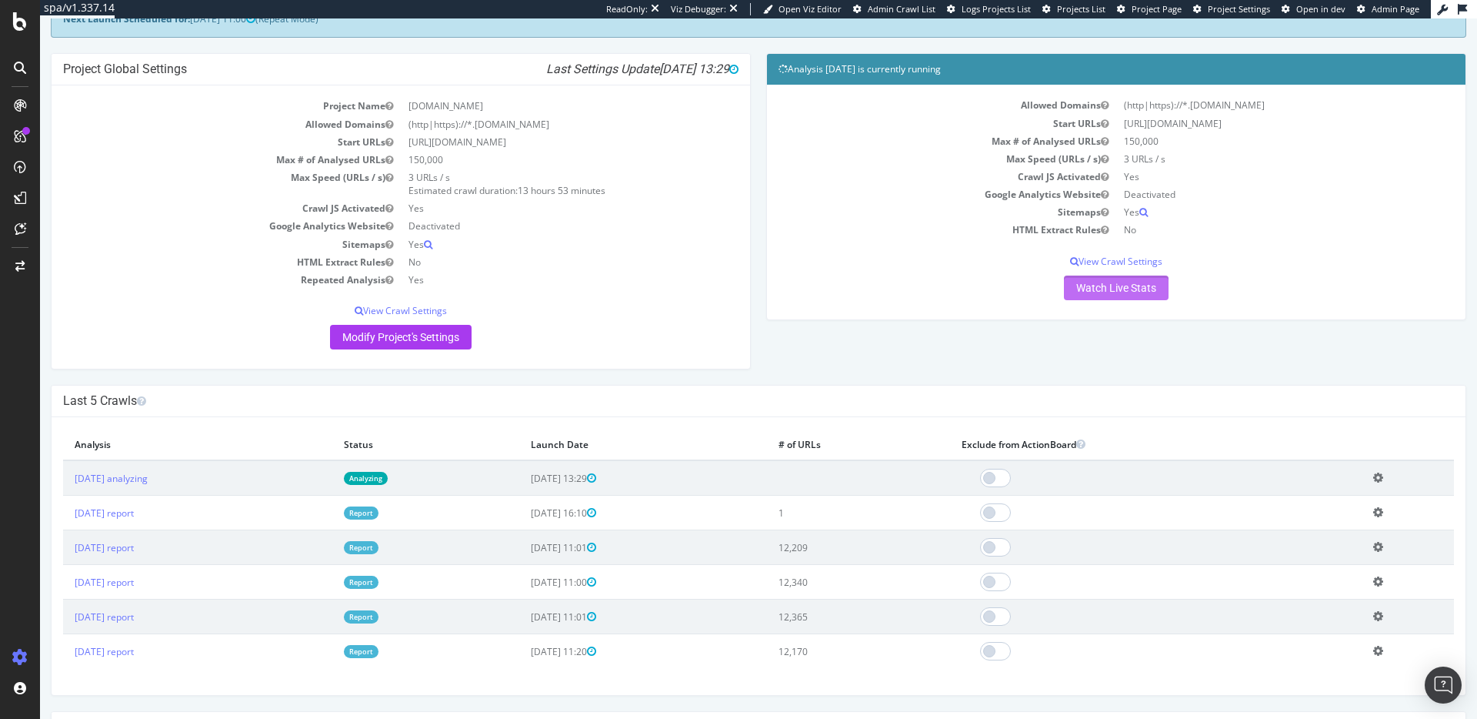
click at [1097, 289] on link "Watch Live Stats" at bounding box center [1116, 287] width 105 height 25
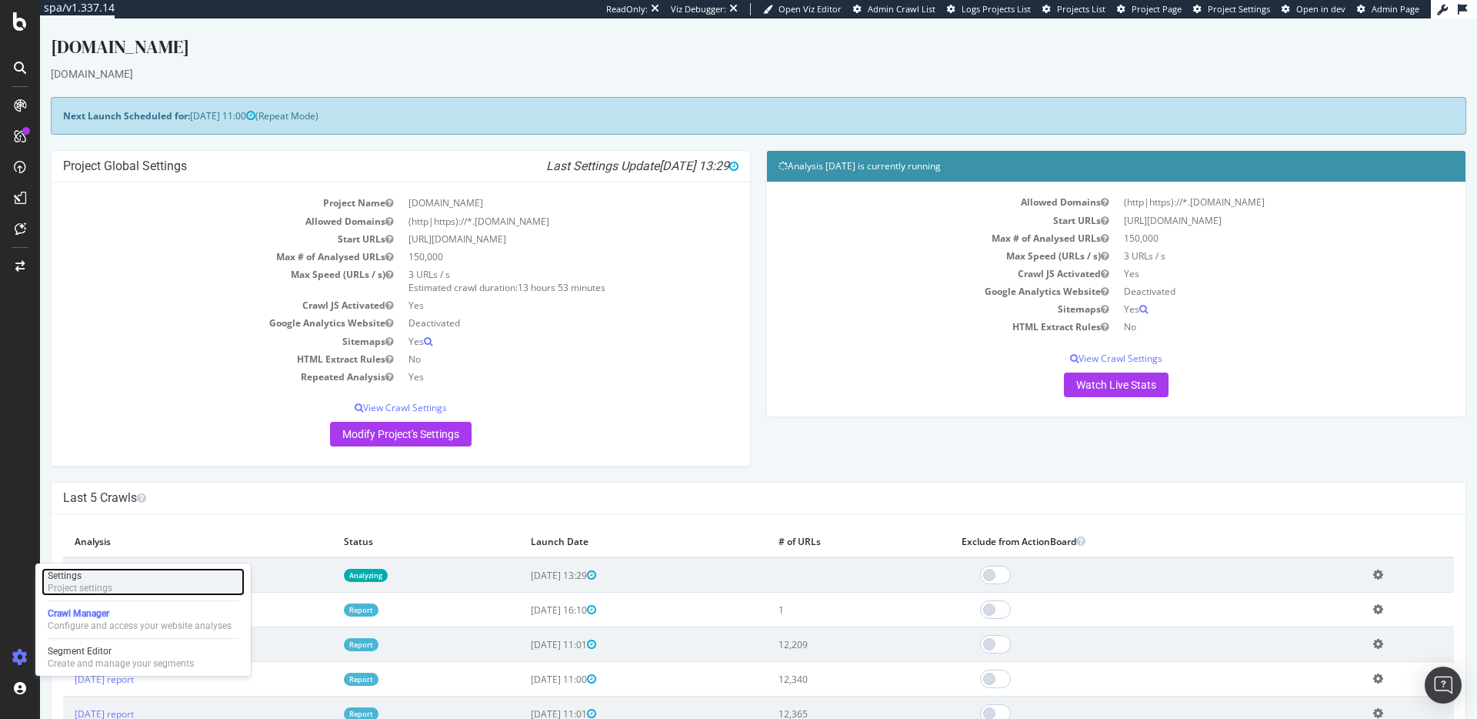
click at [99, 585] on div "Project settings" at bounding box center [80, 588] width 65 height 12
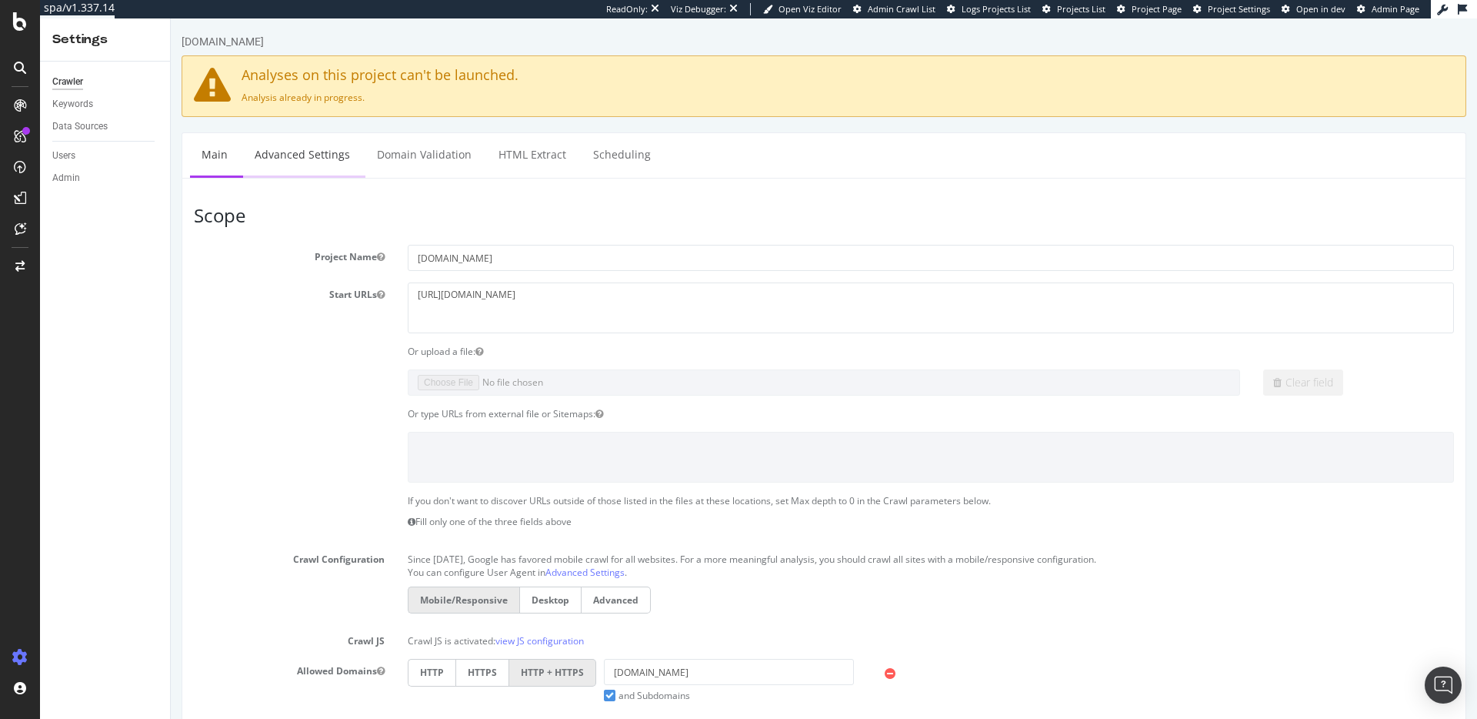
click at [349, 157] on link "Advanced Settings" at bounding box center [302, 154] width 118 height 42
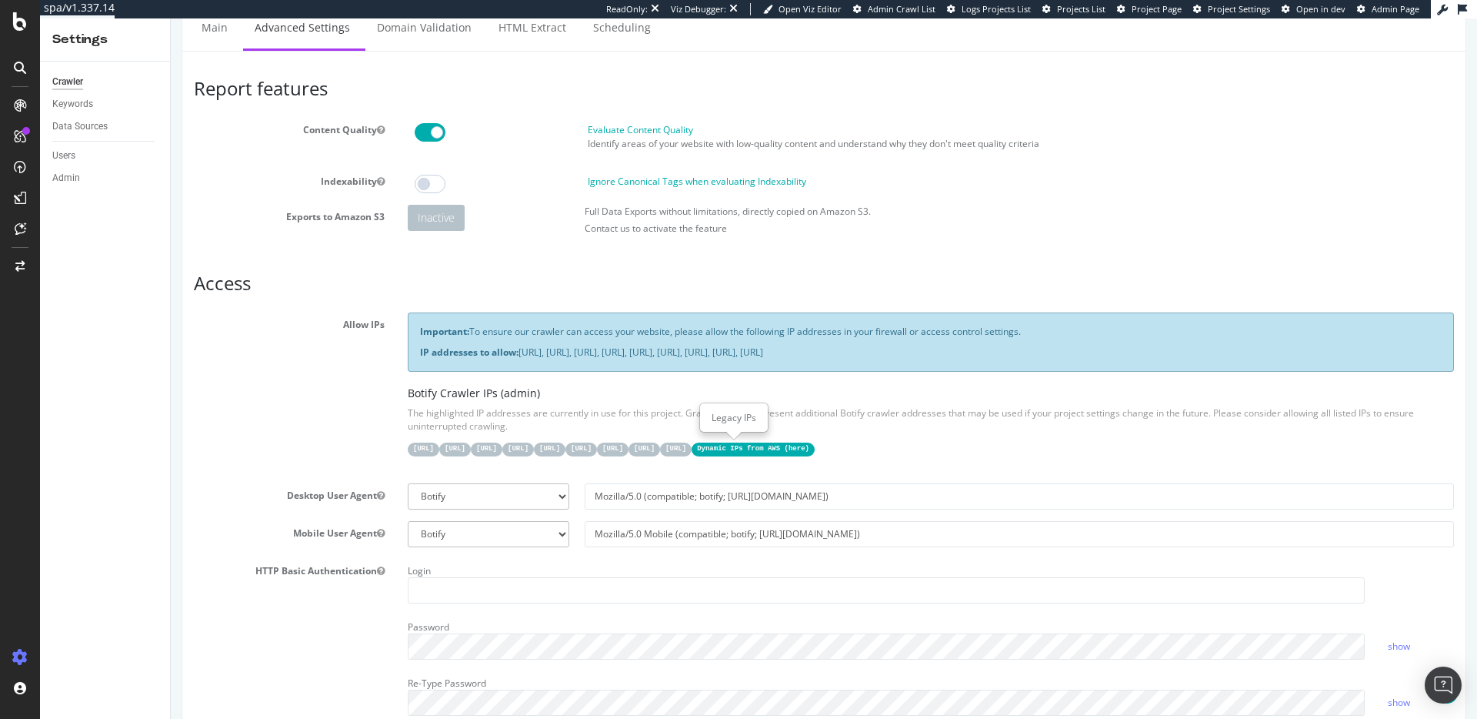
scroll to position [244, 0]
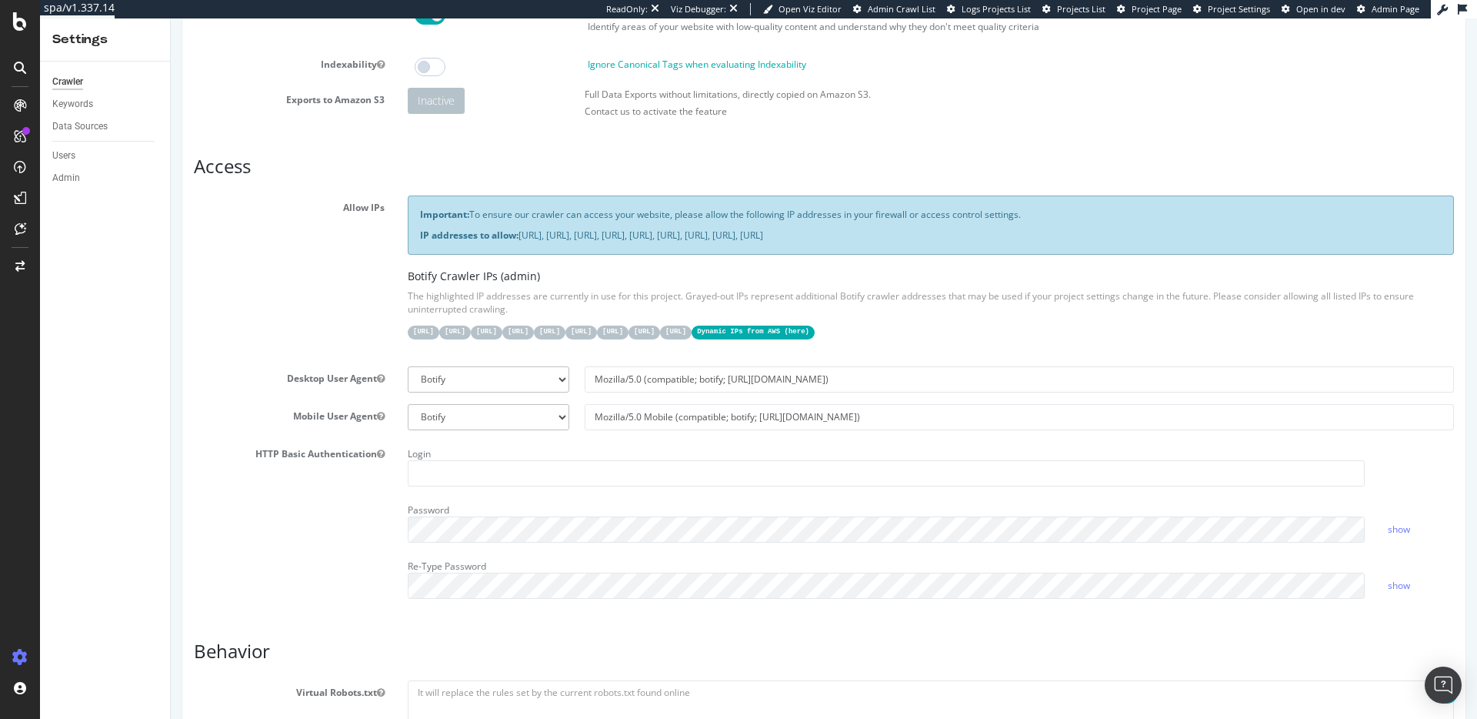
drag, startPoint x: 1105, startPoint y: 332, endPoint x: 1086, endPoint y: 335, distance: 18.9
click at [815, 332] on code "Dynamic IPs from AWS ( here )" at bounding box center [753, 331] width 123 height 13
click at [472, 292] on p "The highlighted IP addresses are currently in use for this project. Grayed-out …" at bounding box center [931, 302] width 1046 height 26
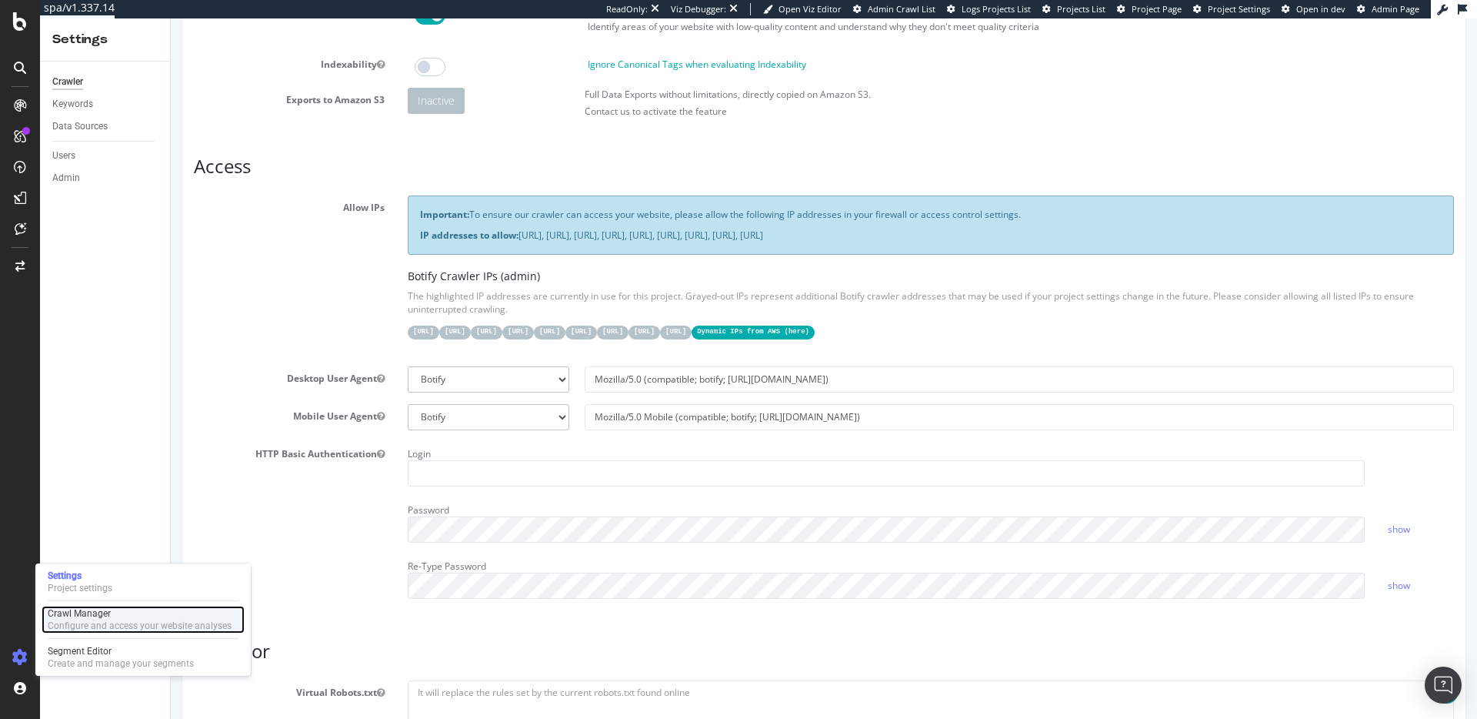
click at [72, 619] on div "Configure and access your website analyses" at bounding box center [140, 625] width 184 height 12
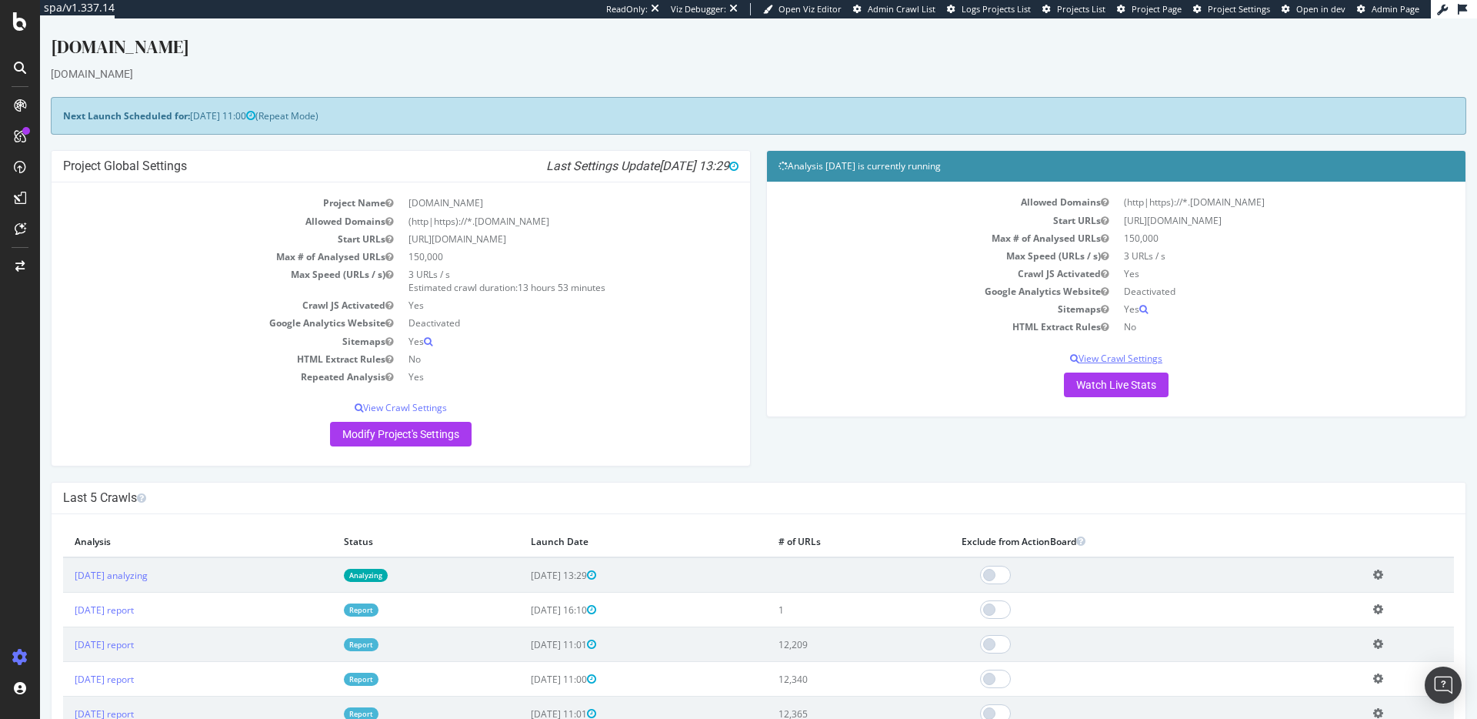
click at [1136, 356] on p "View Crawl Settings" at bounding box center [1117, 358] width 676 height 13
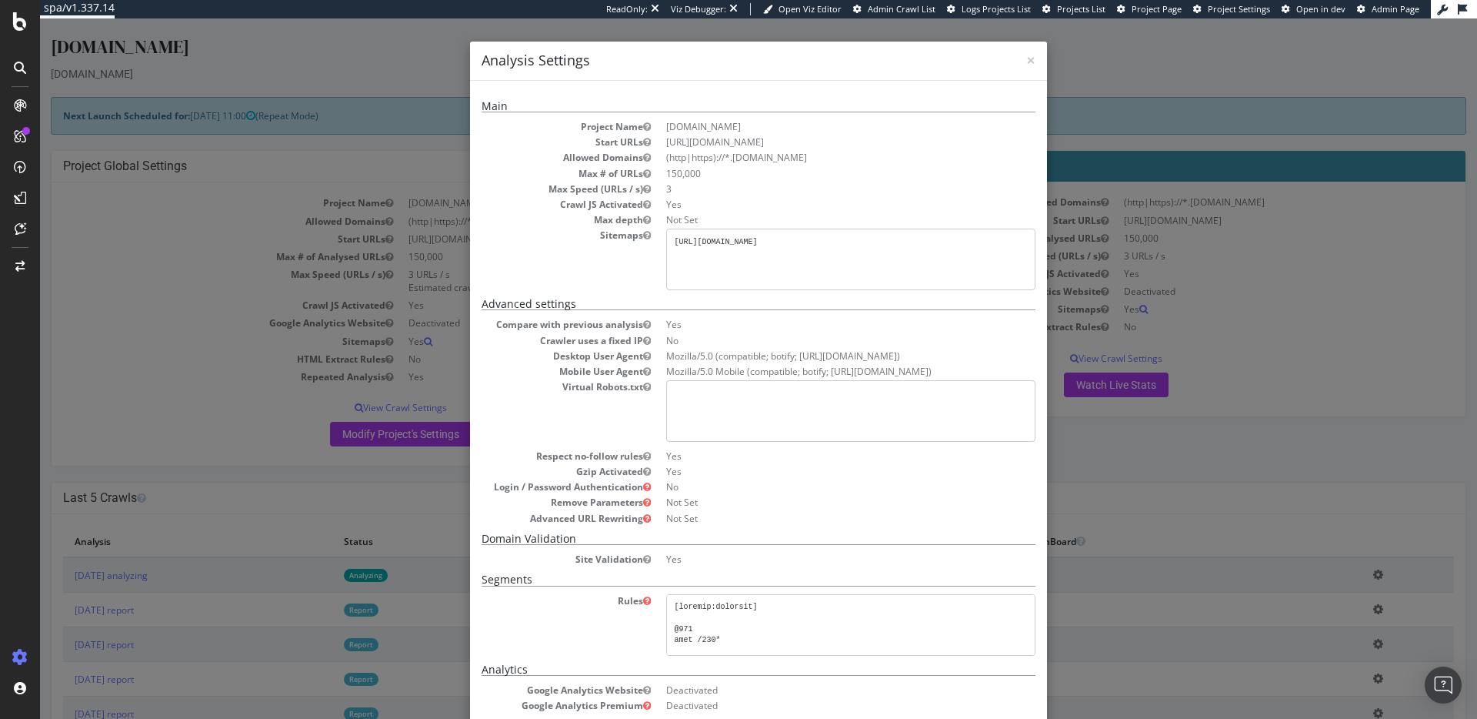
scroll to position [189, 0]
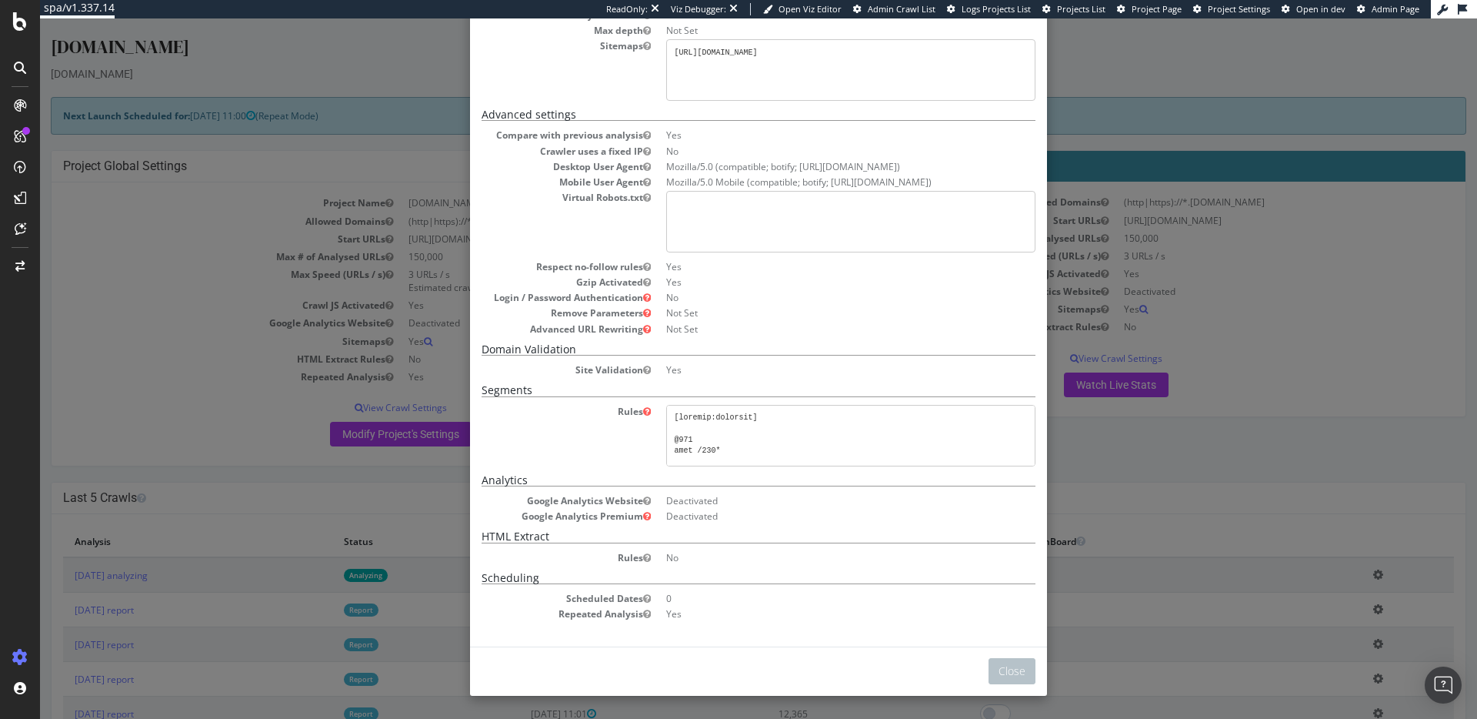
click at [1033, 35] on dd "Not Set" at bounding box center [850, 30] width 369 height 13
click at [1076, 343] on div "× Close Analysis Settings Main Project Name cigars.com Start URLs https://www.c…" at bounding box center [758, 368] width 1437 height 700
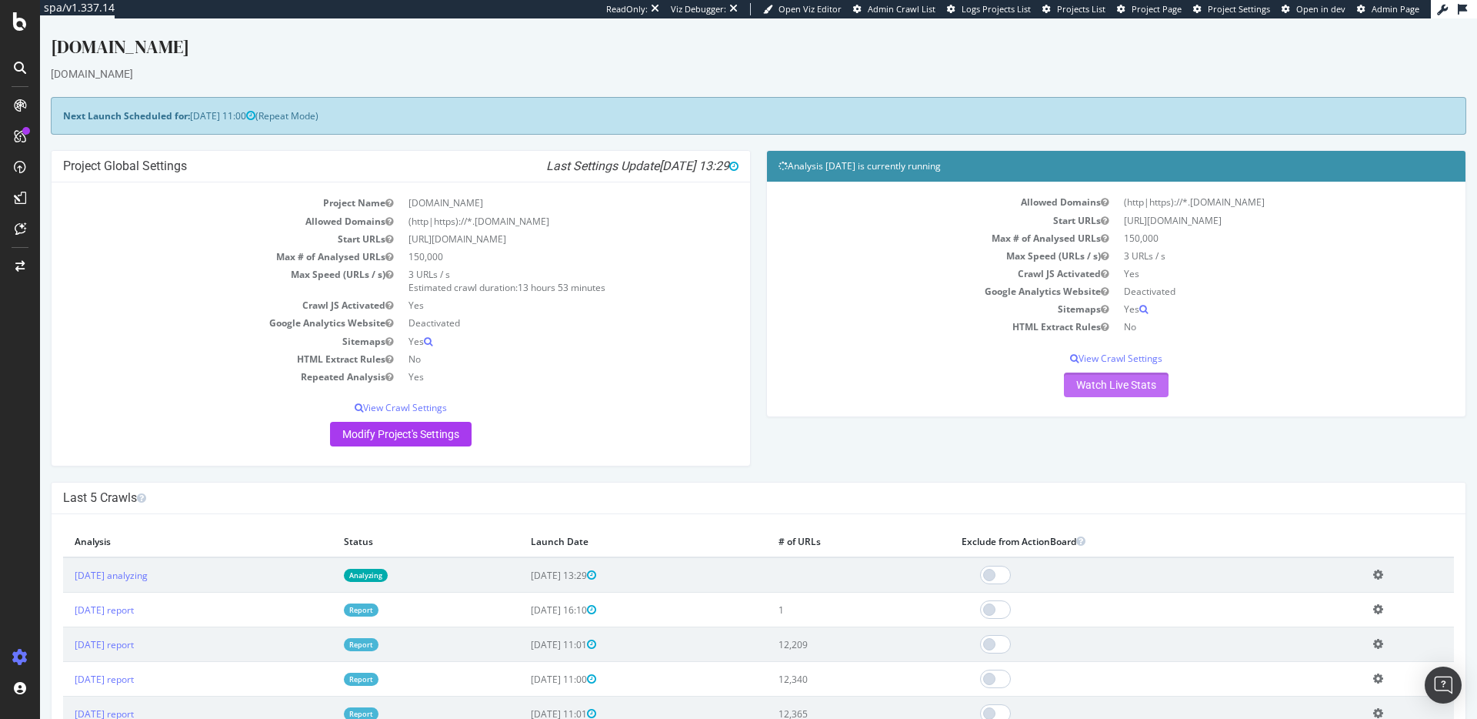
click at [1093, 387] on link "Watch Live Stats" at bounding box center [1116, 384] width 105 height 25
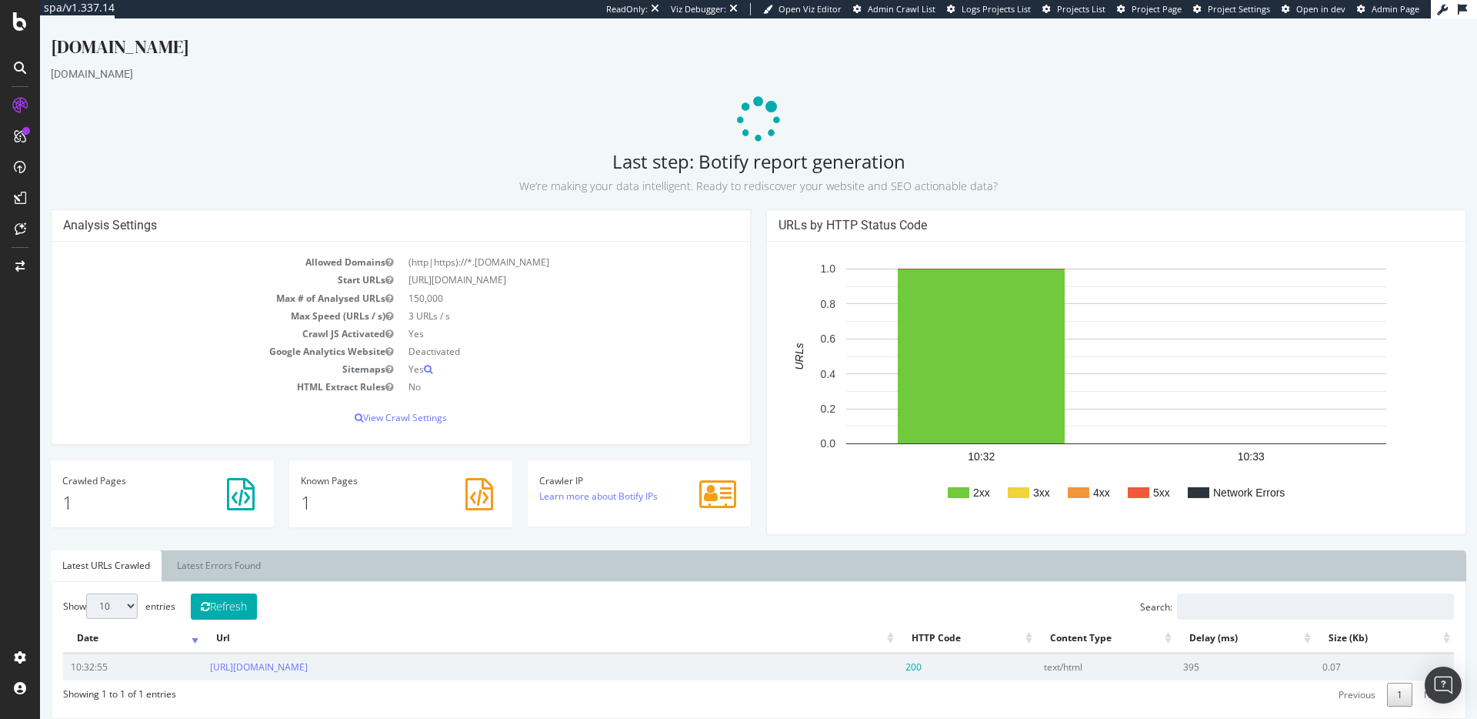
click at [660, 158] on h2 "Last step: Botify report generation We’re making your data intelligent. Ready t…" at bounding box center [759, 172] width 1416 height 43
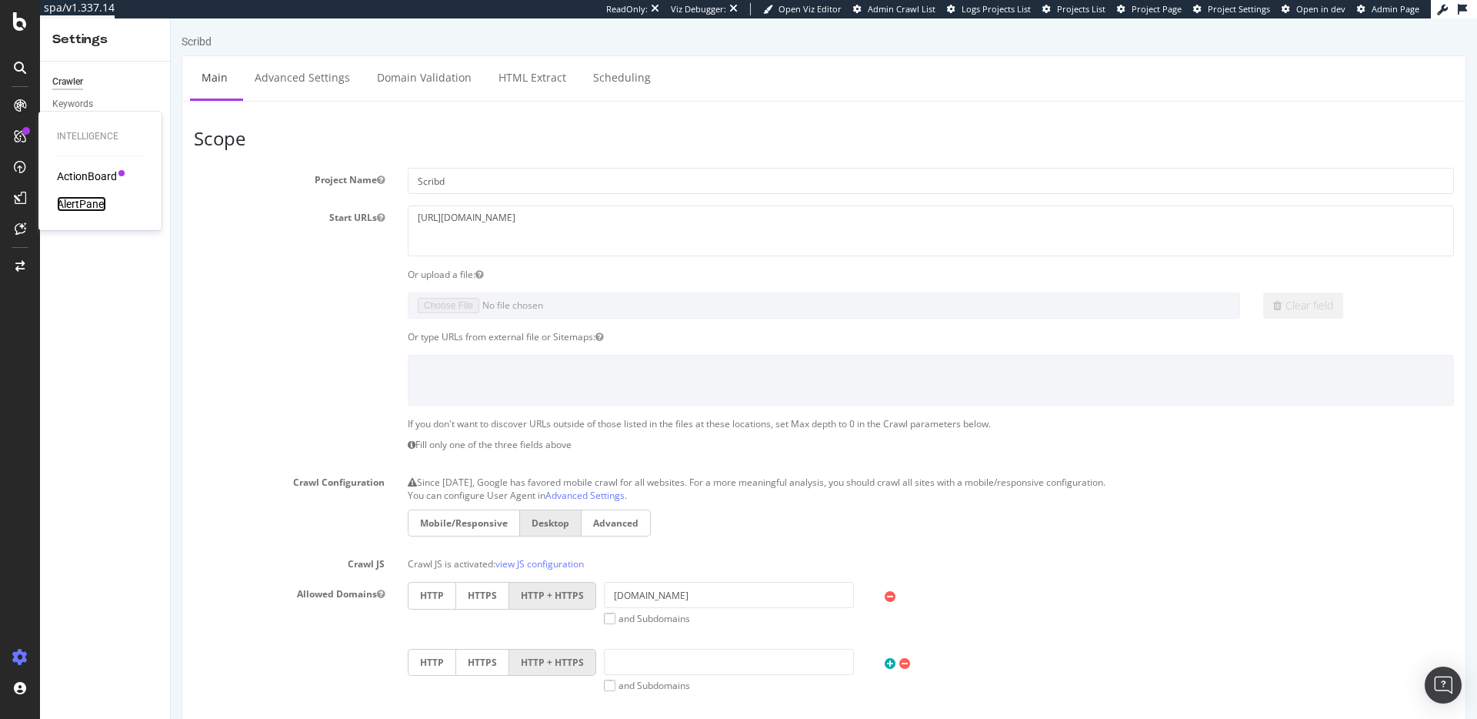
click at [87, 205] on div "AlertPanel" at bounding box center [81, 203] width 49 height 15
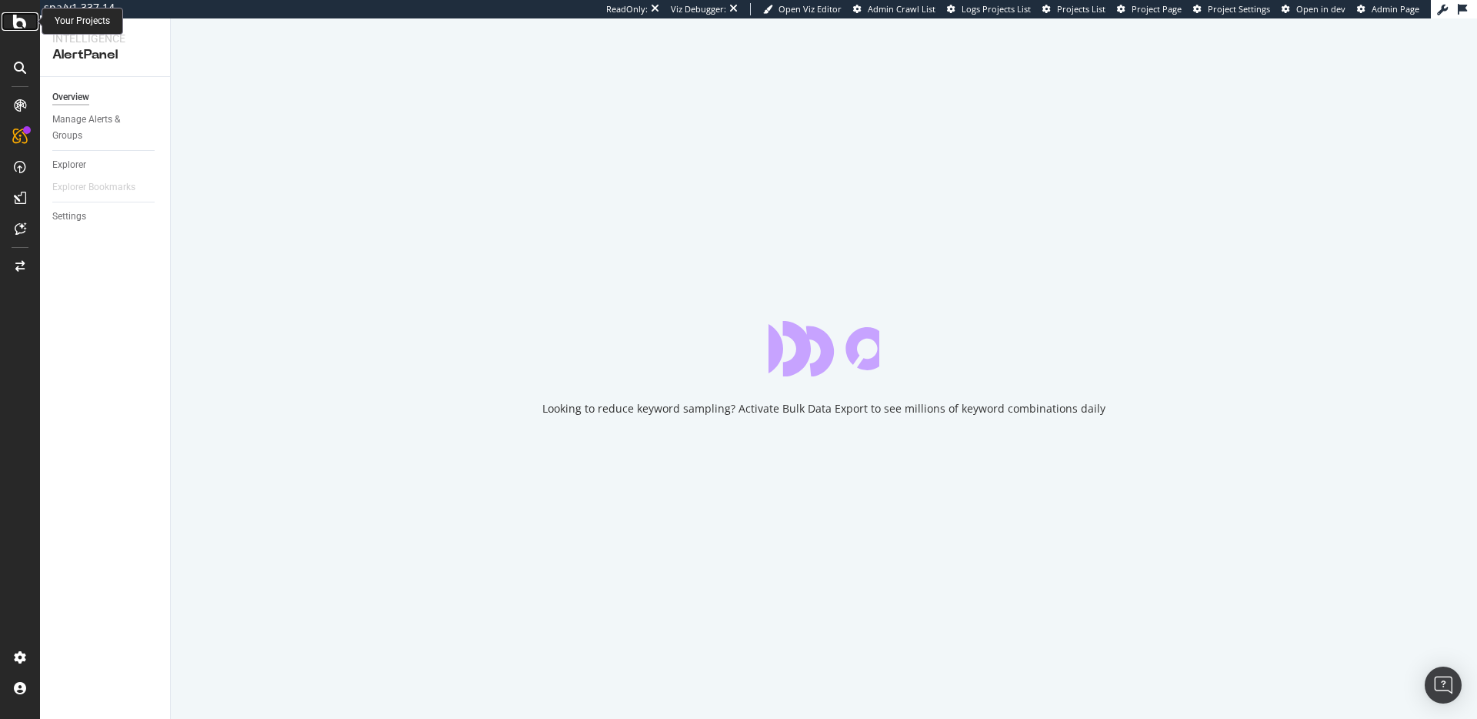
click at [22, 23] on icon at bounding box center [20, 21] width 14 height 18
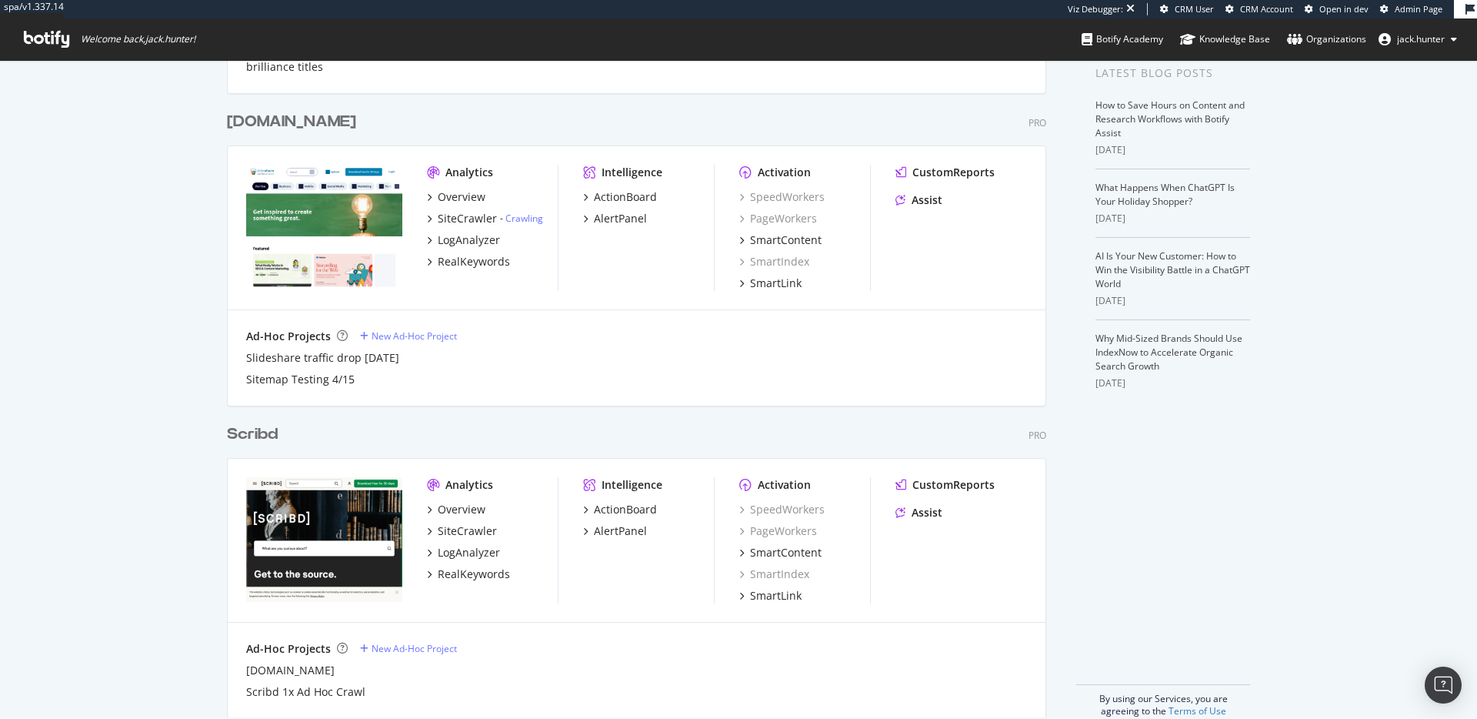
scroll to position [337, 0]
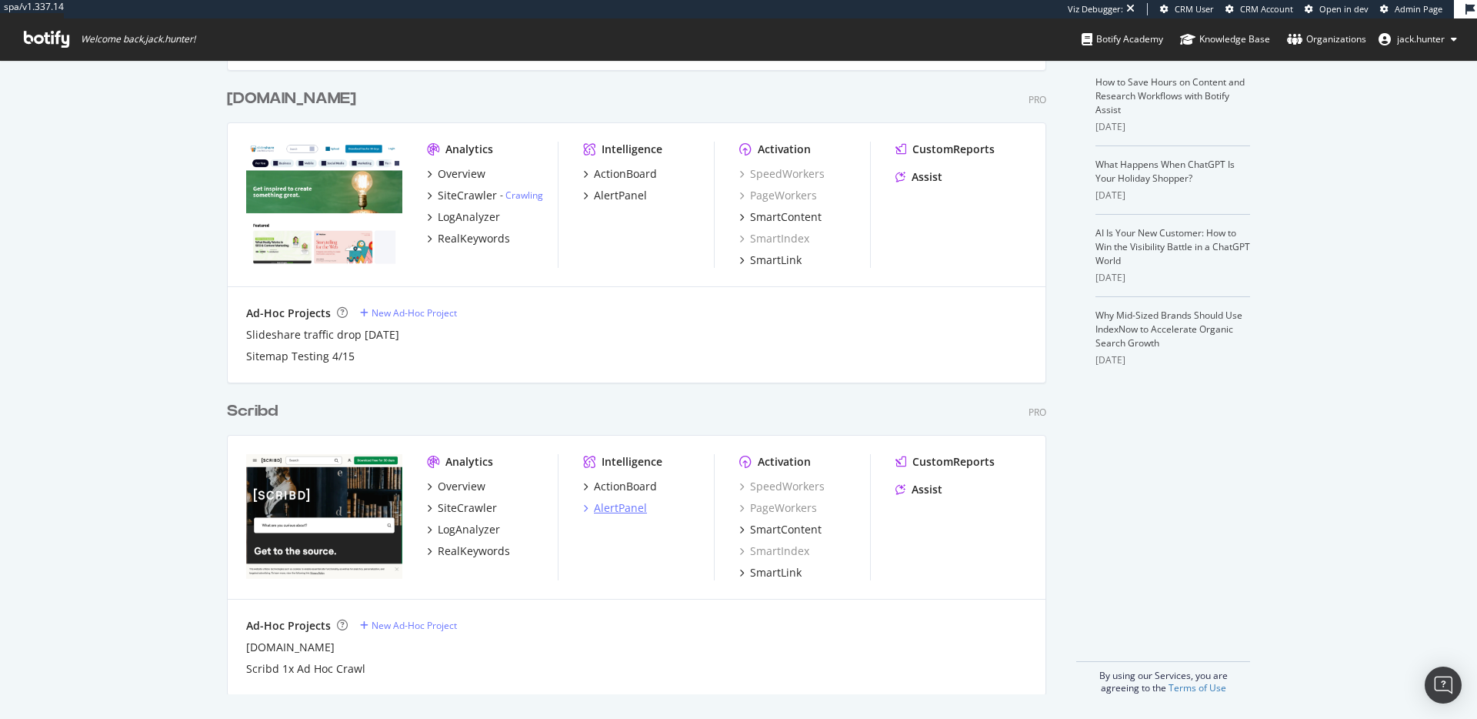
click at [622, 508] on div "AlertPanel" at bounding box center [620, 507] width 53 height 15
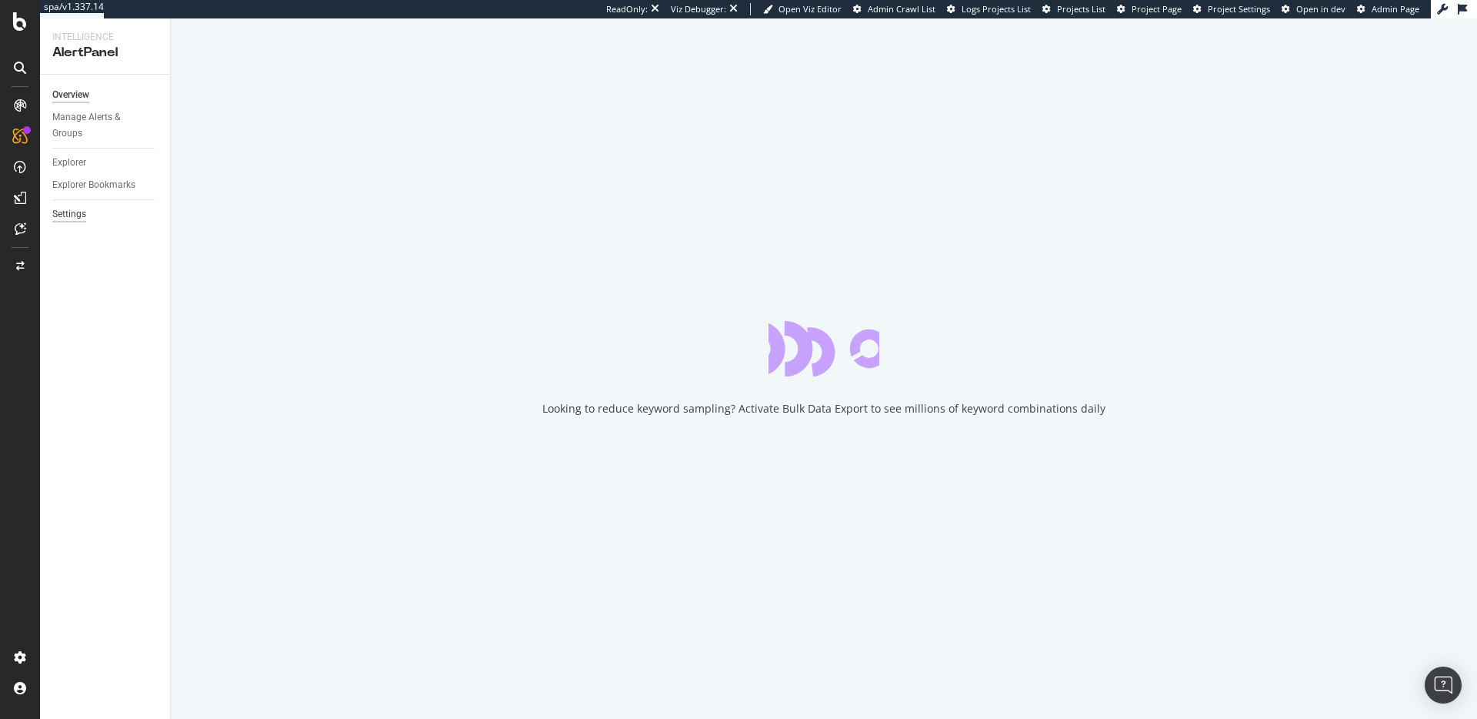
click at [79, 215] on div "Settings" at bounding box center [69, 214] width 34 height 16
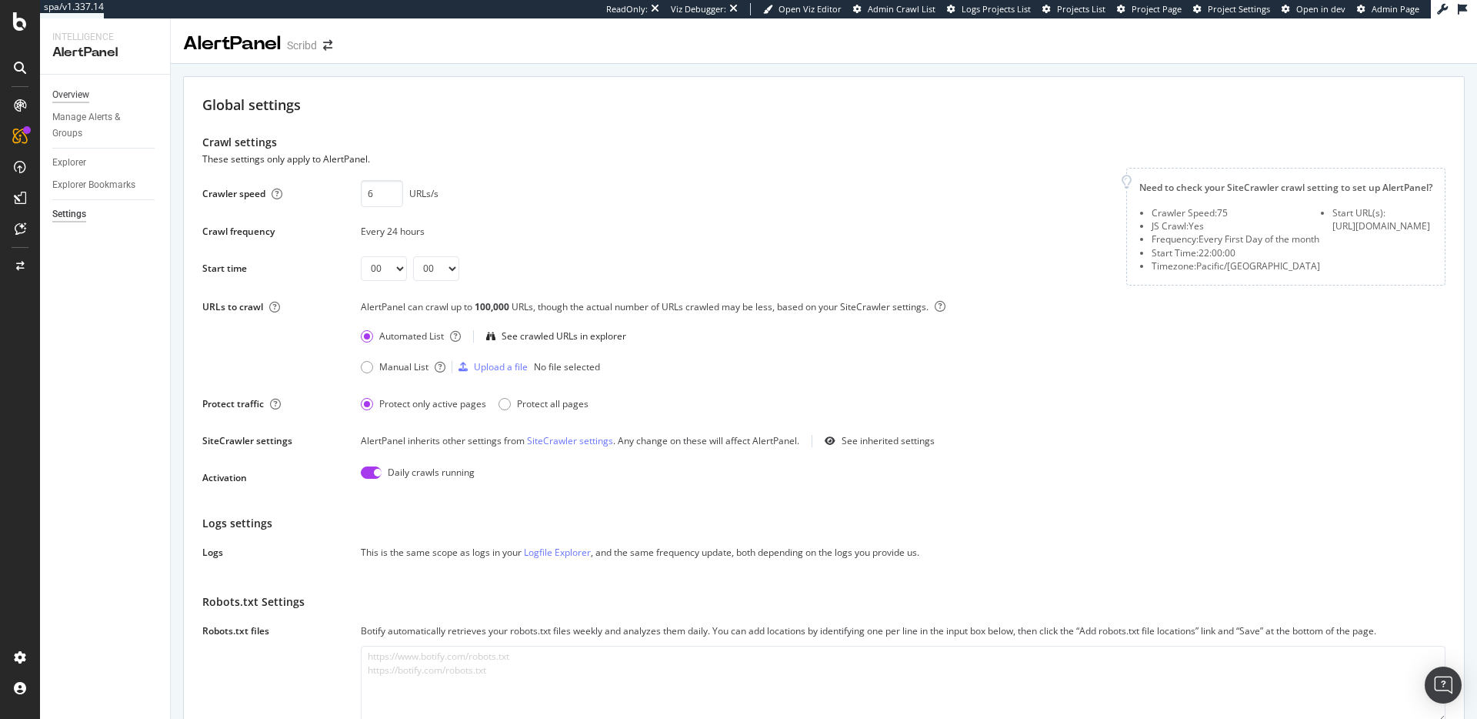
click at [68, 91] on div "Overview" at bounding box center [70, 95] width 37 height 16
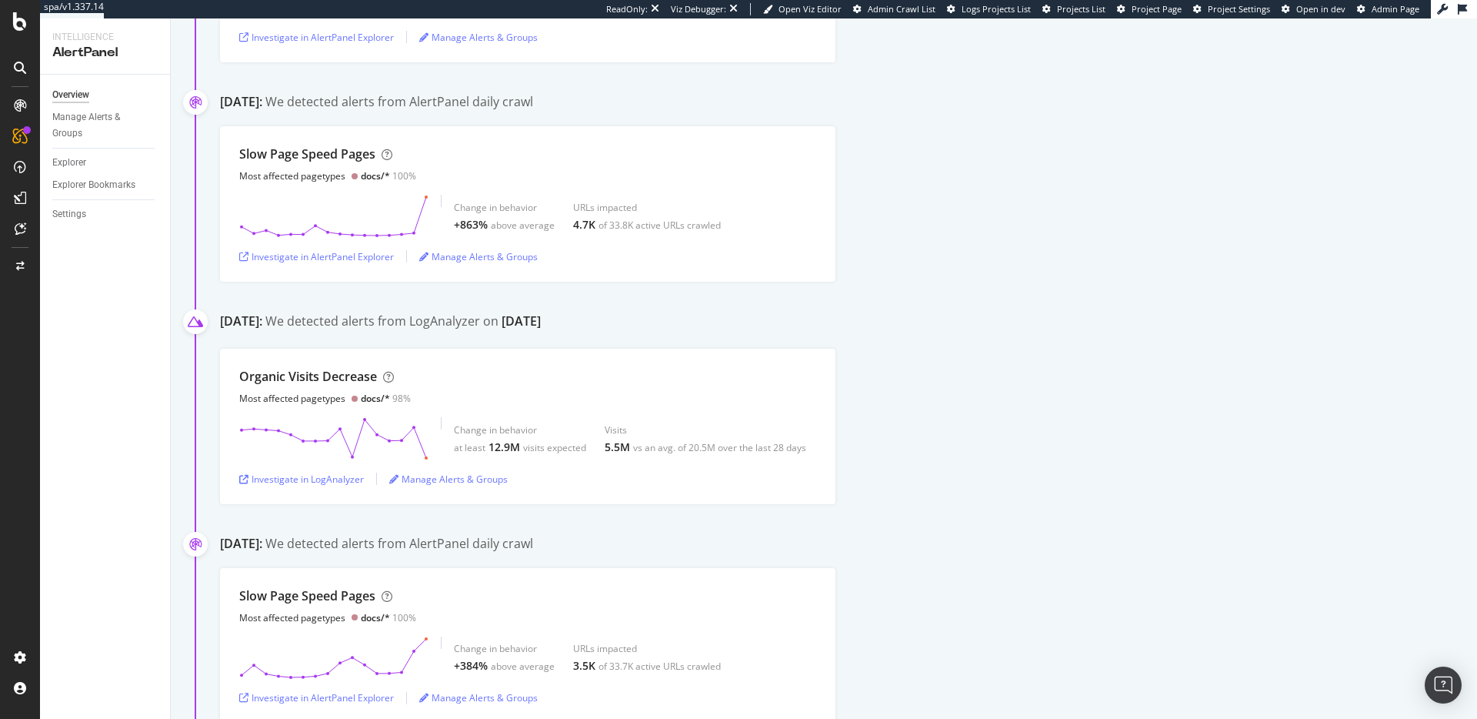
scroll to position [2567, 0]
click at [70, 223] on div "Settings" at bounding box center [111, 214] width 118 height 22
click at [73, 218] on div "Settings" at bounding box center [69, 214] width 34 height 16
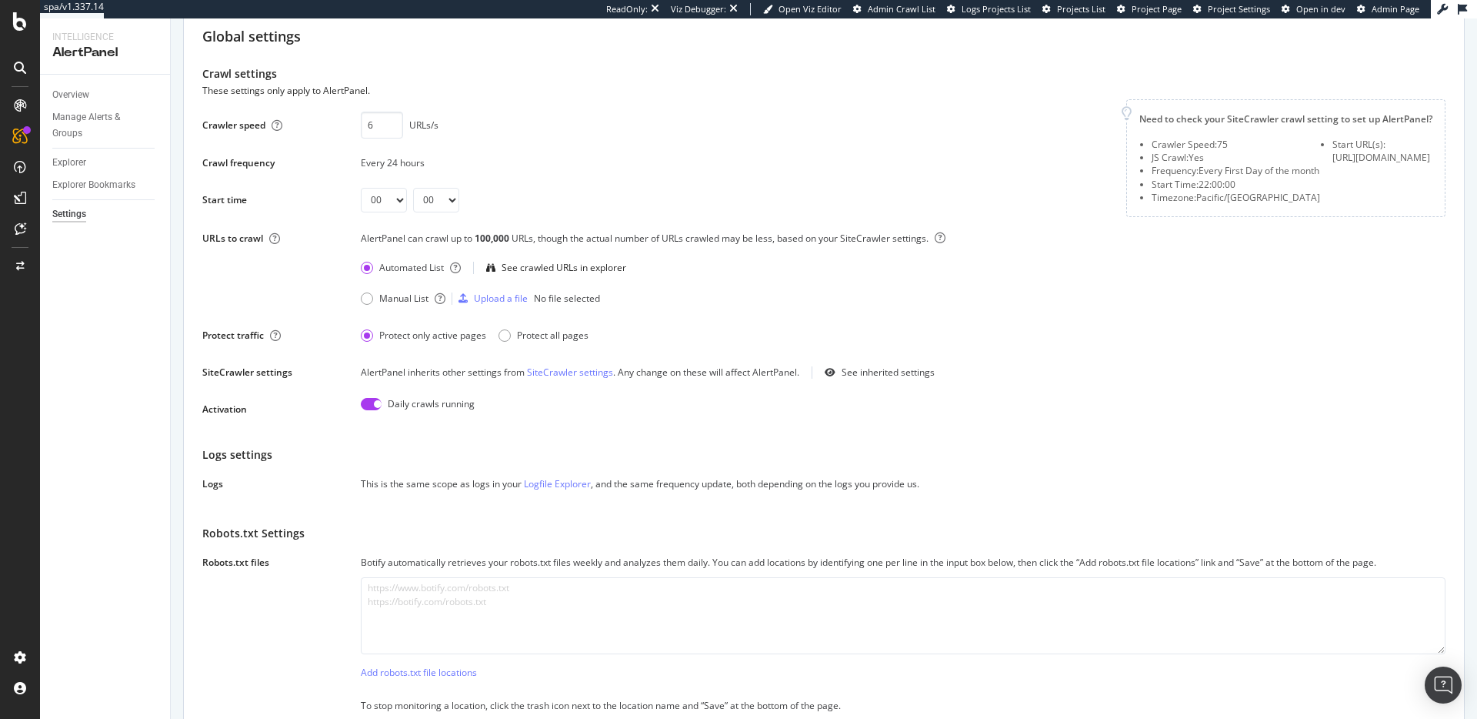
scroll to position [69, 0]
click at [501, 244] on div "100,000" at bounding box center [493, 237] width 37 height 13
click at [500, 244] on div "100,000" at bounding box center [493, 237] width 37 height 13
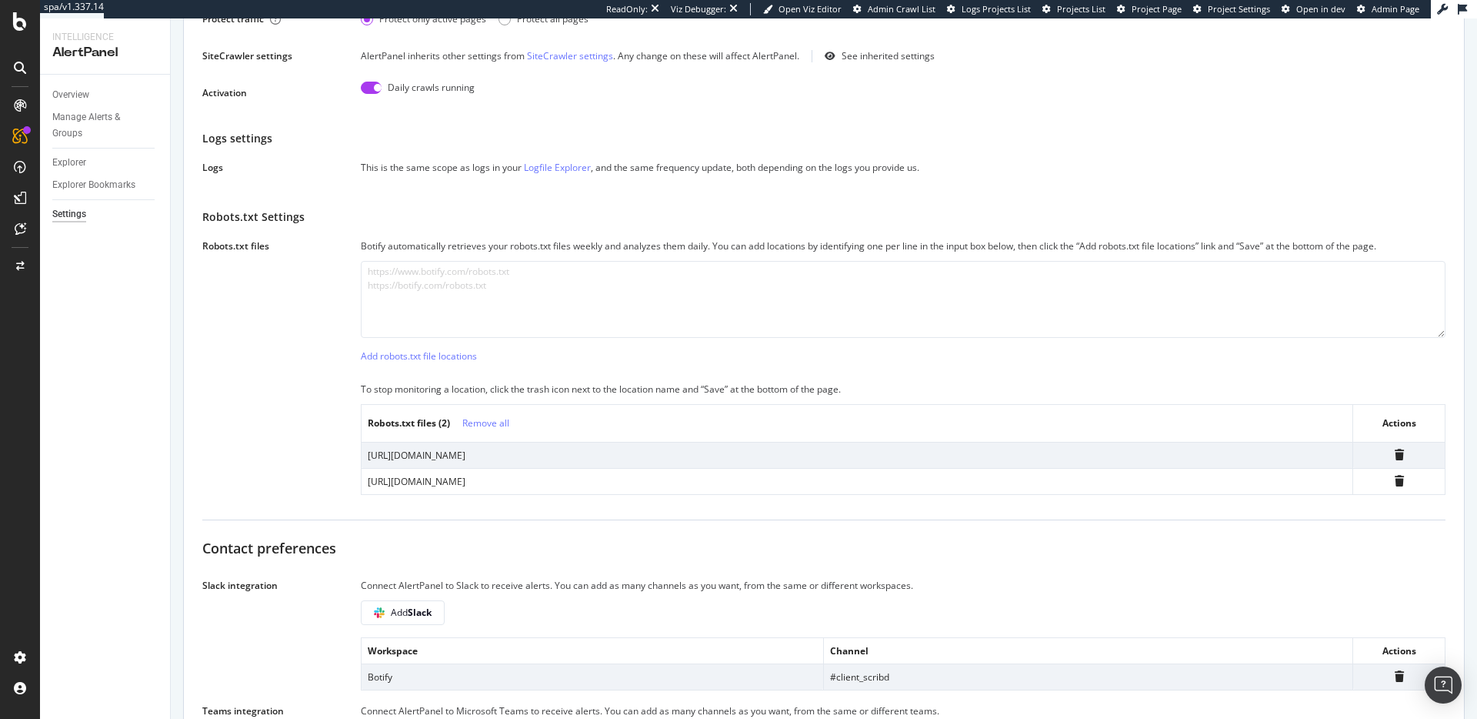
scroll to position [0, 0]
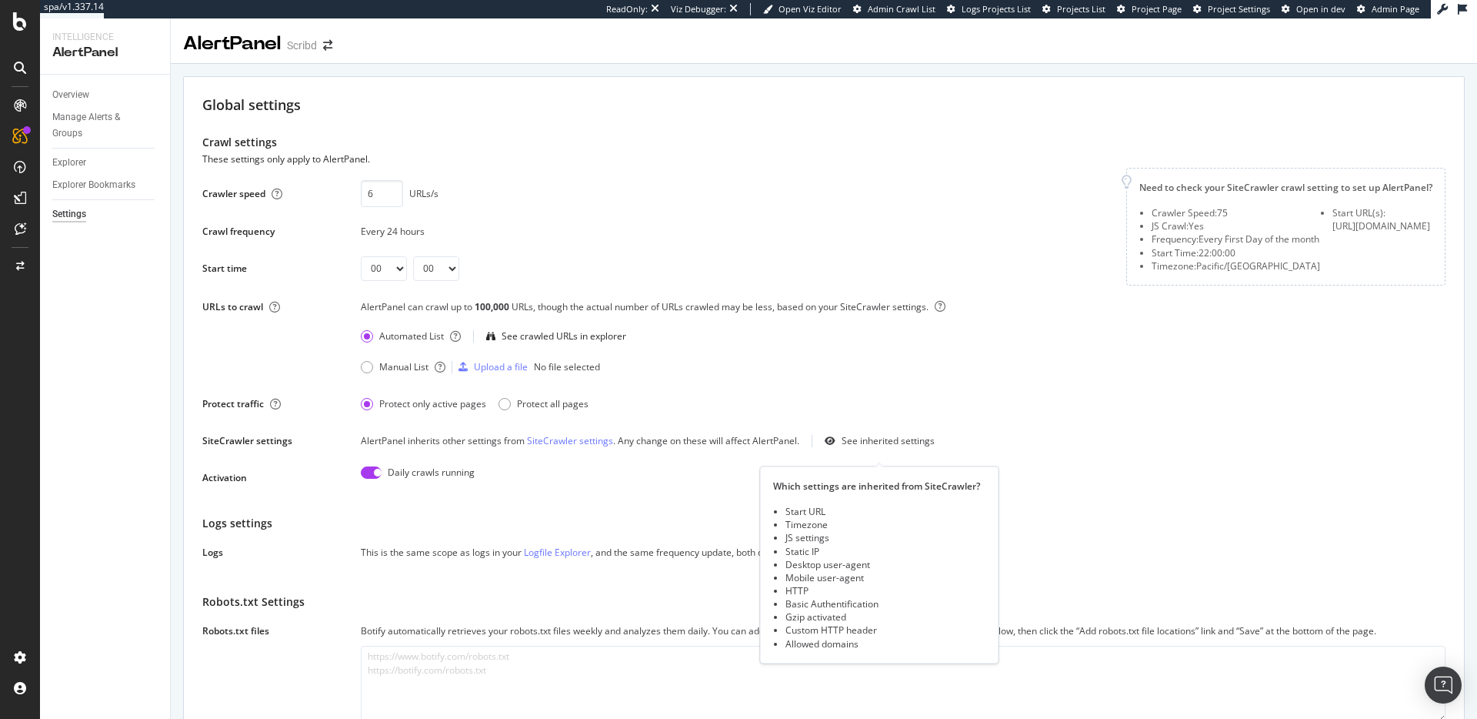
click at [832, 445] on icon at bounding box center [830, 440] width 11 height 9
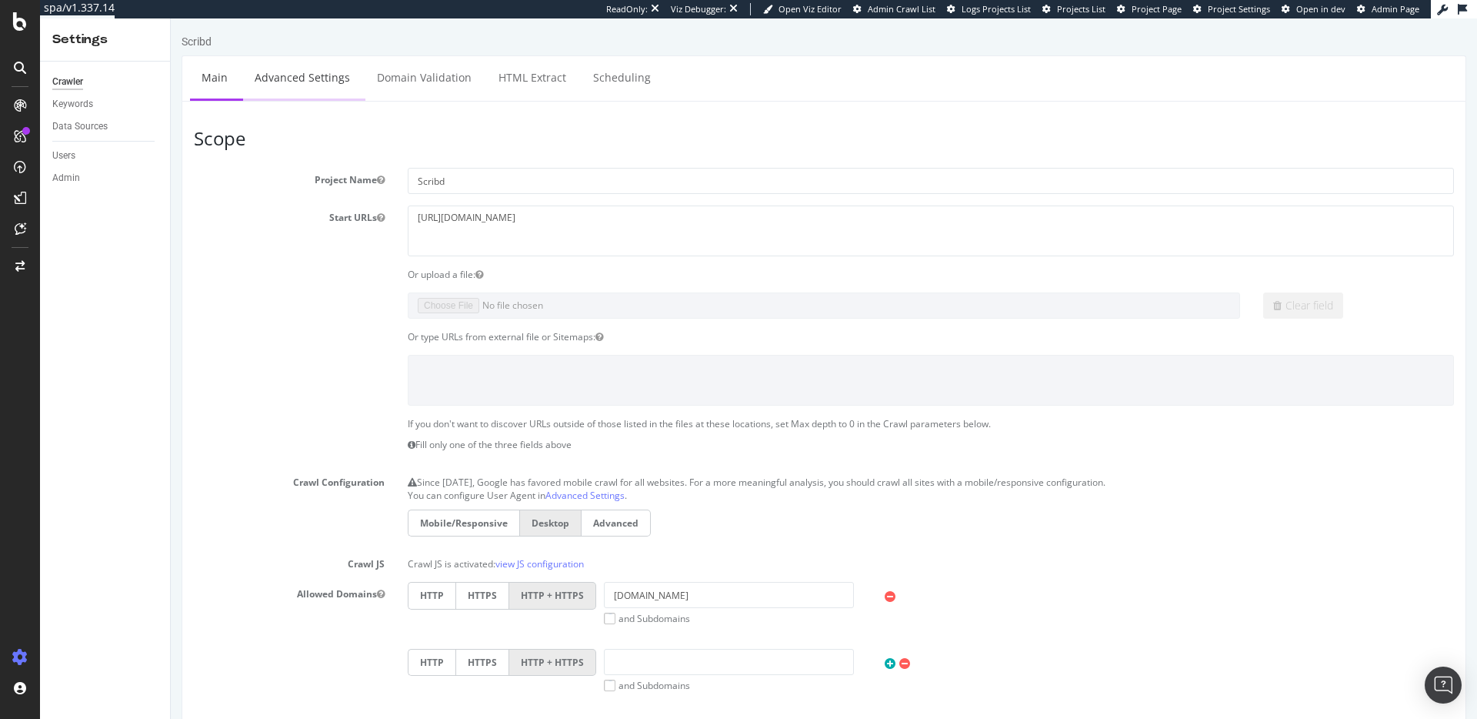
click at [302, 74] on link "Advanced Settings" at bounding box center [302, 77] width 118 height 42
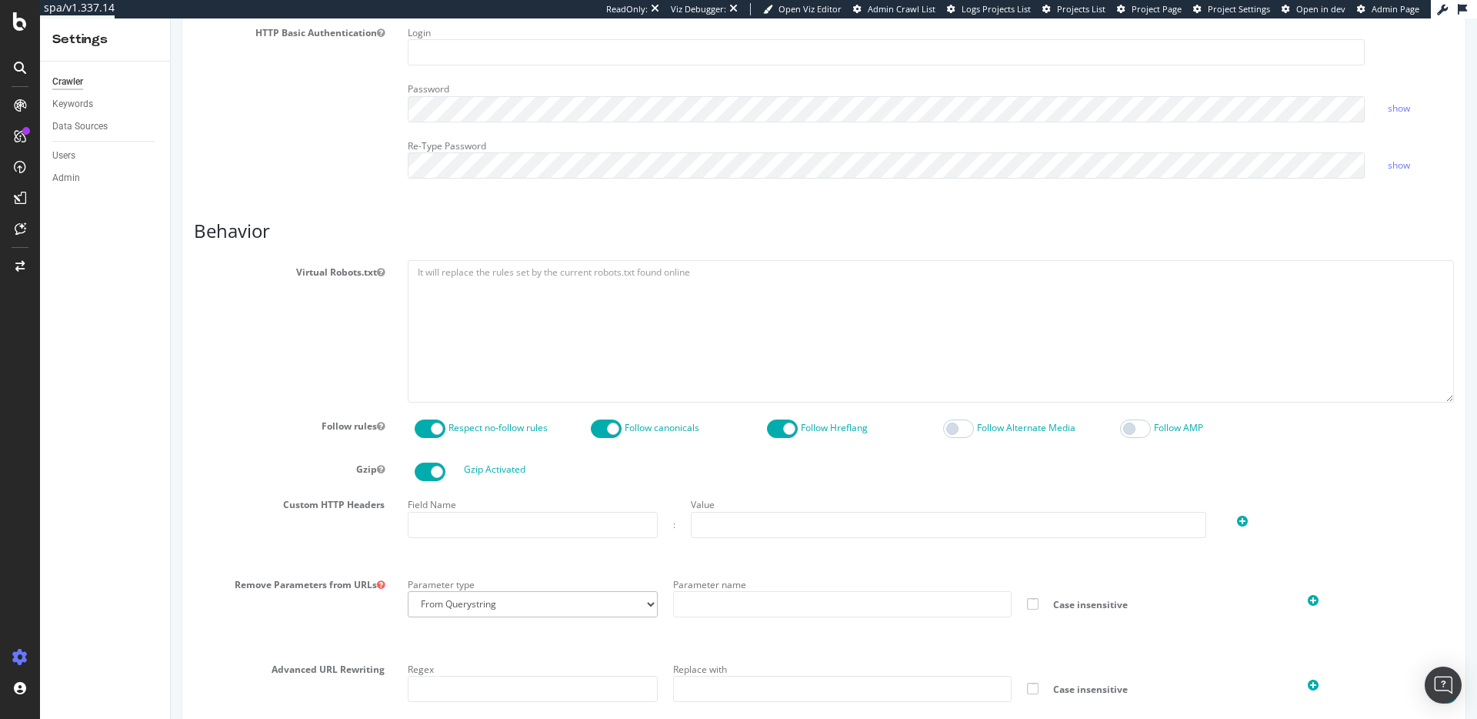
scroll to position [587, 0]
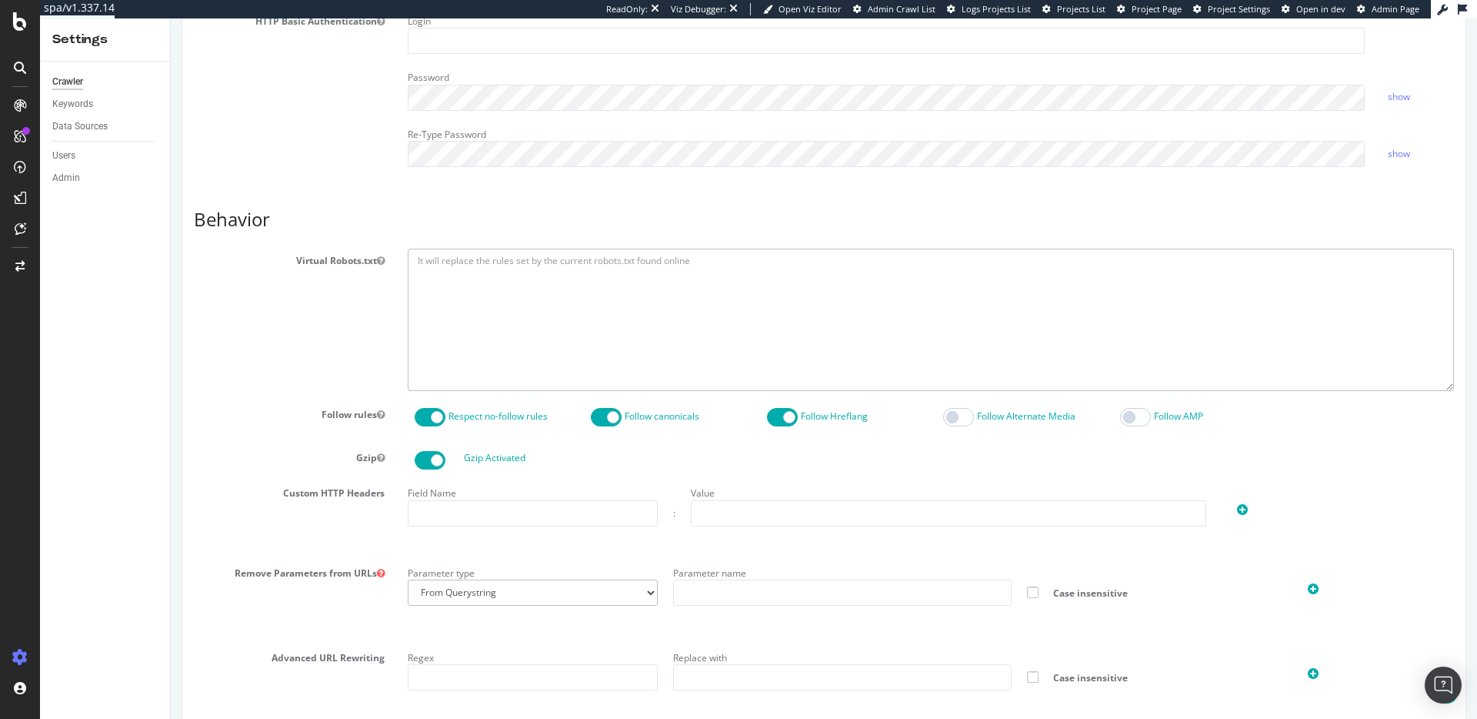
click at [478, 259] on textarea at bounding box center [931, 320] width 1046 height 142
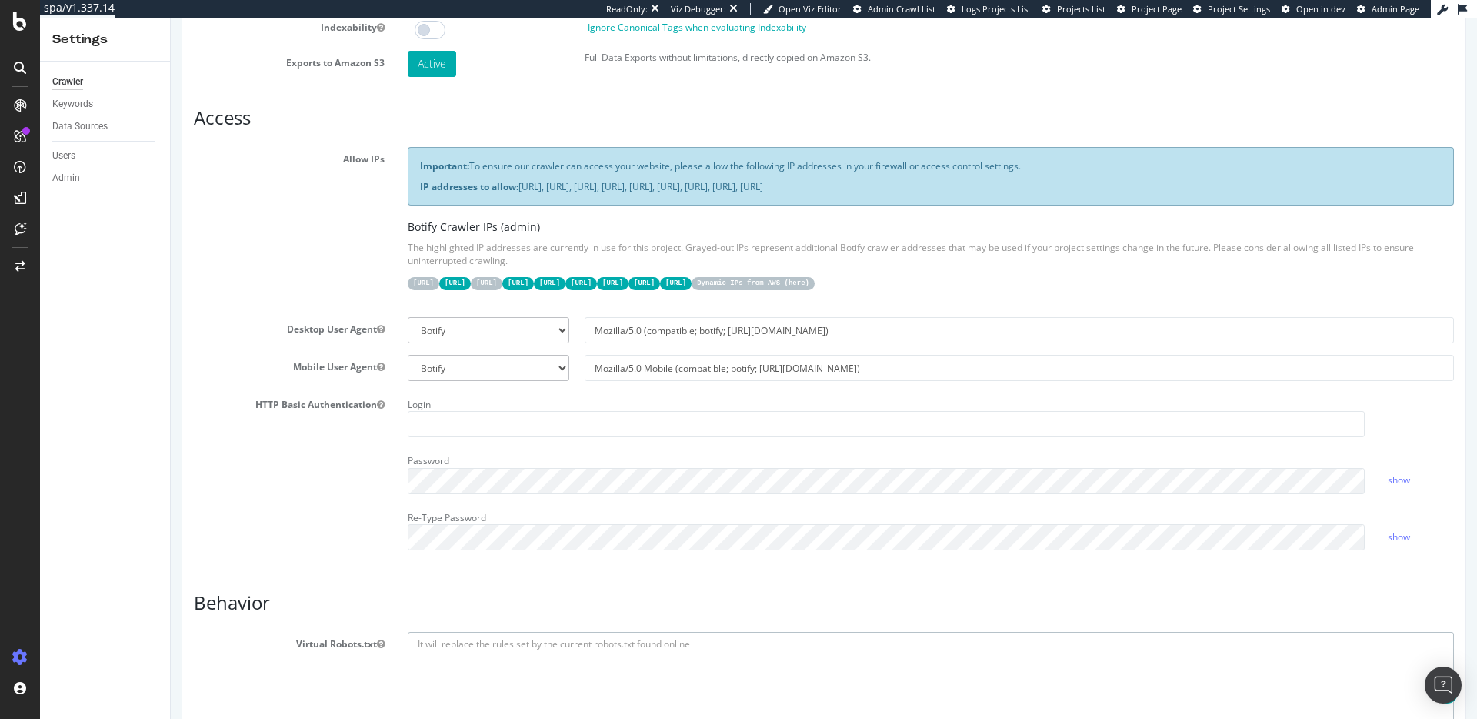
scroll to position [0, 0]
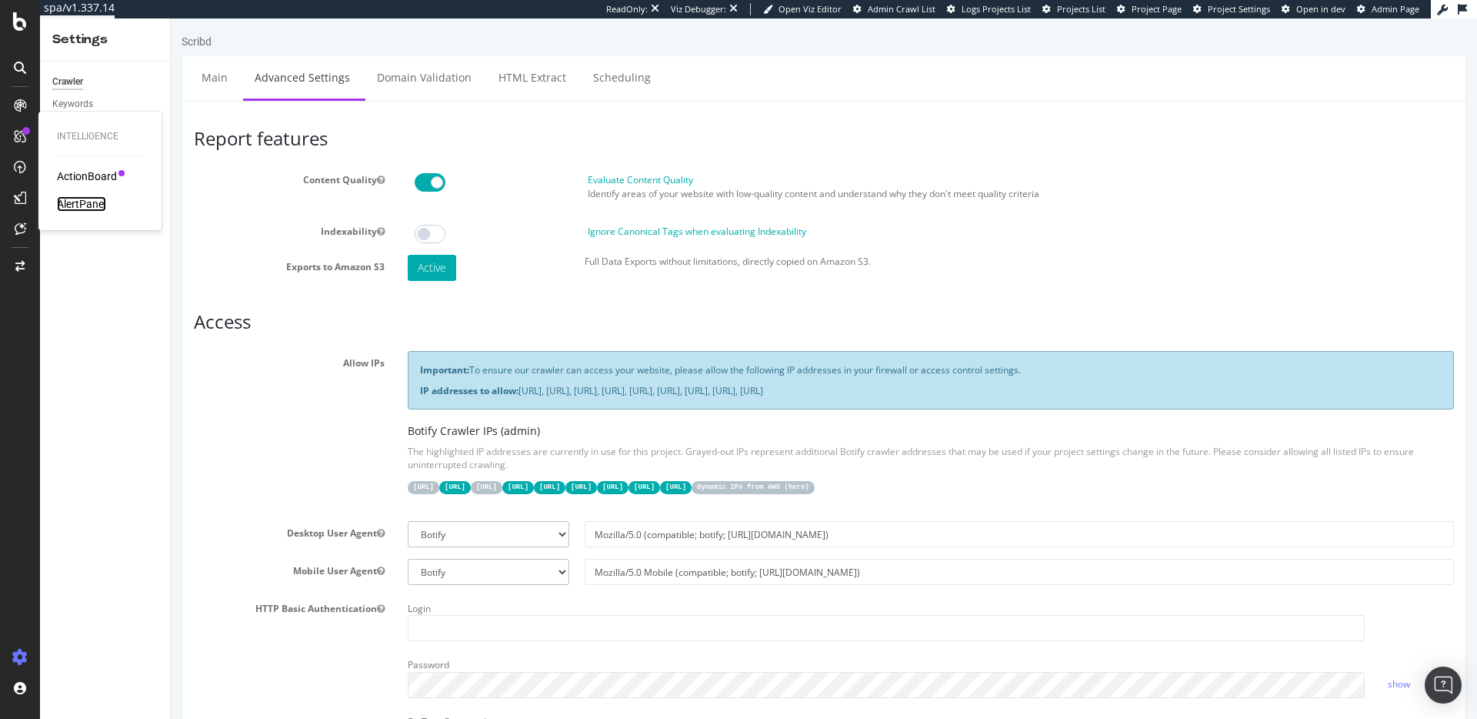
click at [94, 200] on div "AlertPanel" at bounding box center [81, 203] width 49 height 15
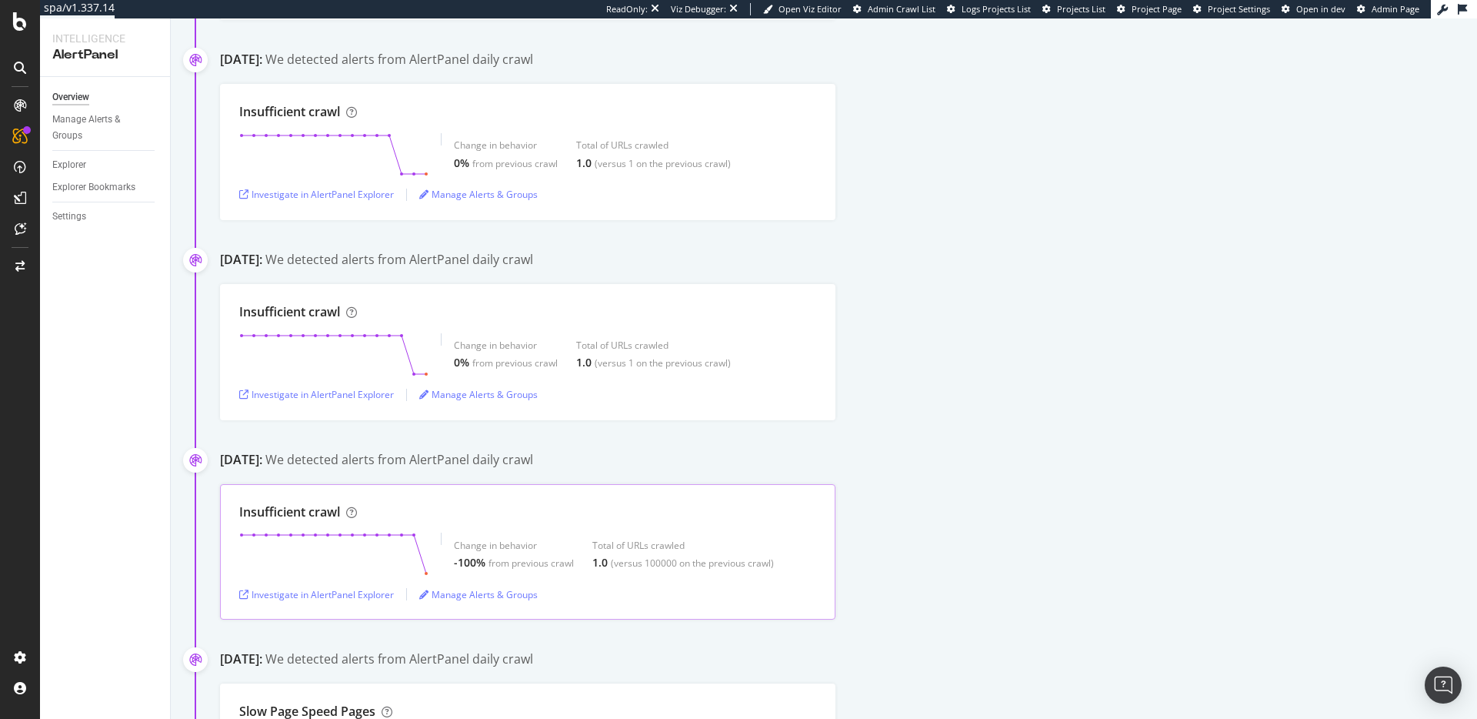
scroll to position [2040, 0]
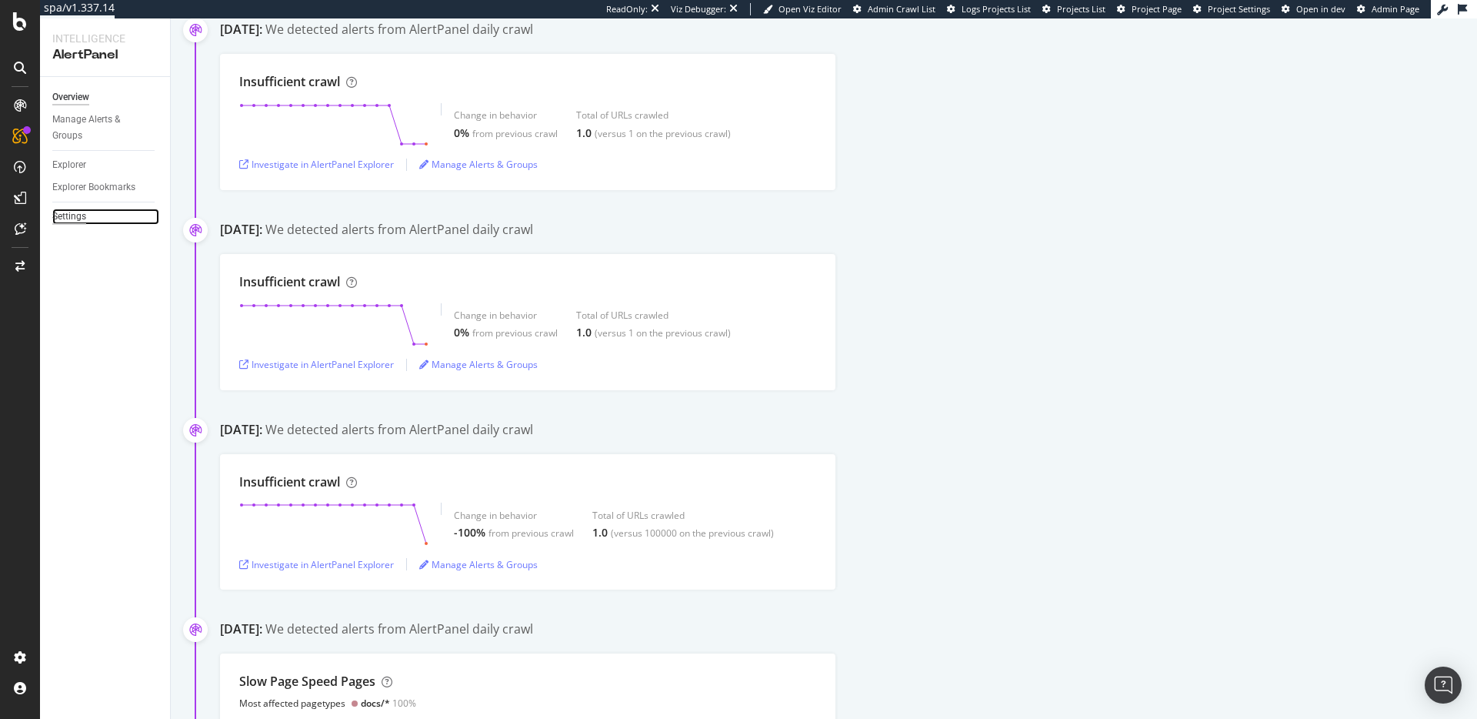
click at [62, 209] on div "Settings" at bounding box center [69, 217] width 34 height 16
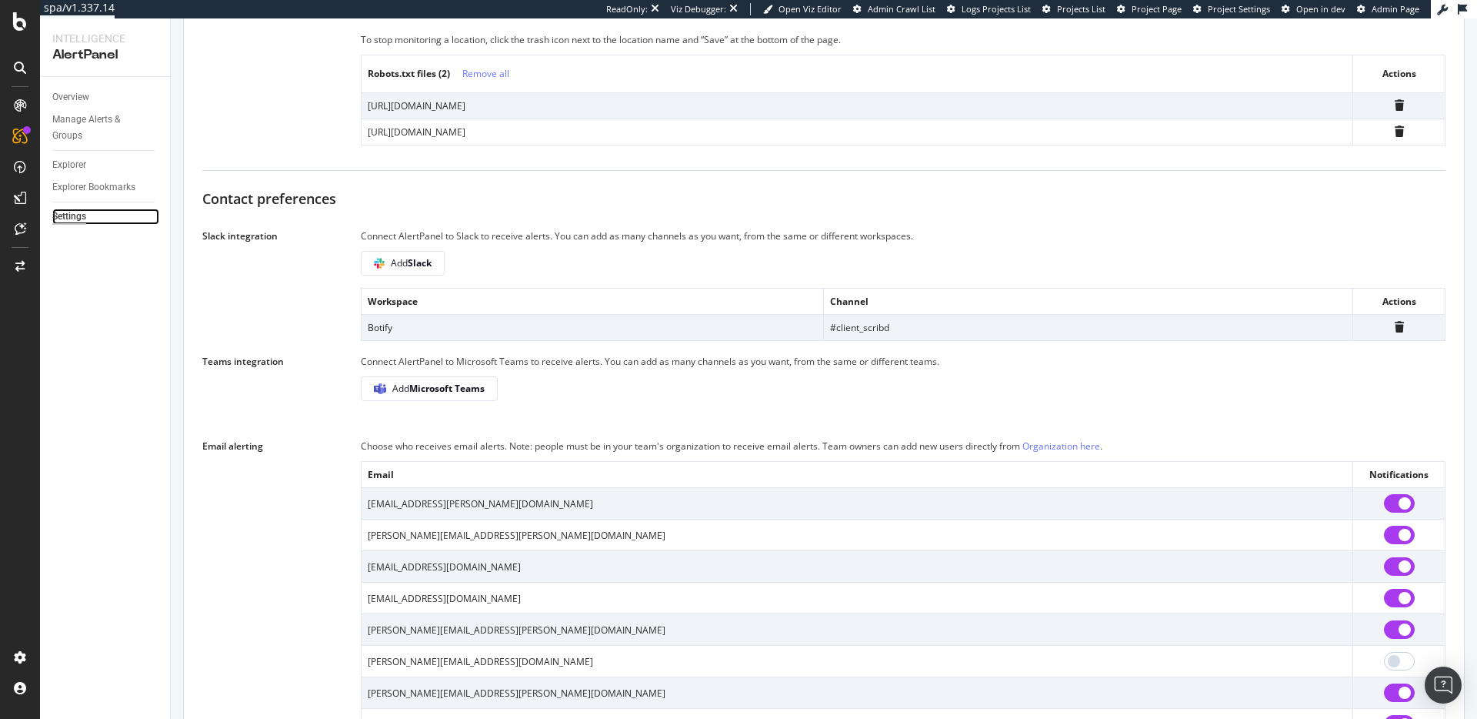
scroll to position [716, 0]
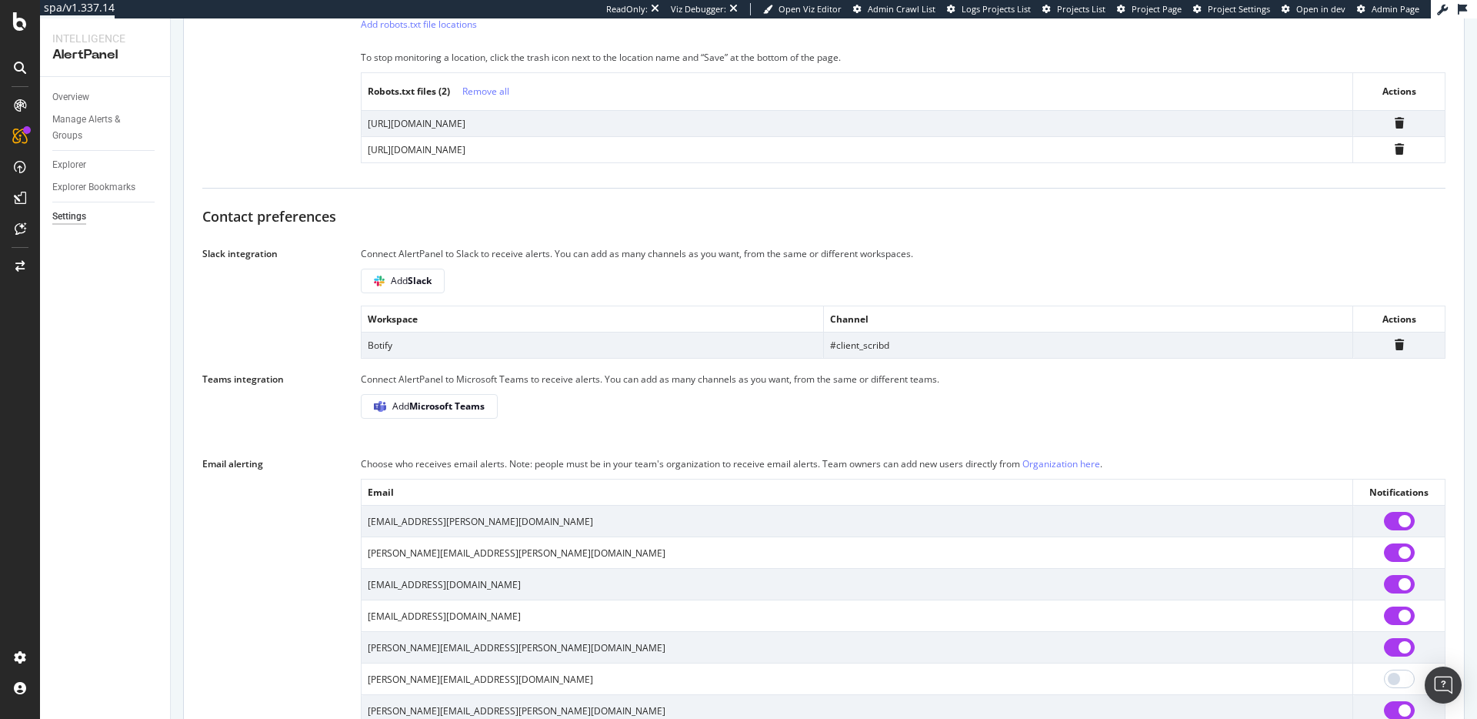
click at [887, 358] on td "#client_scribd" at bounding box center [1087, 345] width 529 height 26
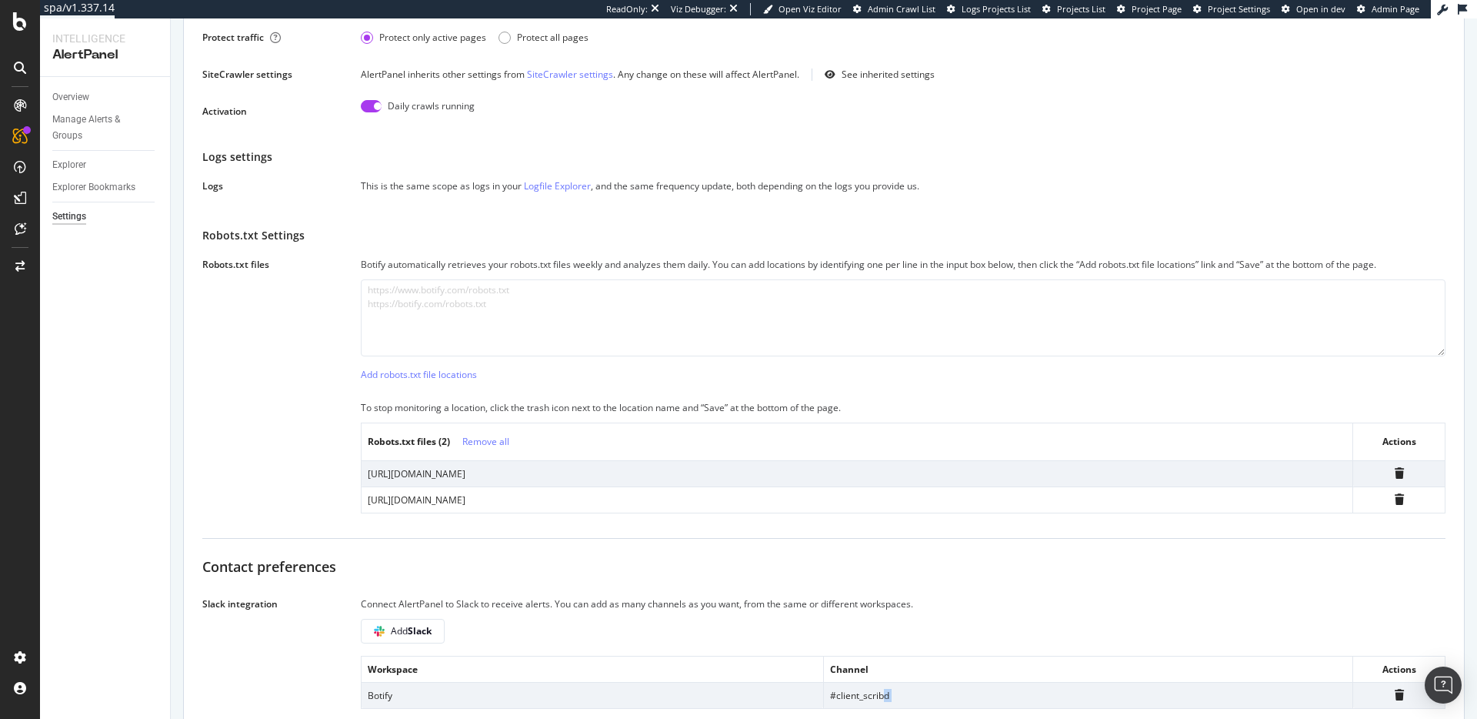
scroll to position [0, 0]
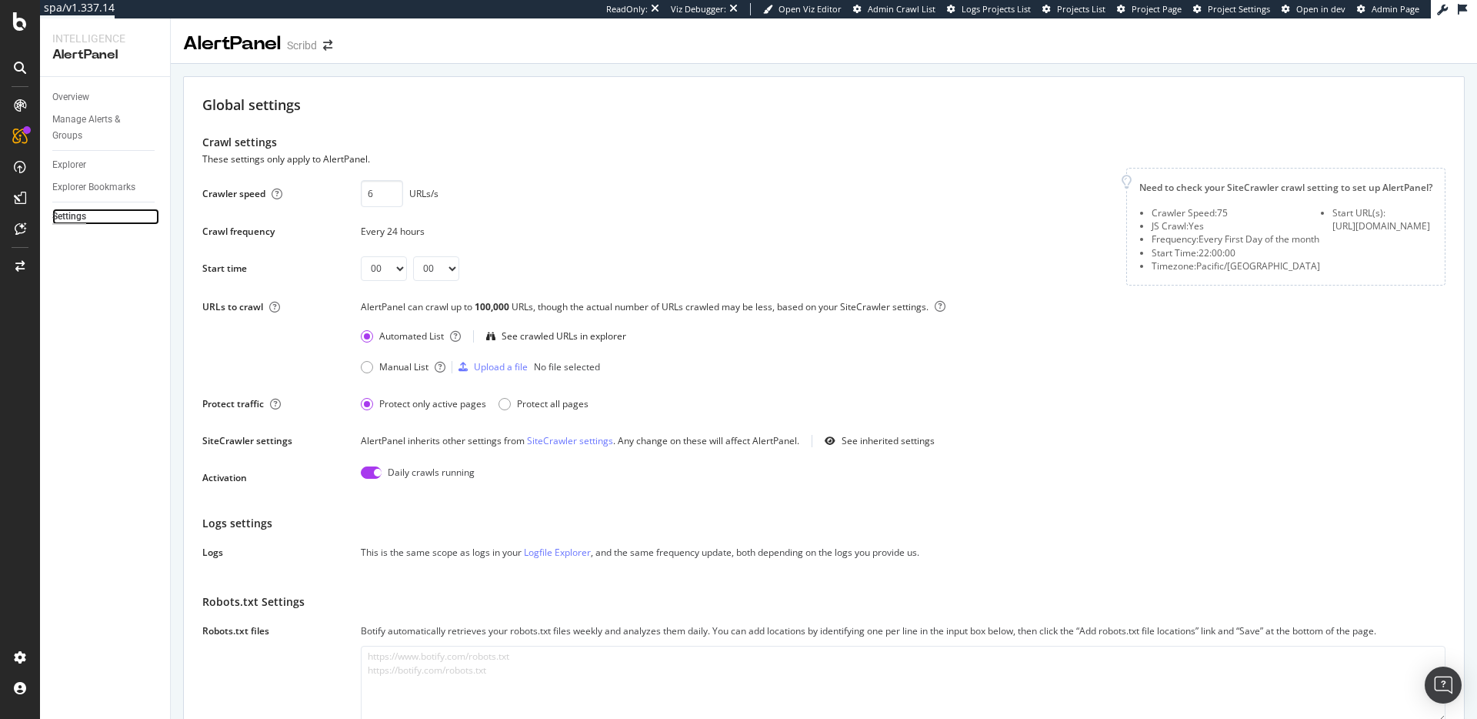
click at [79, 212] on div "Settings" at bounding box center [69, 217] width 34 height 16
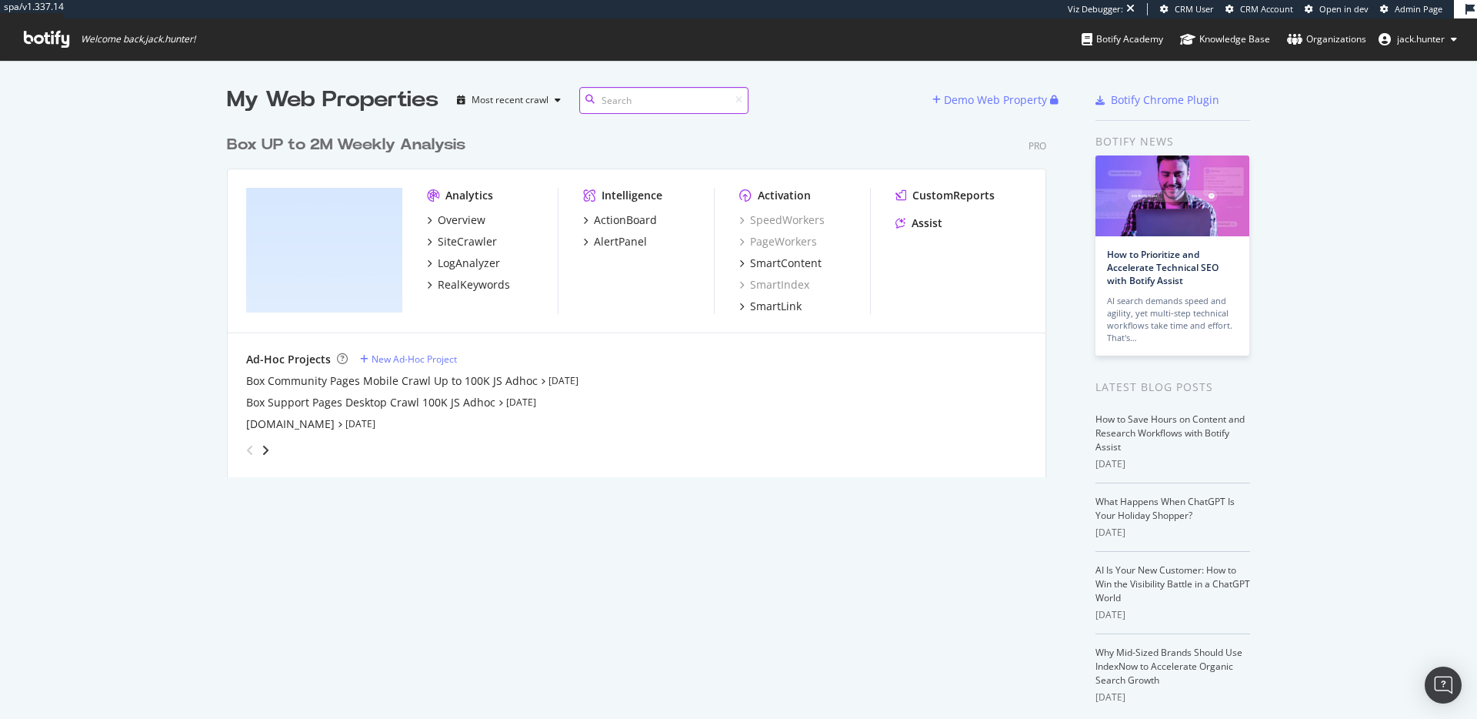
scroll to position [719, 1477]
click at [319, 138] on div "Box UP to 2M Weekly Analysis" at bounding box center [346, 145] width 239 height 22
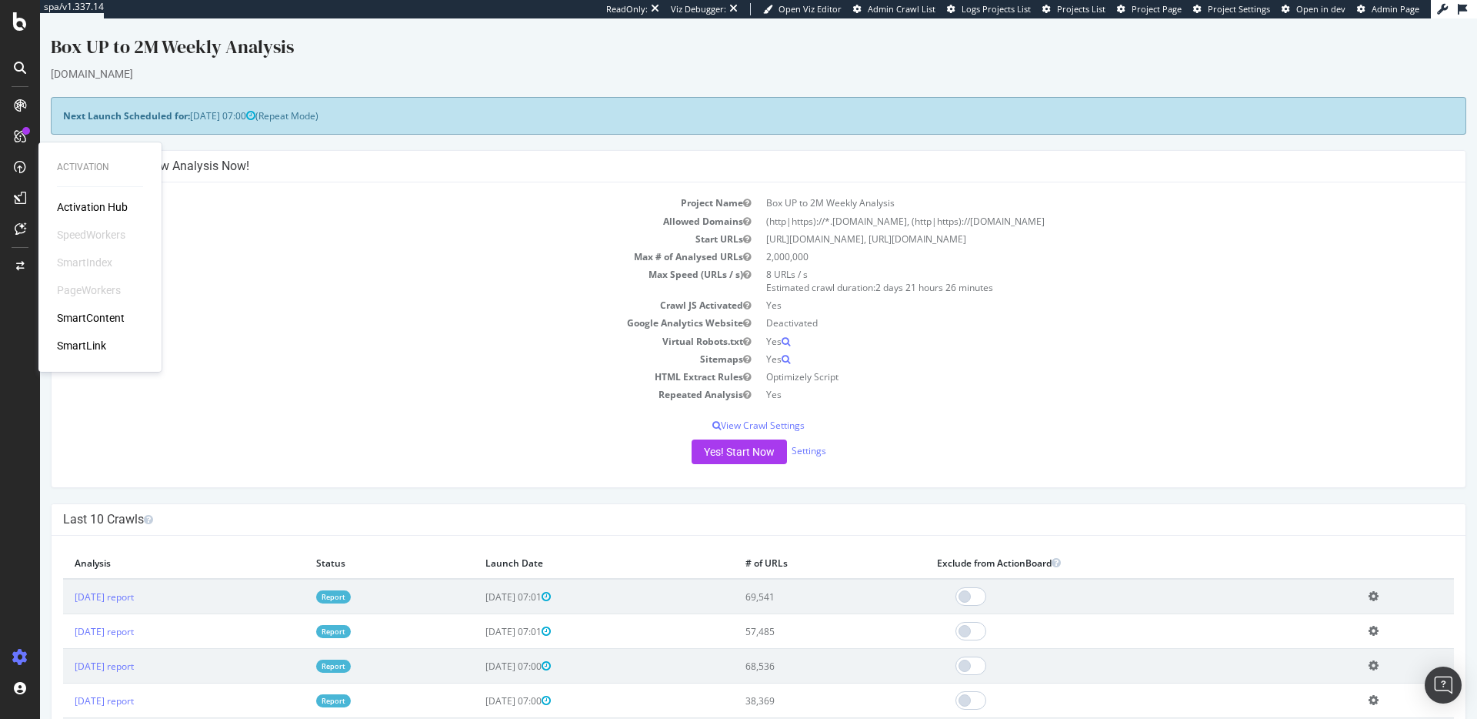
click at [84, 313] on div "SmartContent" at bounding box center [91, 317] width 68 height 15
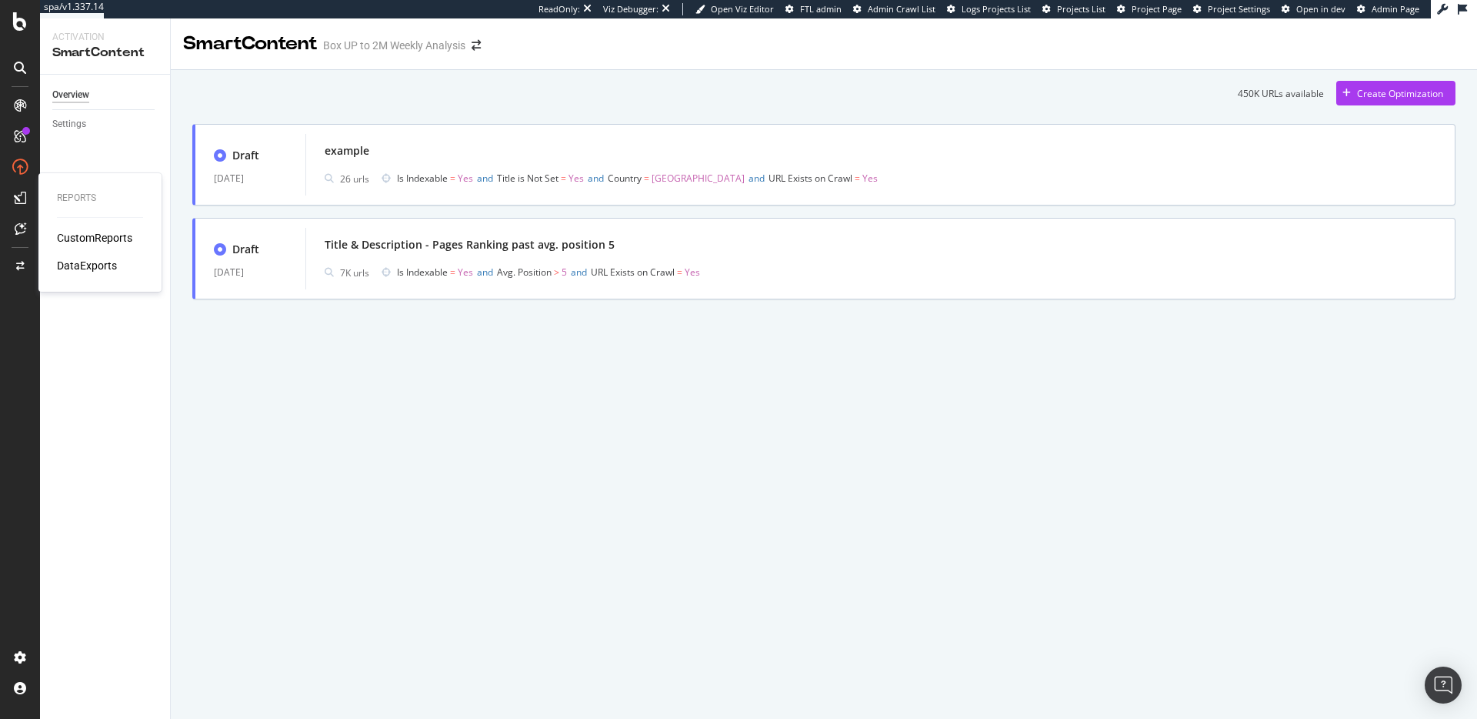
click at [75, 233] on div "CustomReports" at bounding box center [94, 237] width 75 height 15
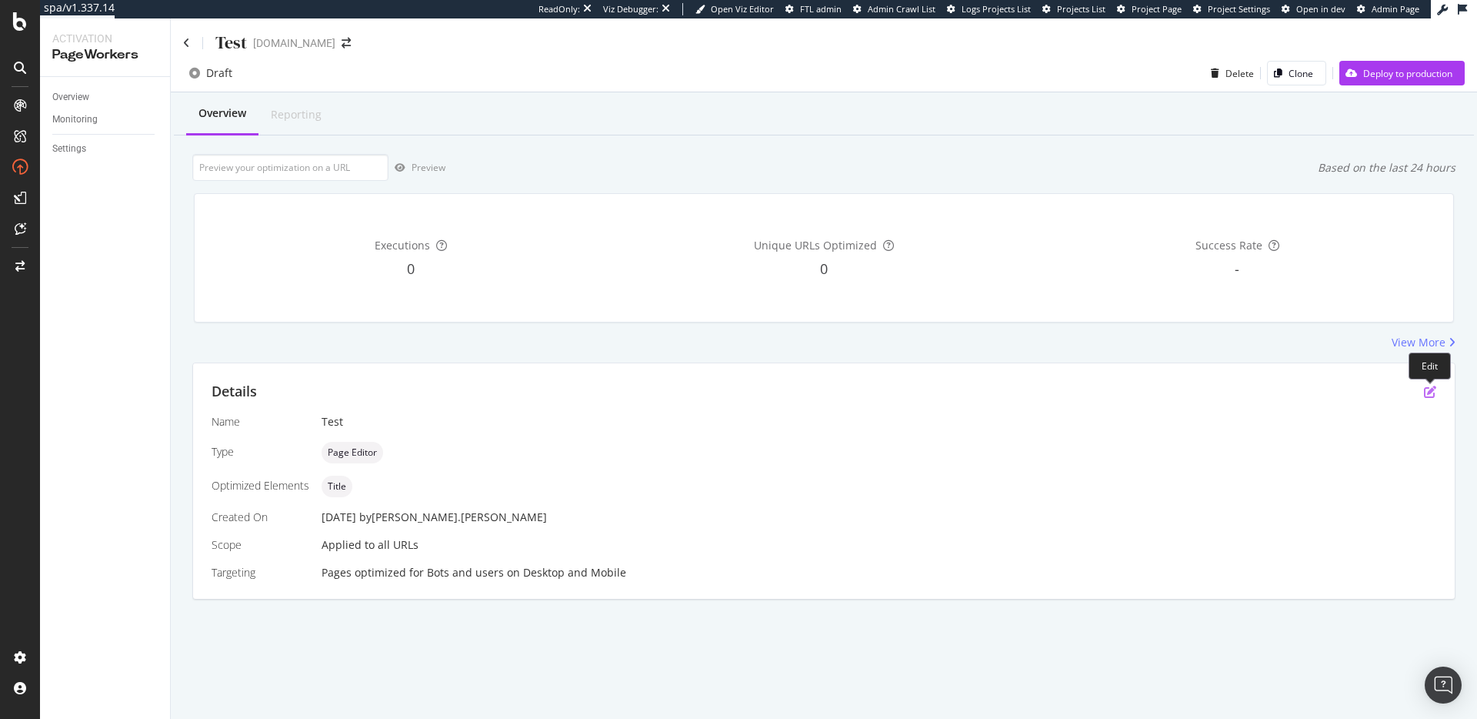
click at [1432, 394] on icon "pen-to-square" at bounding box center [1430, 391] width 12 height 12
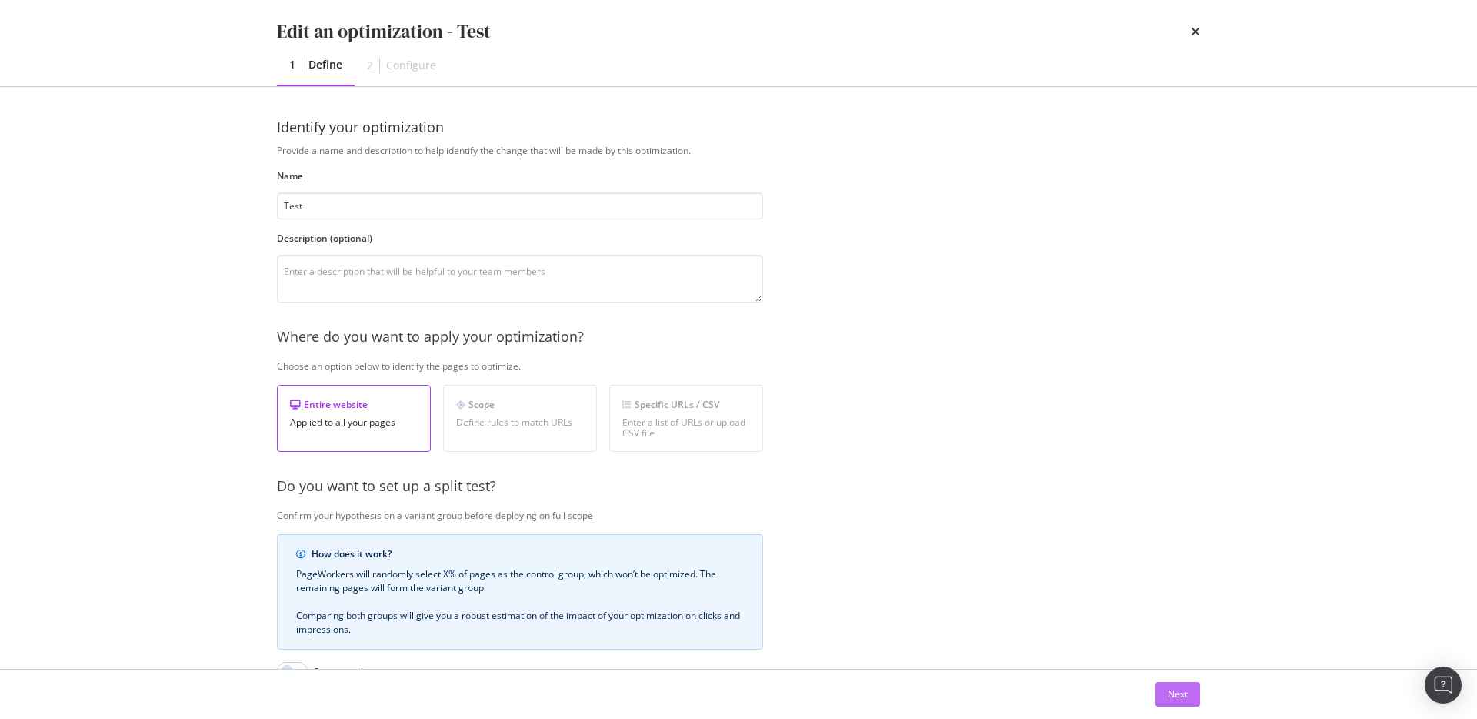
click at [1179, 691] on div "Next" at bounding box center [1178, 693] width 20 height 13
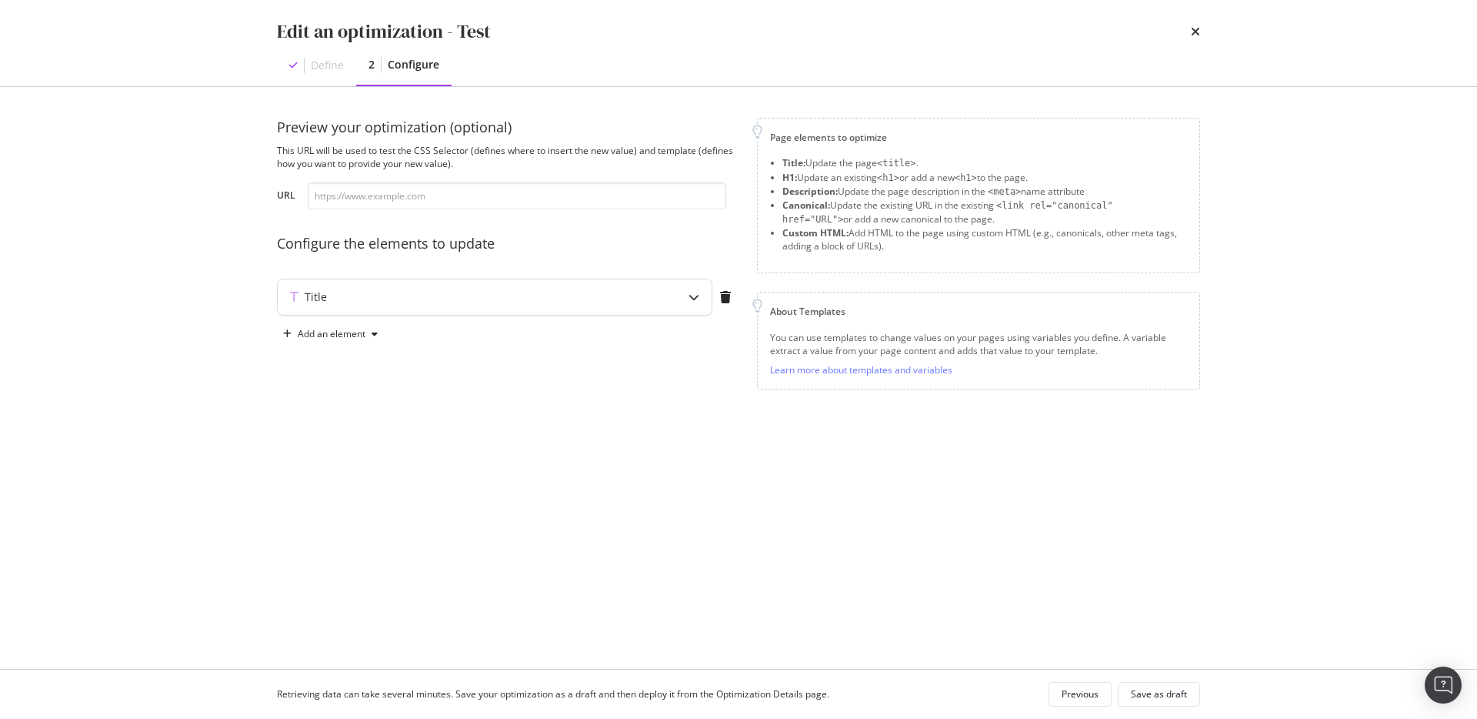
click at [549, 302] on div "Title" at bounding box center [464, 296] width 373 height 15
click at [412, 202] on input "modal" at bounding box center [517, 195] width 419 height 27
click at [333, 73] on div "Define" at bounding box center [316, 65] width 79 height 40
click at [334, 65] on div "Define" at bounding box center [327, 65] width 33 height 15
click at [1192, 34] on icon "times" at bounding box center [1195, 31] width 9 height 12
